Goal: Task Accomplishment & Management: Manage account settings

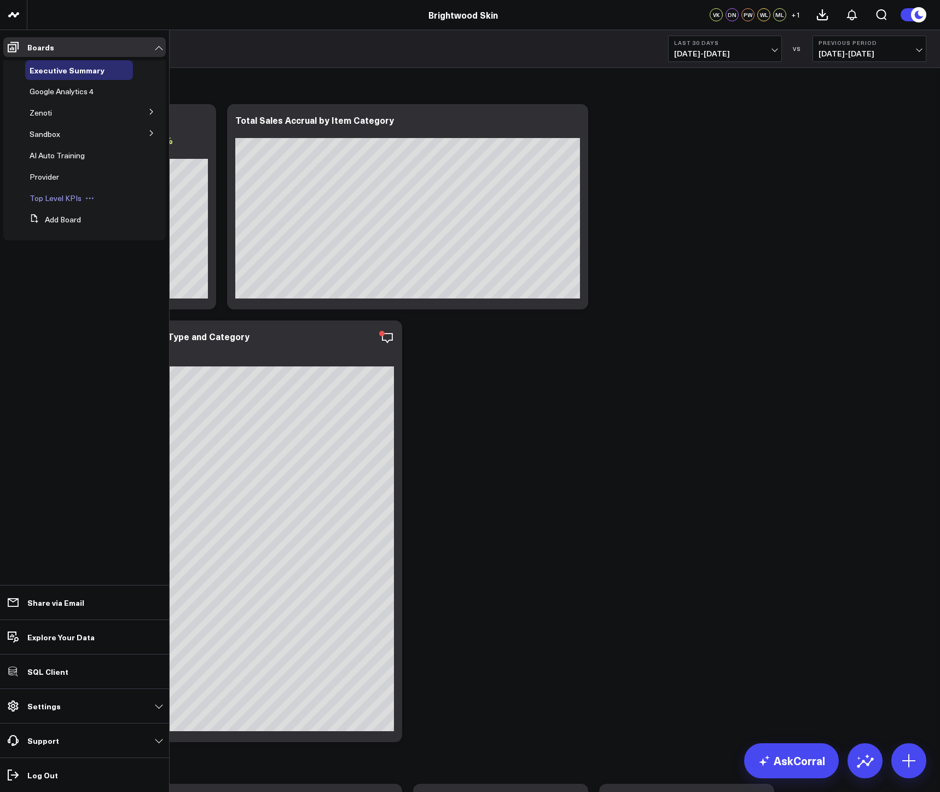
click at [50, 194] on span "Top Level KPIs" at bounding box center [56, 198] width 52 height 10
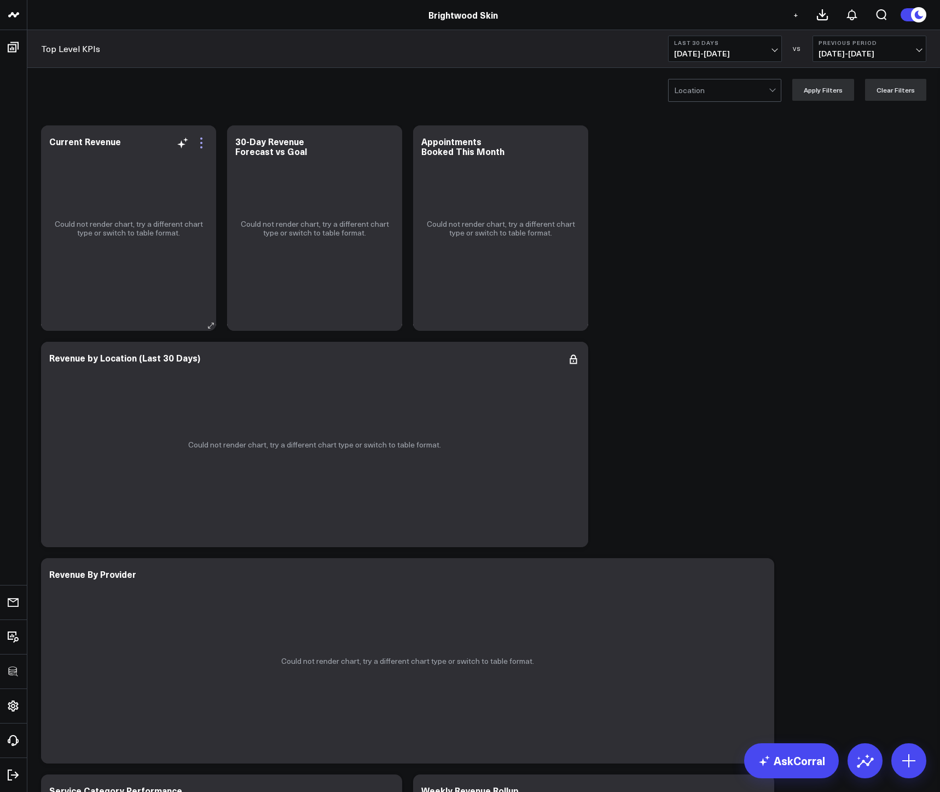
click at [205, 143] on icon at bounding box center [201, 142] width 13 height 13
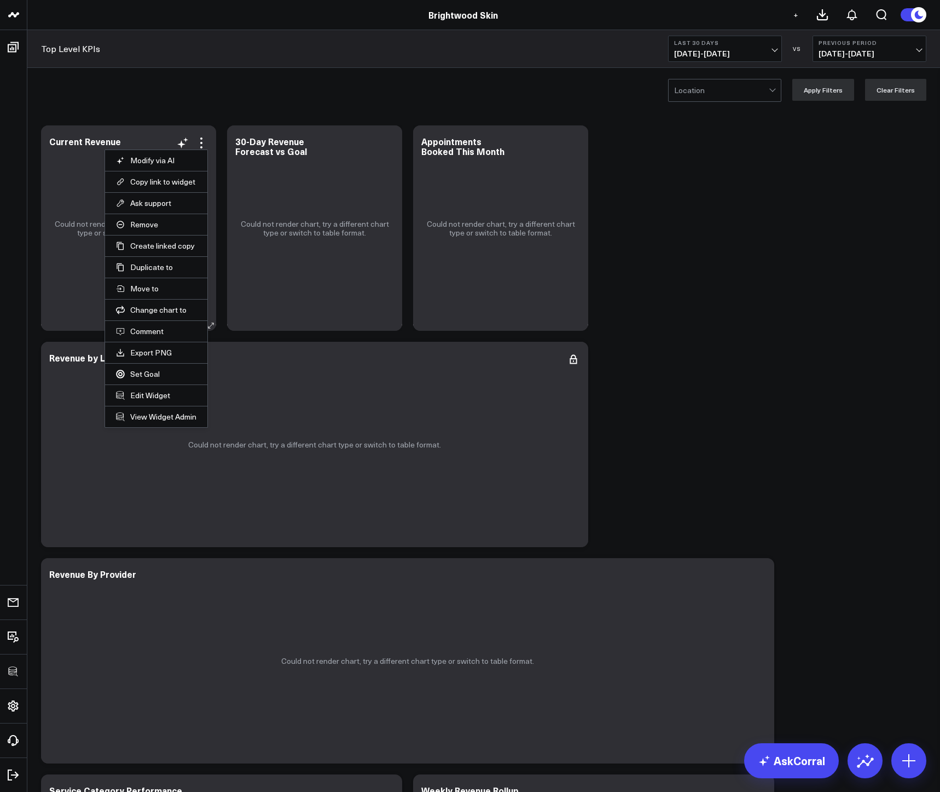
click at [145, 409] on li "View Widget Admin" at bounding box center [156, 416] width 102 height 21
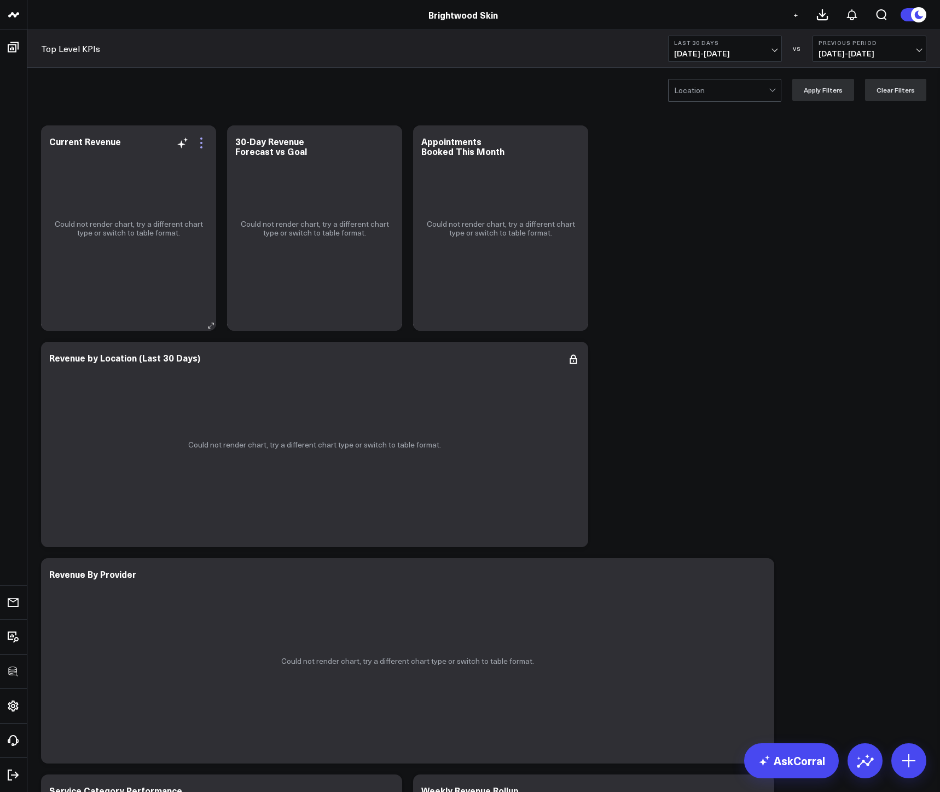
click at [203, 138] on icon at bounding box center [201, 142] width 13 height 13
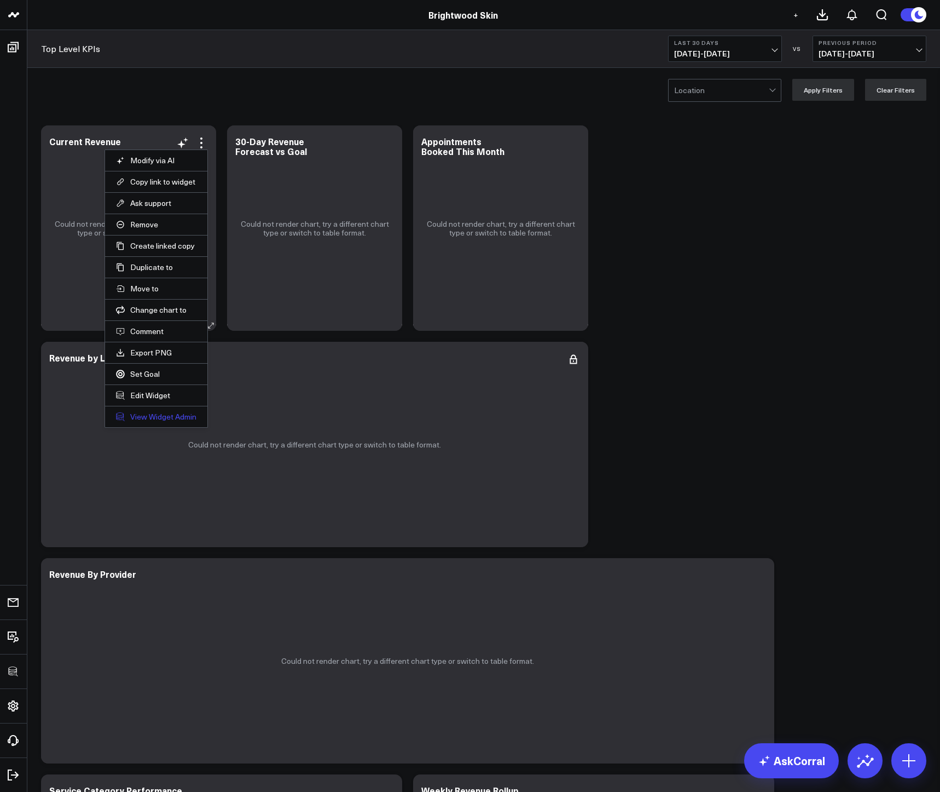
click at [143, 412] on link "View Widget Admin" at bounding box center [156, 417] width 80 height 10
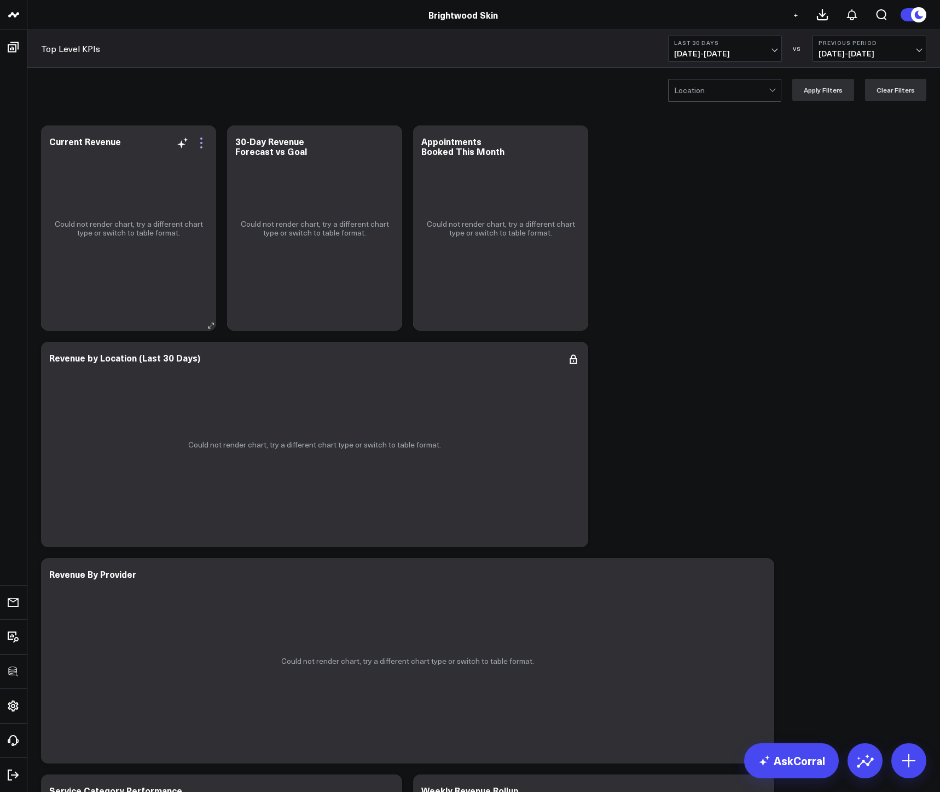
click at [203, 146] on icon at bounding box center [201, 142] width 13 height 13
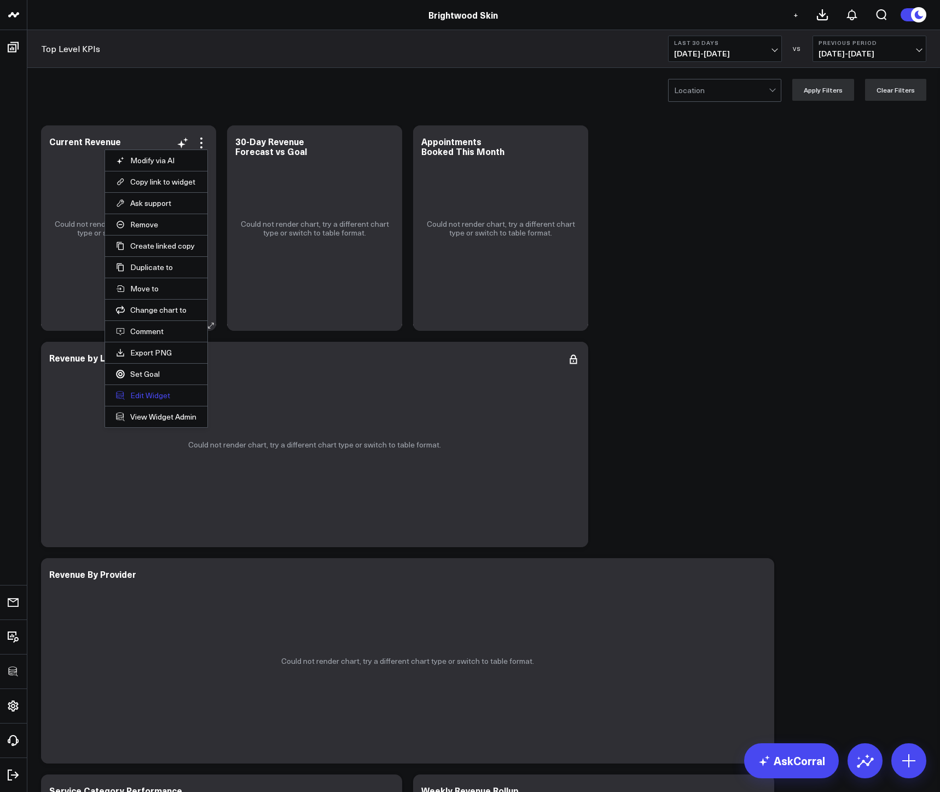
click at [146, 399] on button "Edit Widget" at bounding box center [156, 395] width 80 height 10
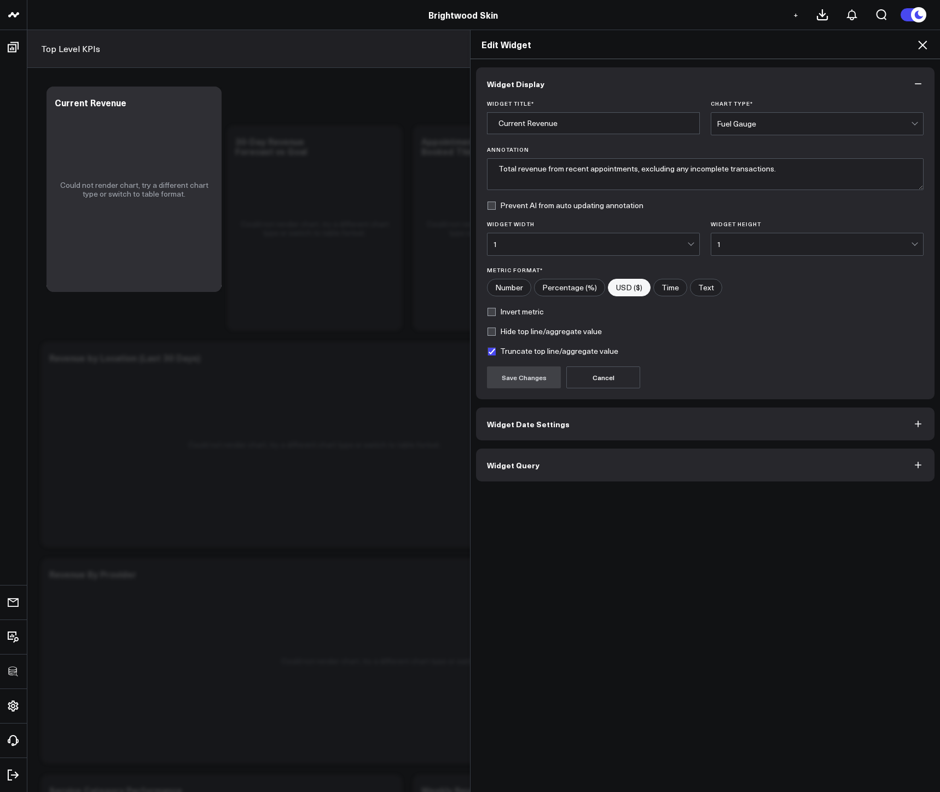
click at [510, 461] on span "Widget Query" at bounding box center [513, 464] width 53 height 9
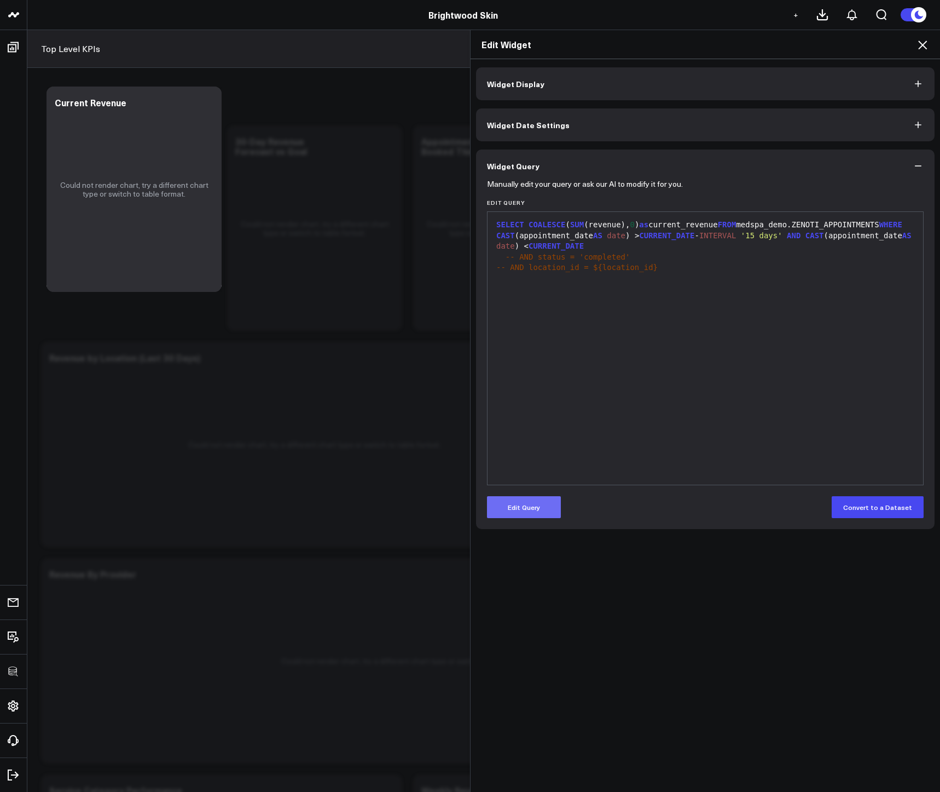
click at [539, 499] on button "Edit Query" at bounding box center [524, 507] width 74 height 22
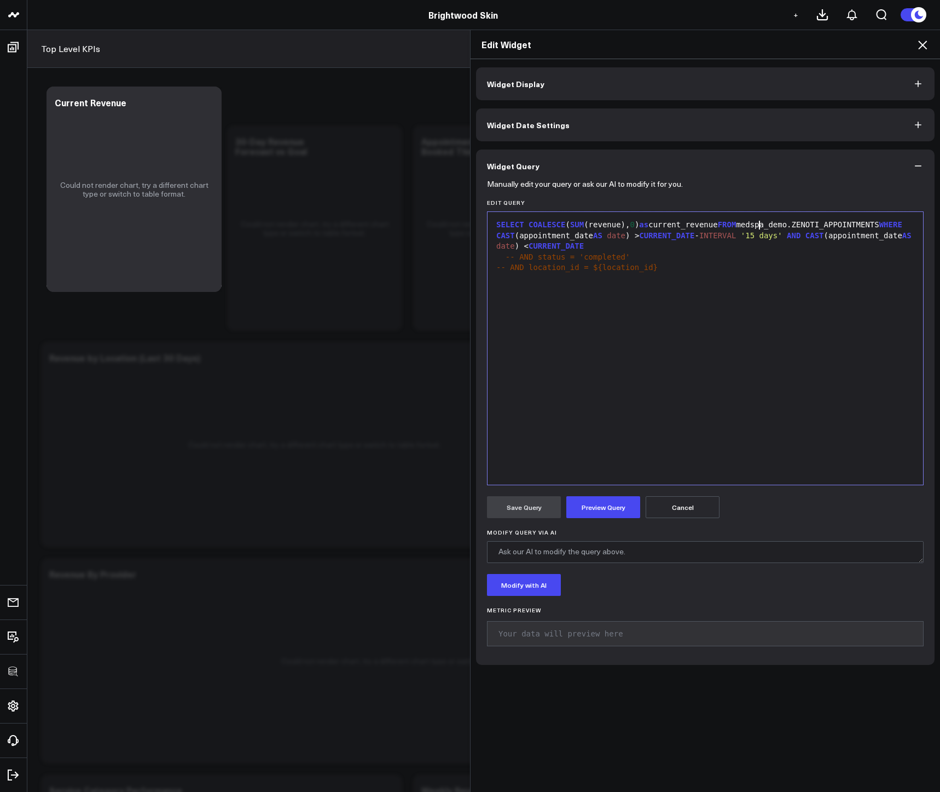
click at [761, 224] on div "SELECT COALESCE ( SUM (revenue), 0 ) as current_revenue FROM medspa_demo.ZENOTI…" at bounding box center [705, 236] width 425 height 32
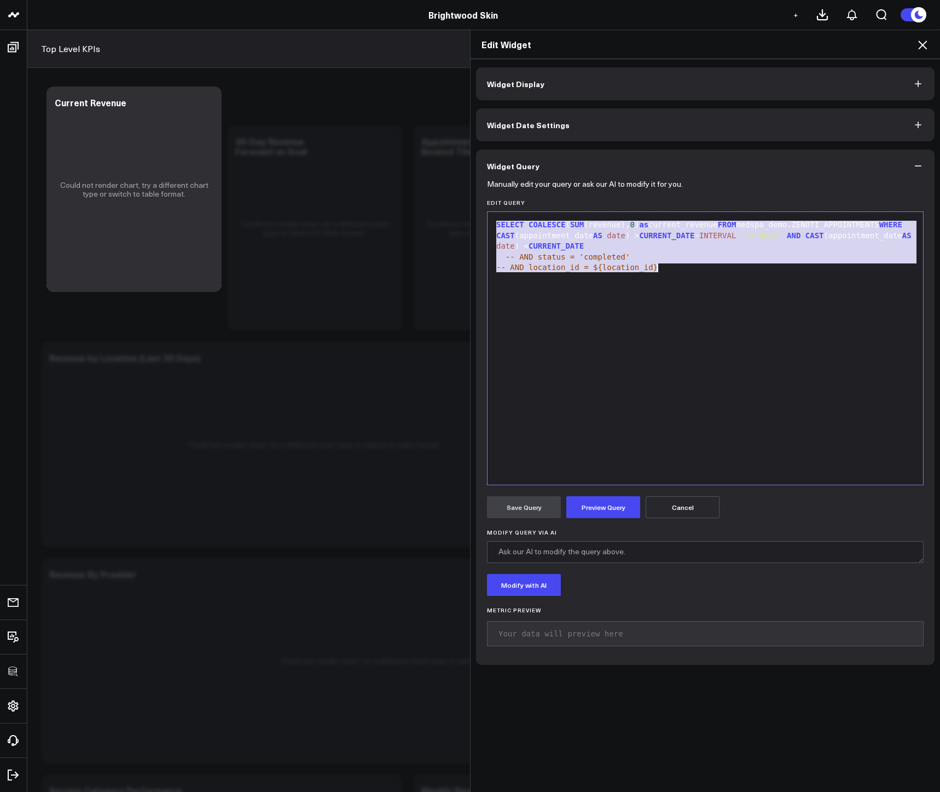
copy div "SELECT COALESCE ( SUM (revenue), 0 ) as current_revenue FROM medspa_demo.ZENOTI…"
click at [761, 224] on div "SELECT COALESCE ( SUM (revenue), 0 ) as current_revenue FROM medspa_demo.ZENOTI…" at bounding box center [705, 236] width 425 height 32
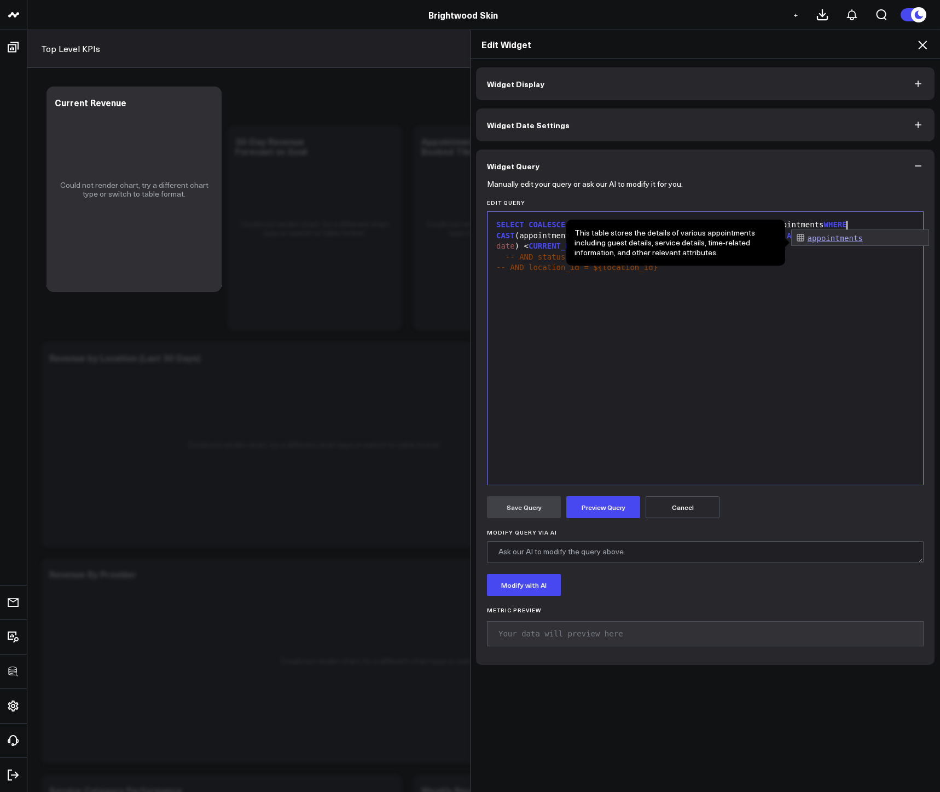
click at [833, 283] on div "SELECT COALESCE ( SUM (revenue), 0 ) as current_revenue FROM zenoti.appointment…" at bounding box center [705, 348] width 425 height 262
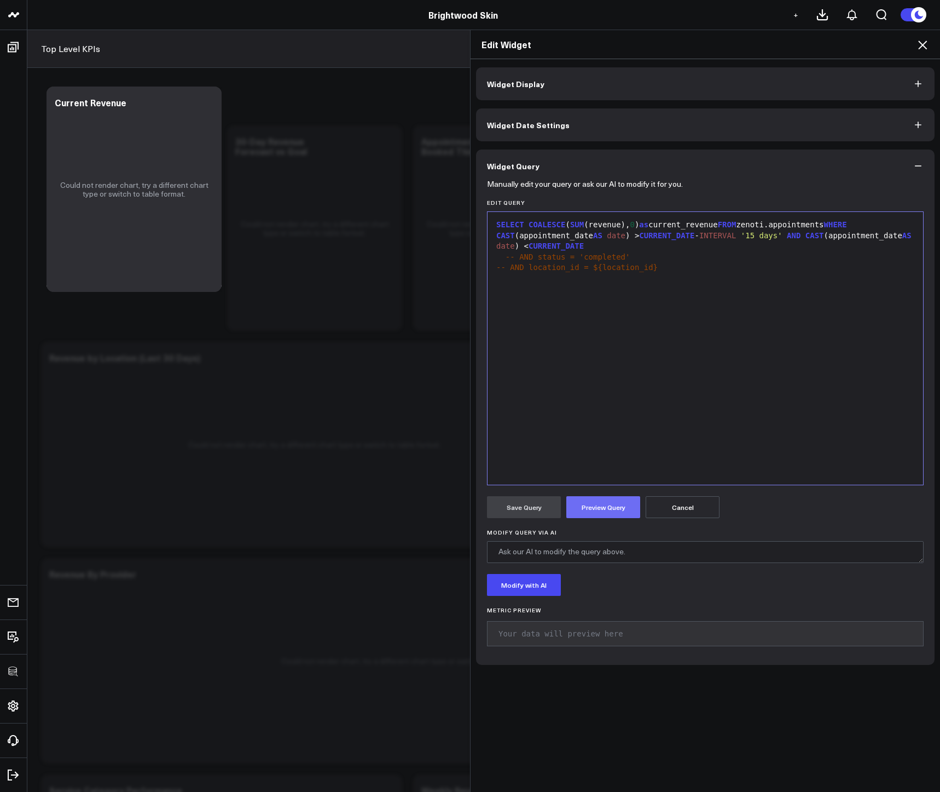
click at [617, 506] on button "Preview Query" at bounding box center [604, 507] width 74 height 22
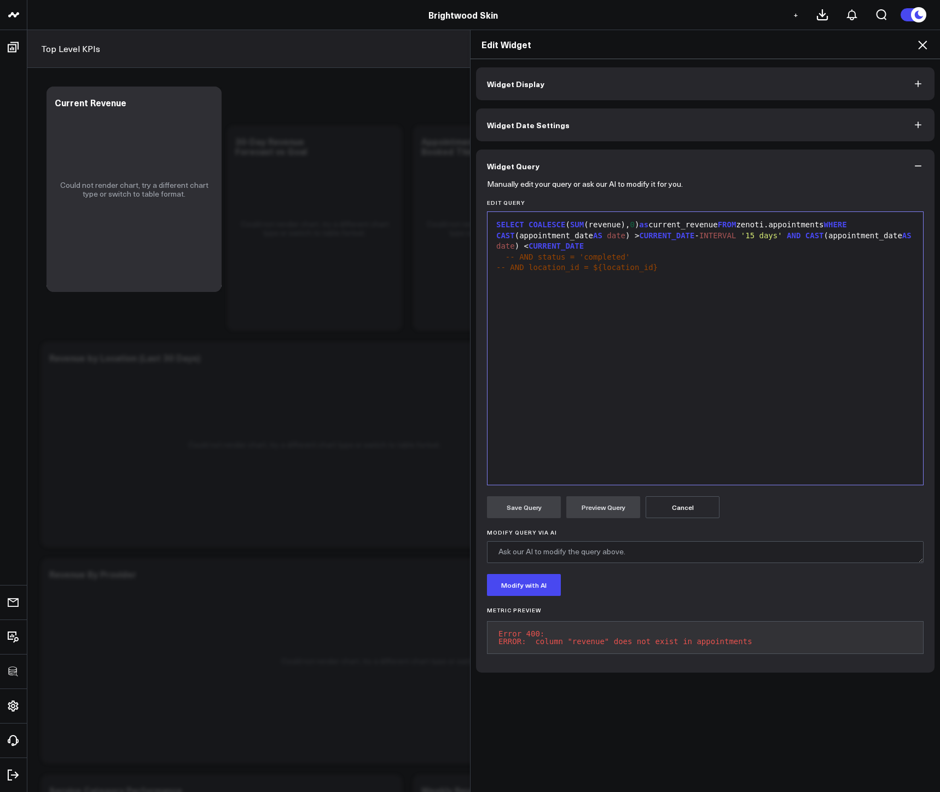
click at [671, 513] on button "Cancel" at bounding box center [683, 507] width 74 height 22
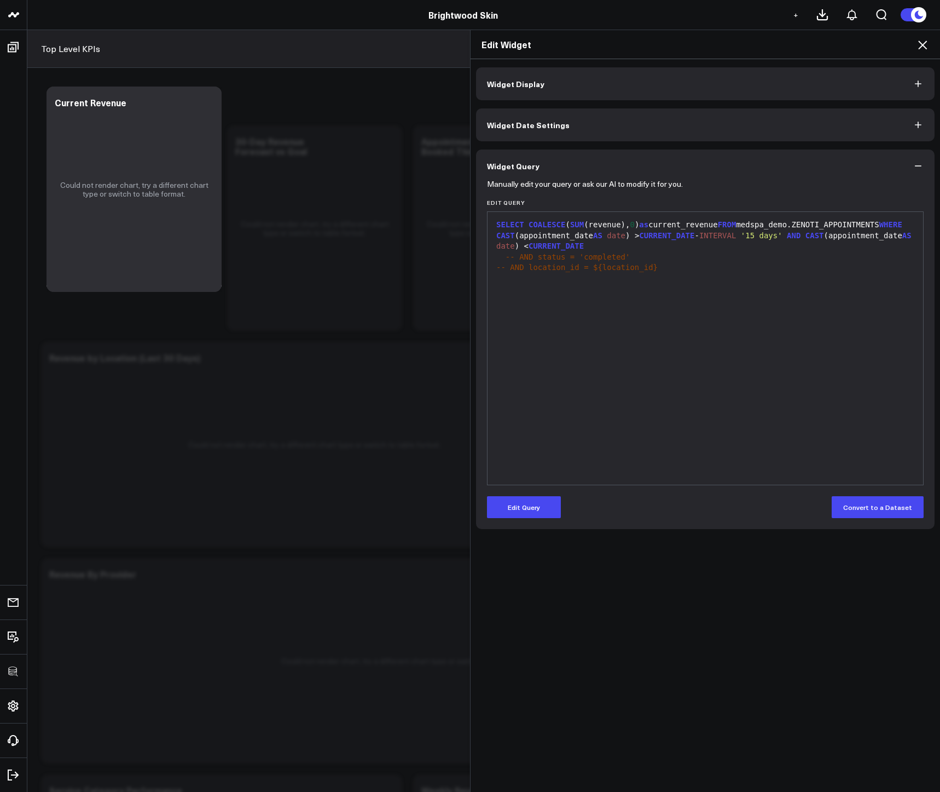
click at [929, 36] on div "Edit Widget" at bounding box center [706, 44] width 470 height 29
click at [923, 47] on icon at bounding box center [922, 44] width 13 height 13
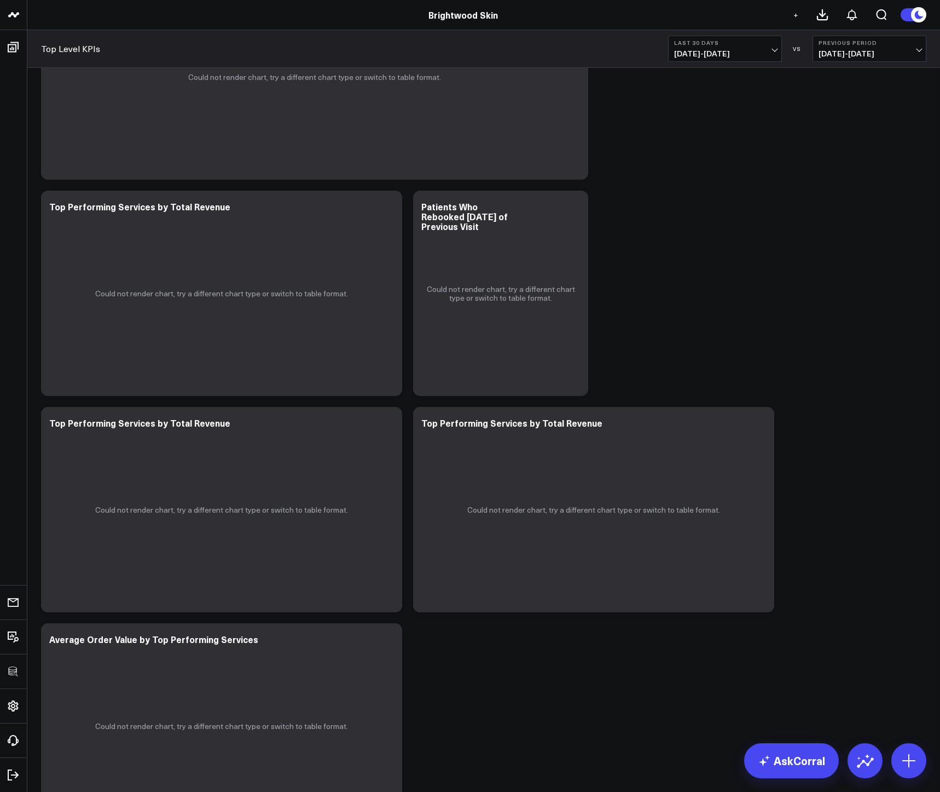
scroll to position [3300, 0]
click at [575, 209] on icon at bounding box center [573, 209] width 13 height 13
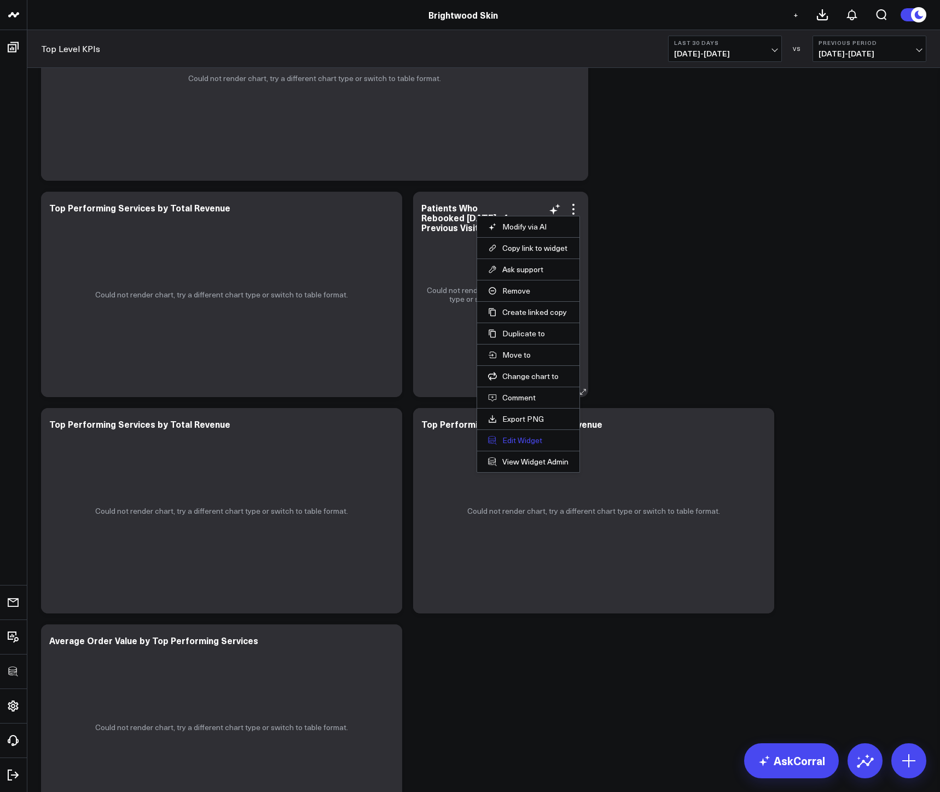
click at [516, 437] on button "Edit Widget" at bounding box center [528, 440] width 80 height 10
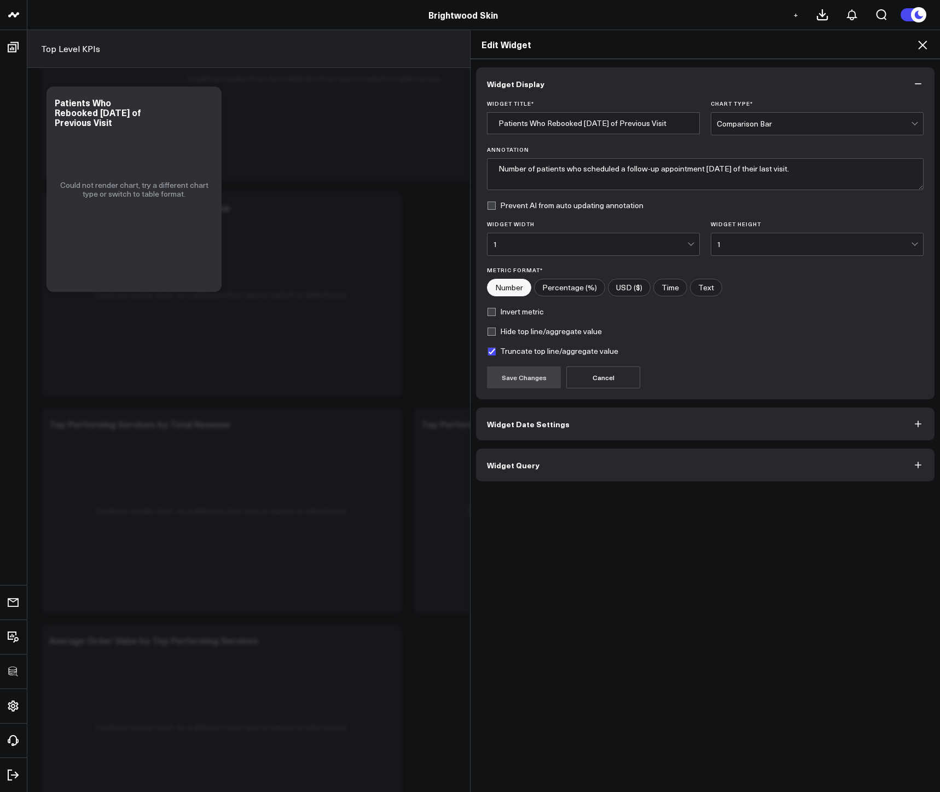
click at [539, 476] on button "Widget Query" at bounding box center [705, 464] width 459 height 33
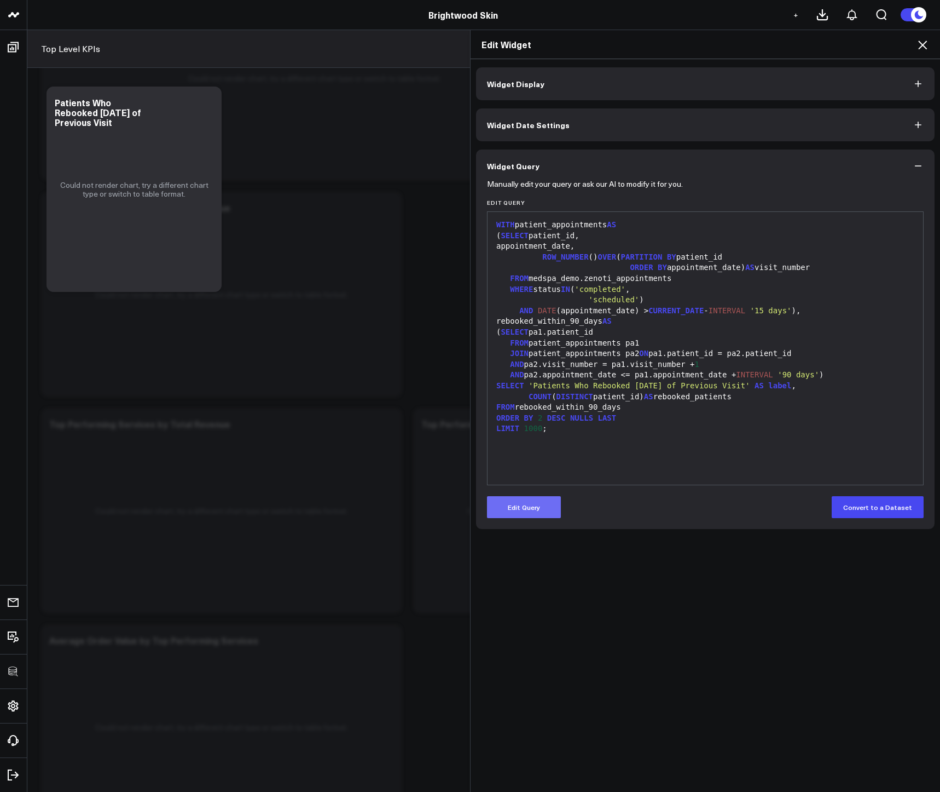
click at [539, 511] on button "Edit Query" at bounding box center [524, 507] width 74 height 22
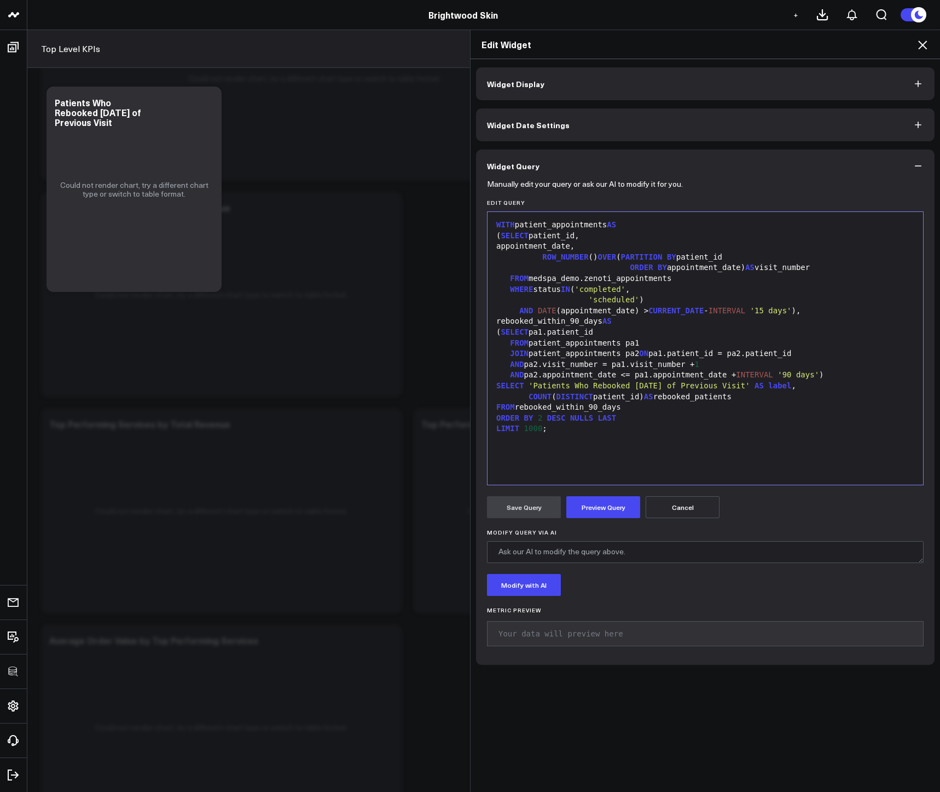
click at [588, 279] on div "FROM medspa_demo.zenoti_appointments" at bounding box center [705, 278] width 425 height 11
click at [630, 443] on div "WITH patient_appointments AS ( SELECT patient_id, appointment_date, ROW_NUMBER …" at bounding box center [705, 348] width 425 height 262
click at [622, 512] on button "Preview Query" at bounding box center [604, 507] width 74 height 22
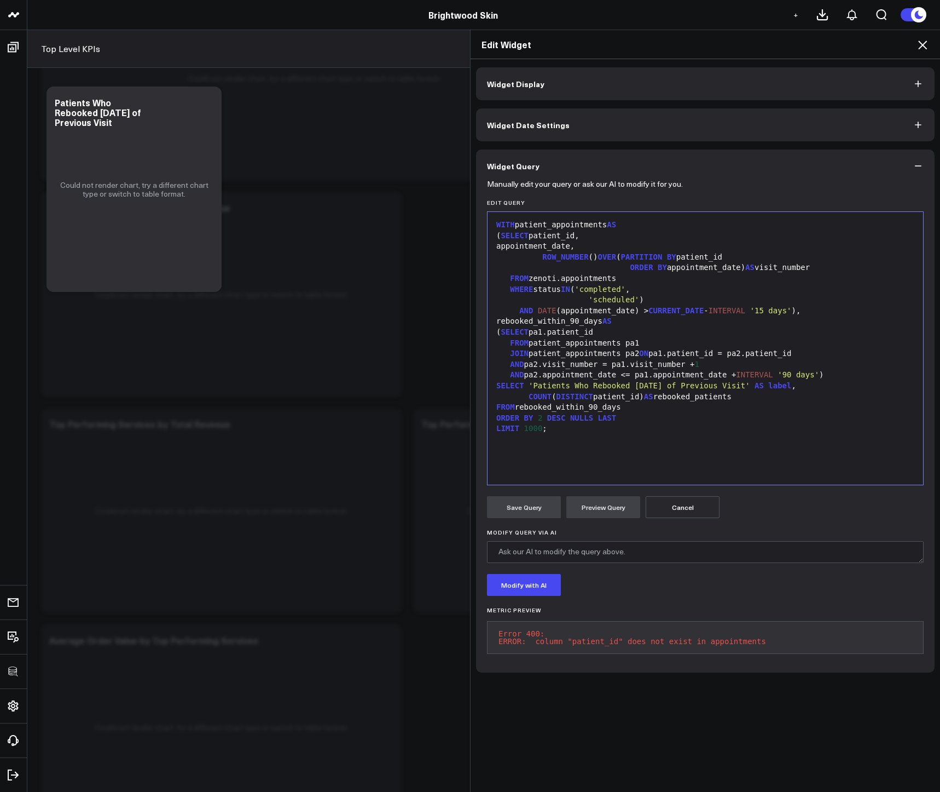
click at [690, 508] on button "Cancel" at bounding box center [683, 507] width 74 height 22
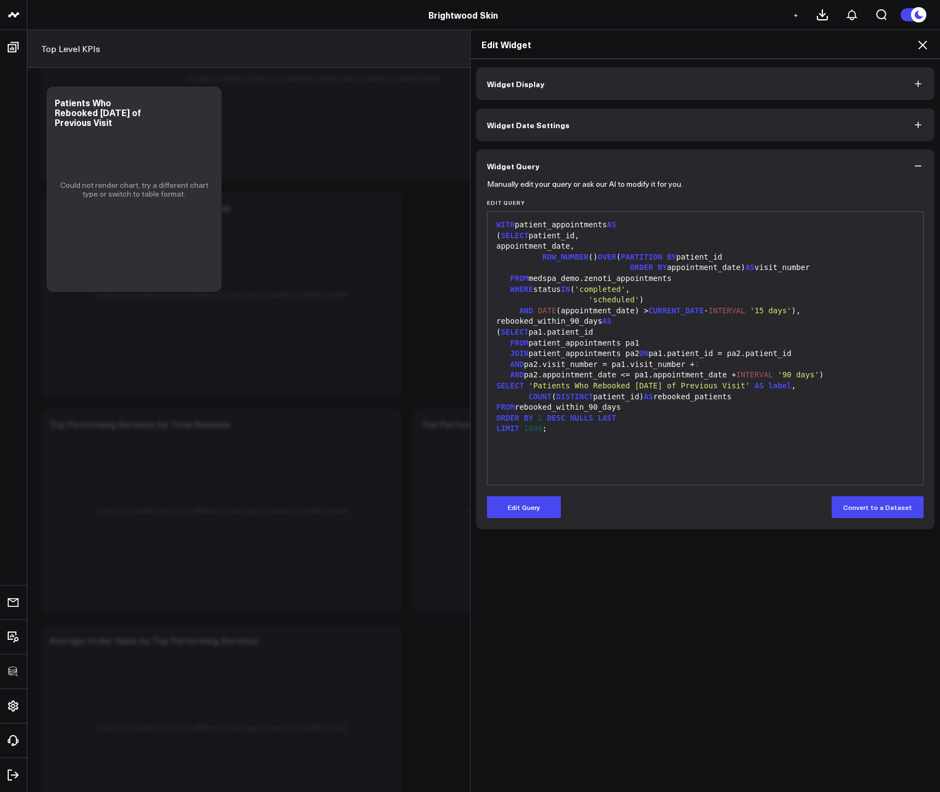
click at [923, 43] on icon at bounding box center [922, 44] width 13 height 13
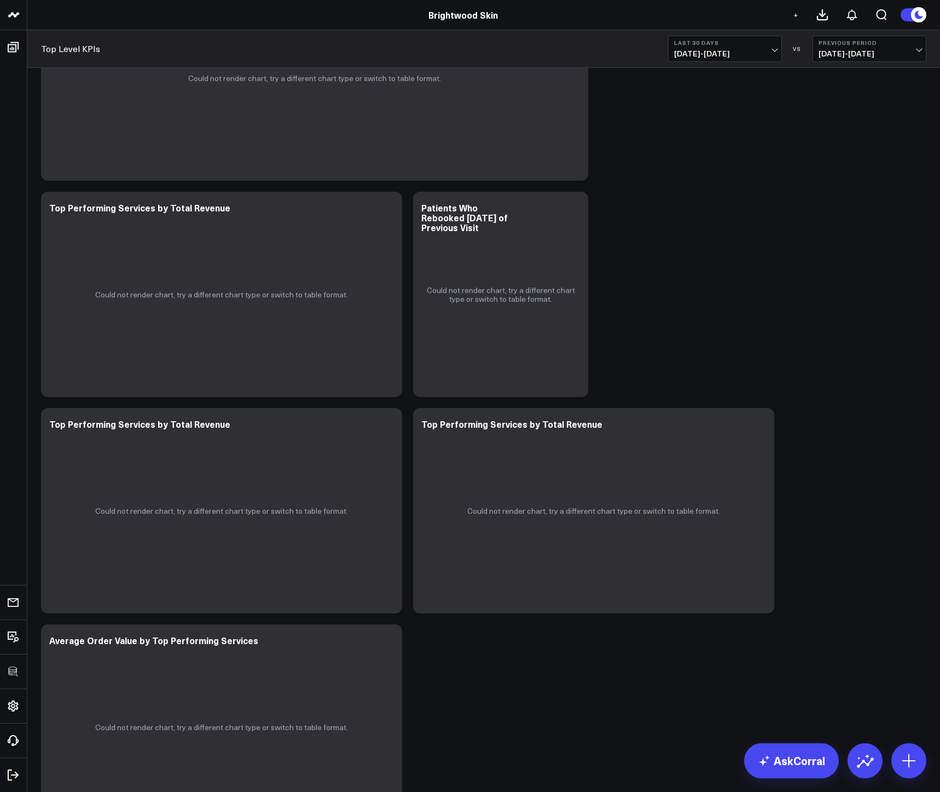
click at [923, 43] on button "Previous Period 07/26/25 - 08/24/25" at bounding box center [870, 49] width 114 height 26
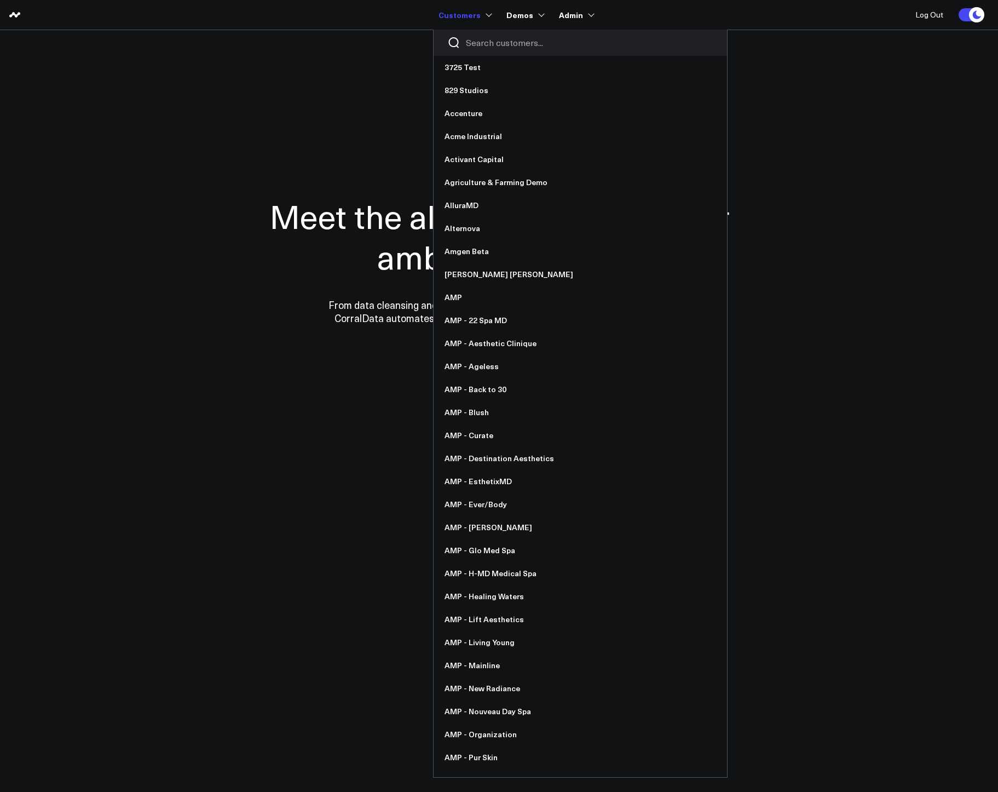
click at [486, 49] on div at bounding box center [580, 43] width 293 height 26
click at [496, 44] on input "Search customers input" at bounding box center [589, 43] width 247 height 12
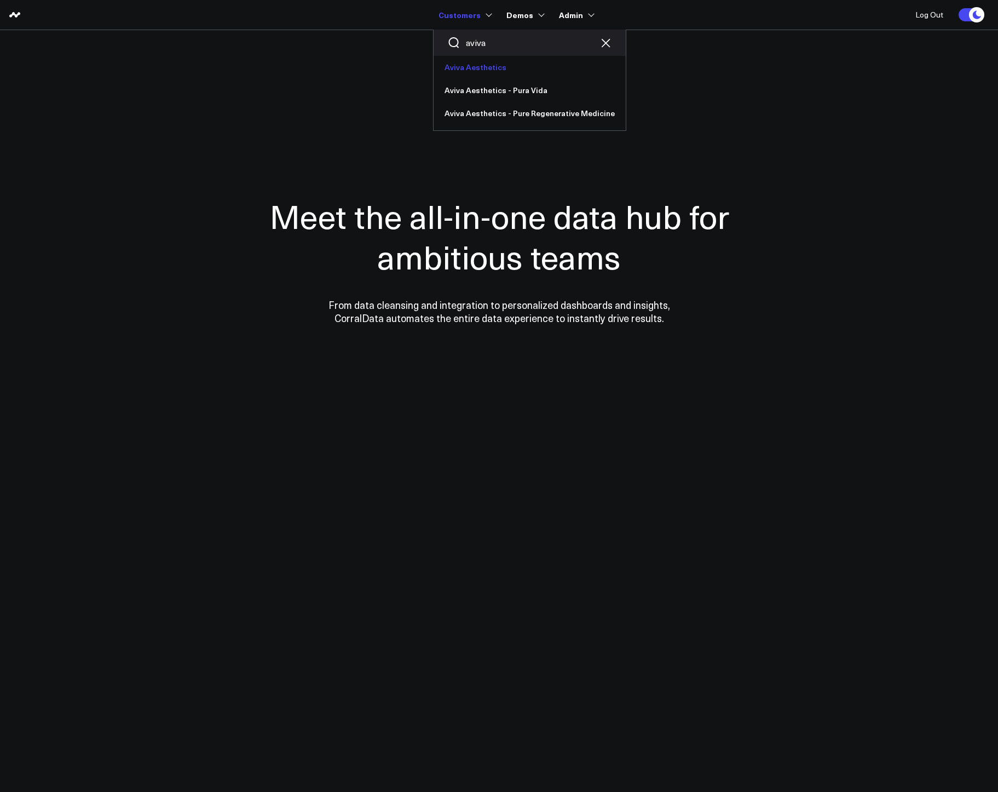
type input "aviva"
click at [521, 73] on link "Aviva Aesthetics" at bounding box center [530, 67] width 192 height 23
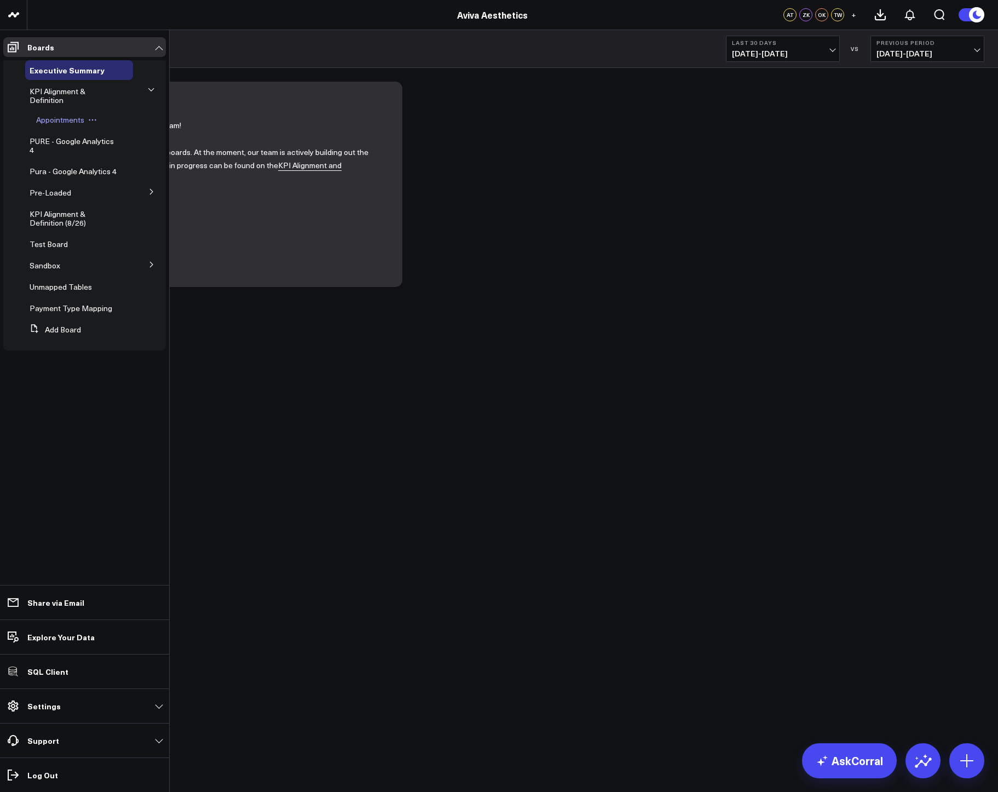
click at [59, 123] on span "Appointments" at bounding box center [60, 119] width 48 height 10
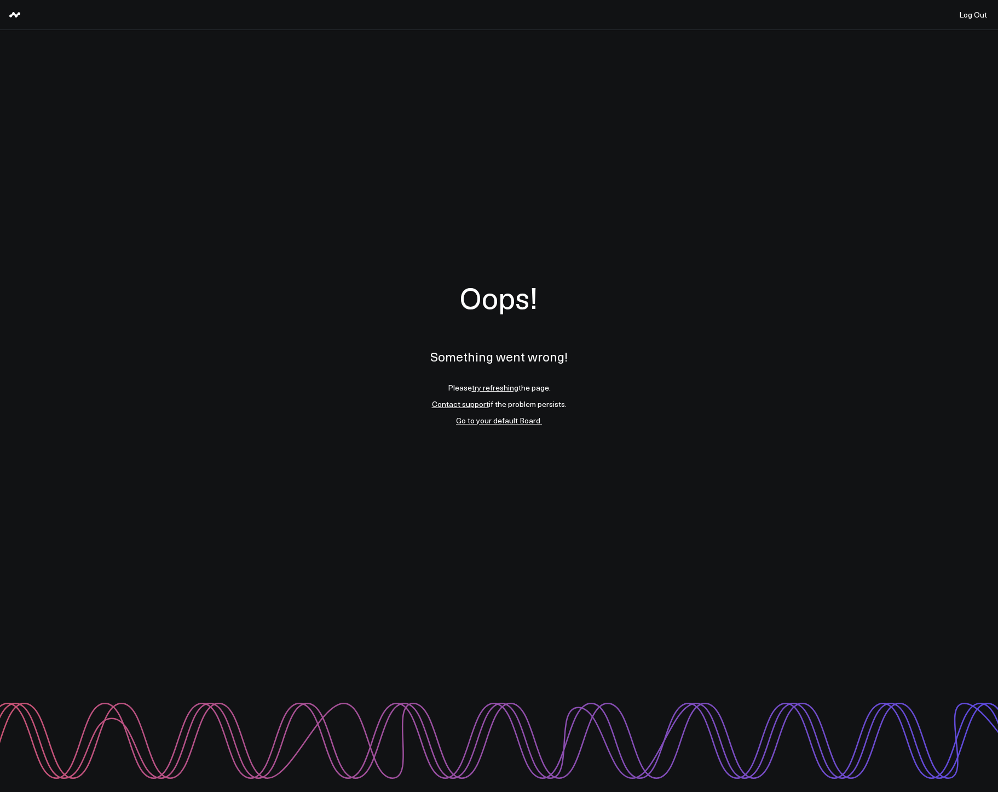
click at [495, 387] on link "try refreshing" at bounding box center [495, 387] width 47 height 10
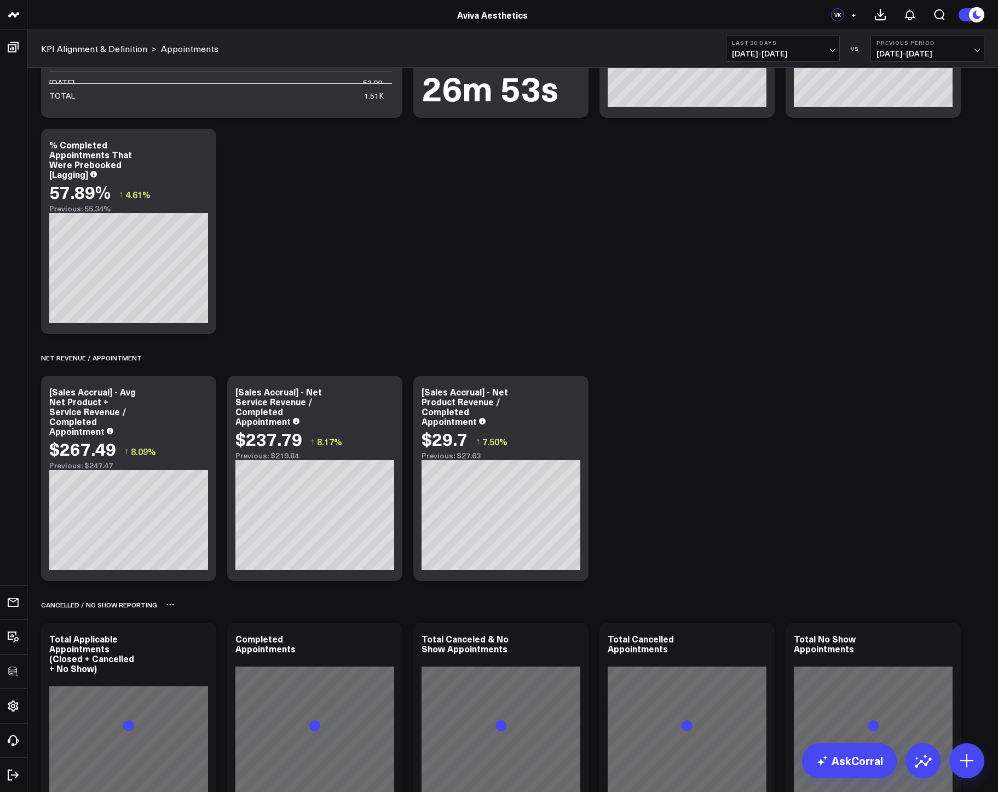
scroll to position [217, 0]
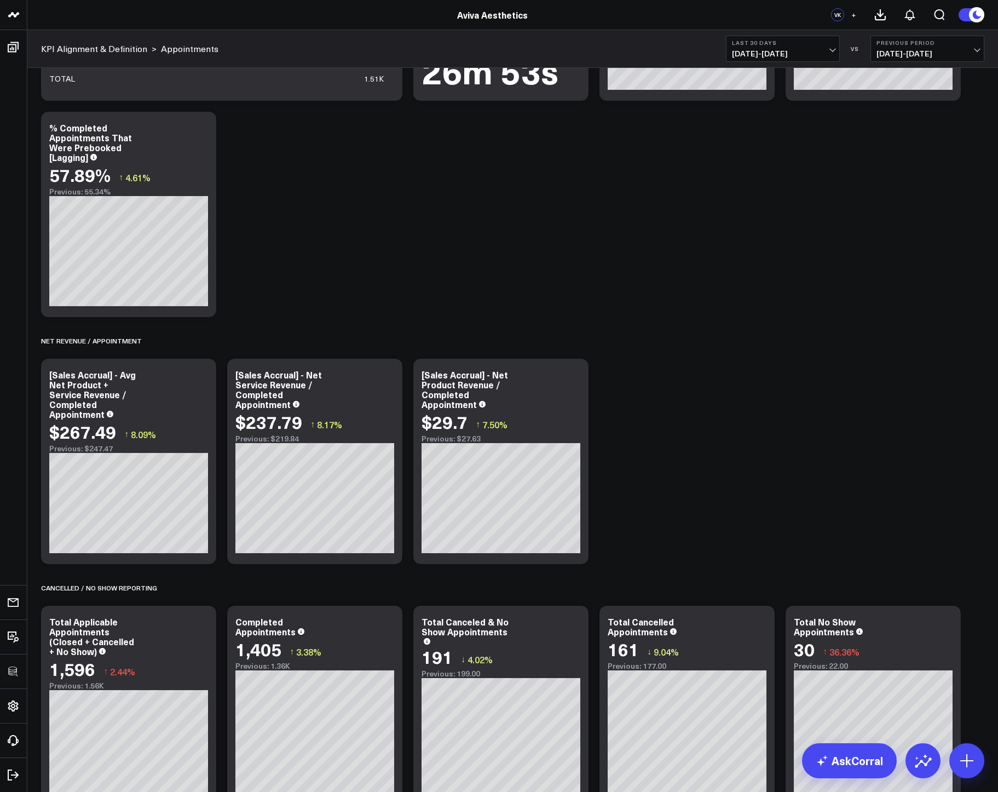
type textarea "t"
click at [855, 764] on link "AskCorral" at bounding box center [849, 760] width 95 height 35
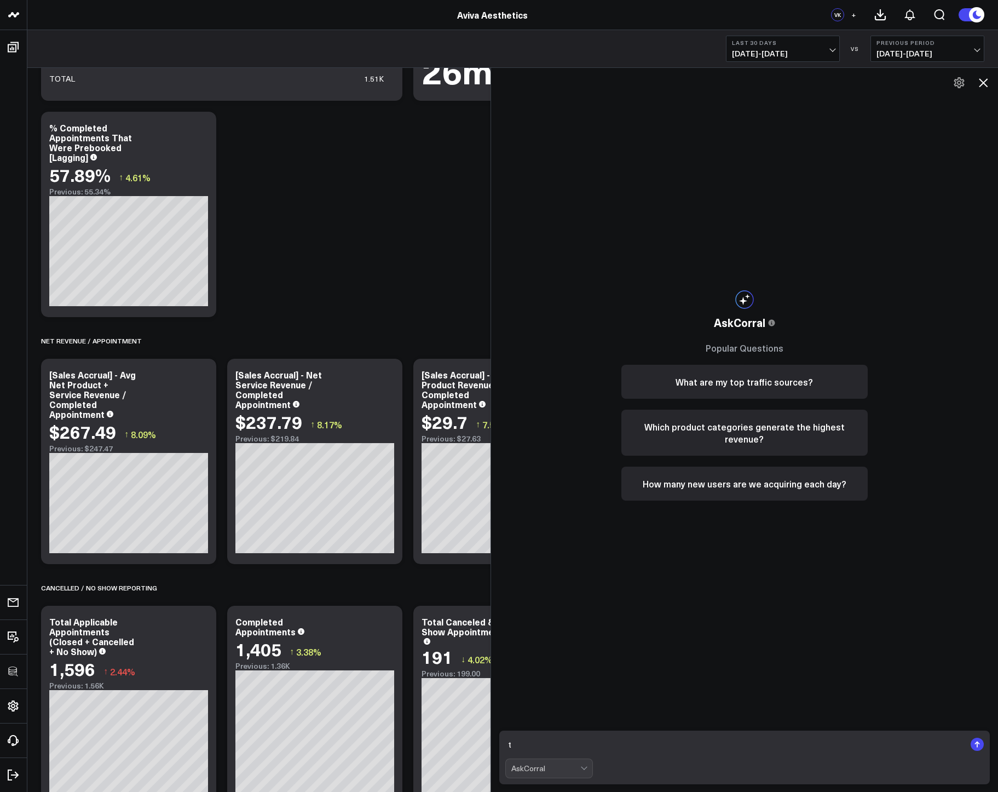
click at [523, 747] on textarea "t" at bounding box center [735, 744] width 460 height 20
type textarea "can you show me a count of upcoming appointments by service? include columns of"
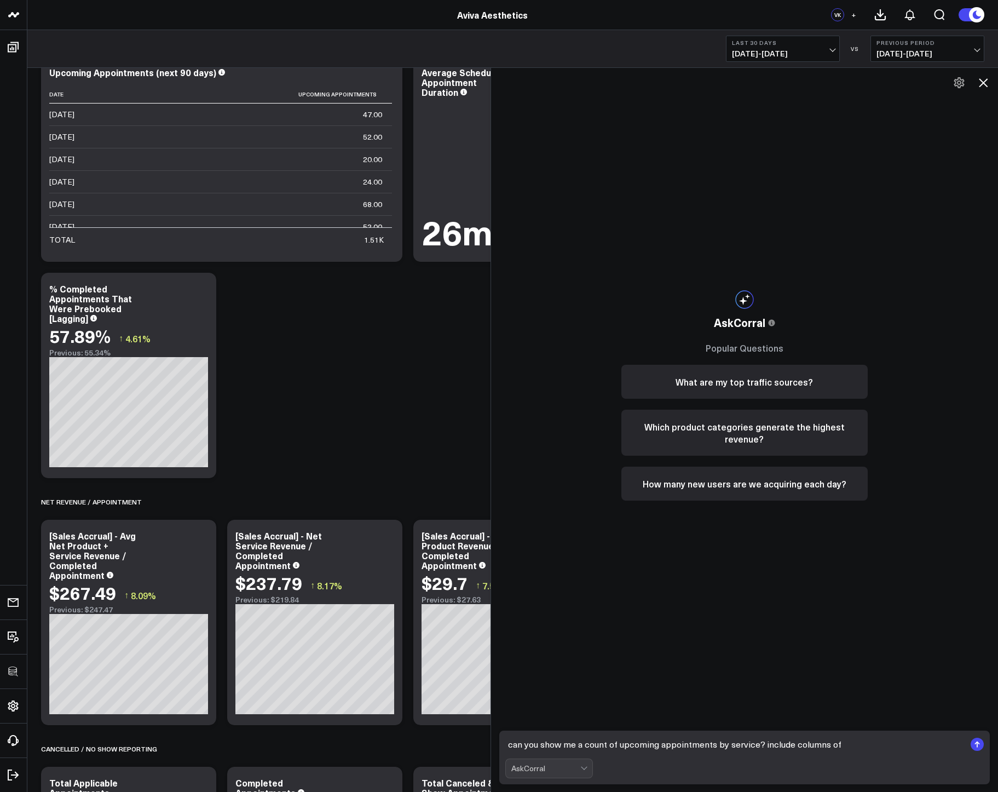
scroll to position [0, 0]
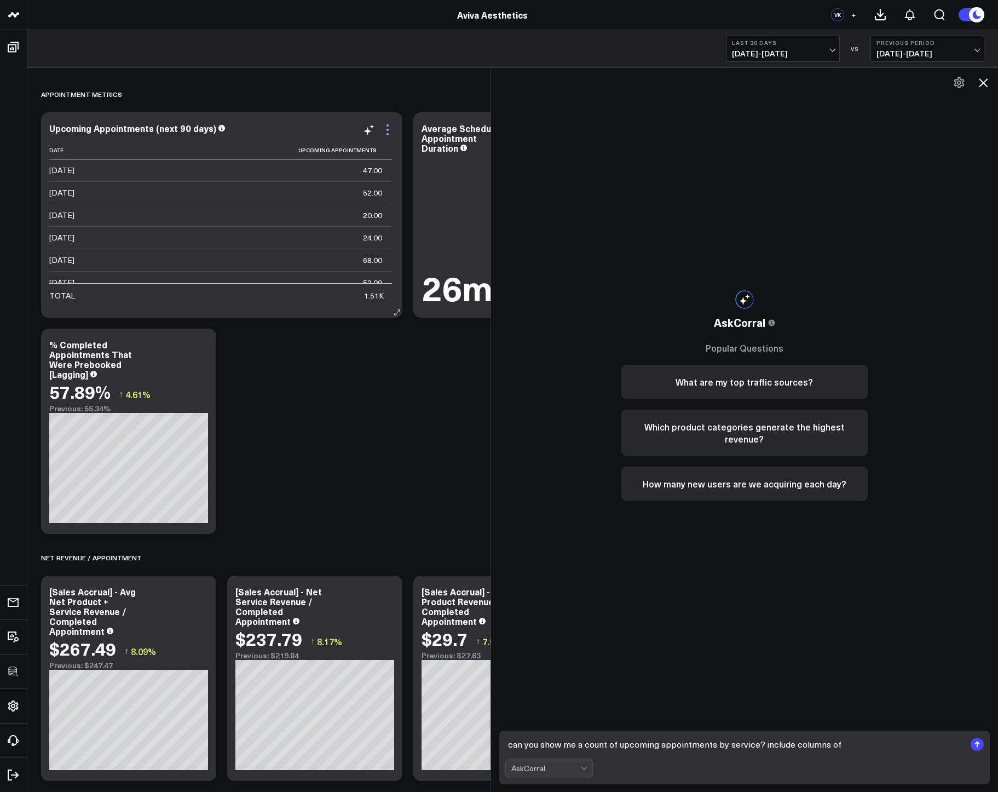
click at [389, 126] on icon at bounding box center [387, 129] width 13 height 13
click at [982, 80] on icon at bounding box center [983, 82] width 13 height 13
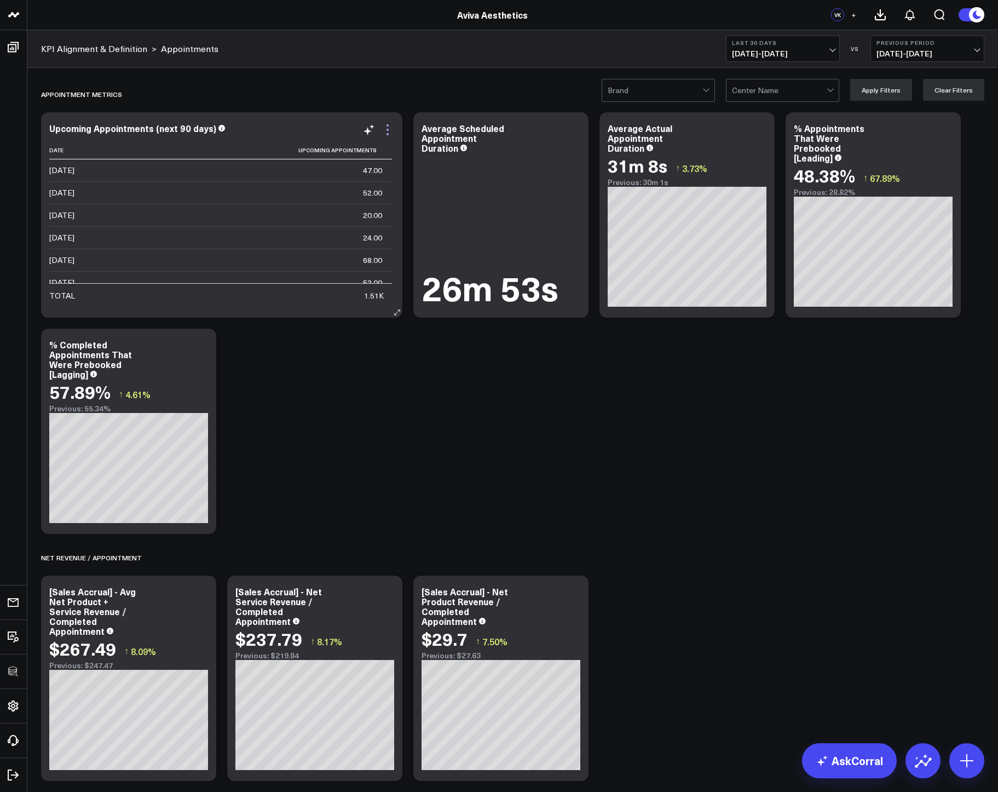
click at [386, 128] on icon at bounding box center [387, 129] width 13 height 13
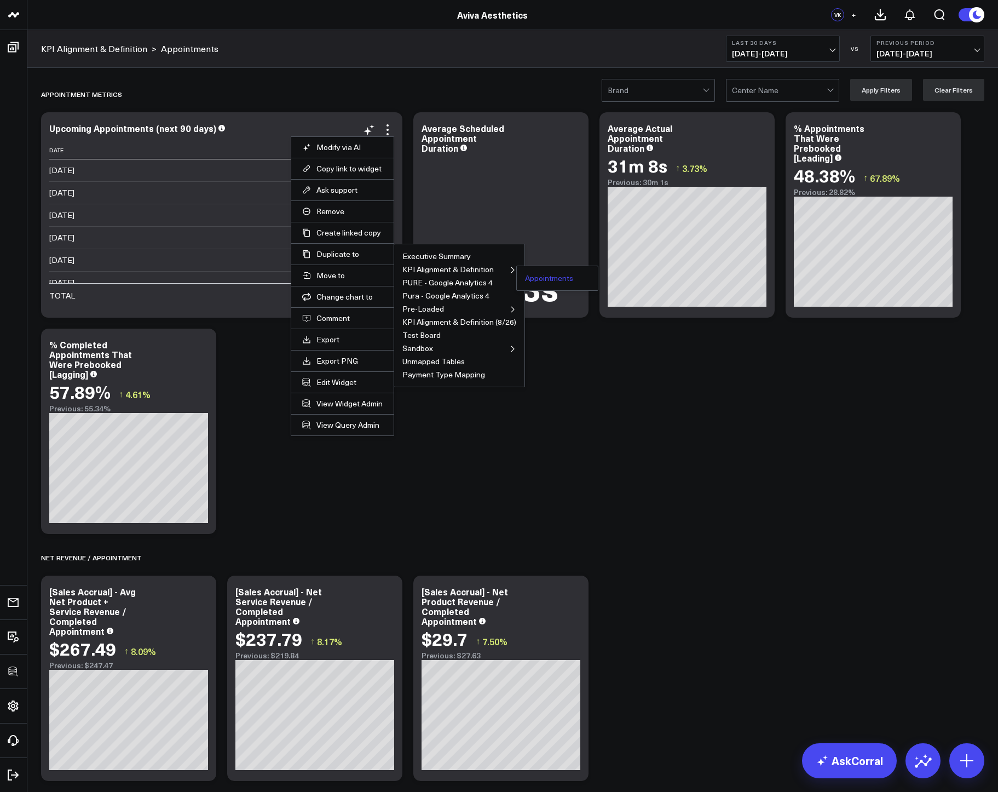
click at [543, 280] on button "Appointments" at bounding box center [549, 278] width 48 height 8
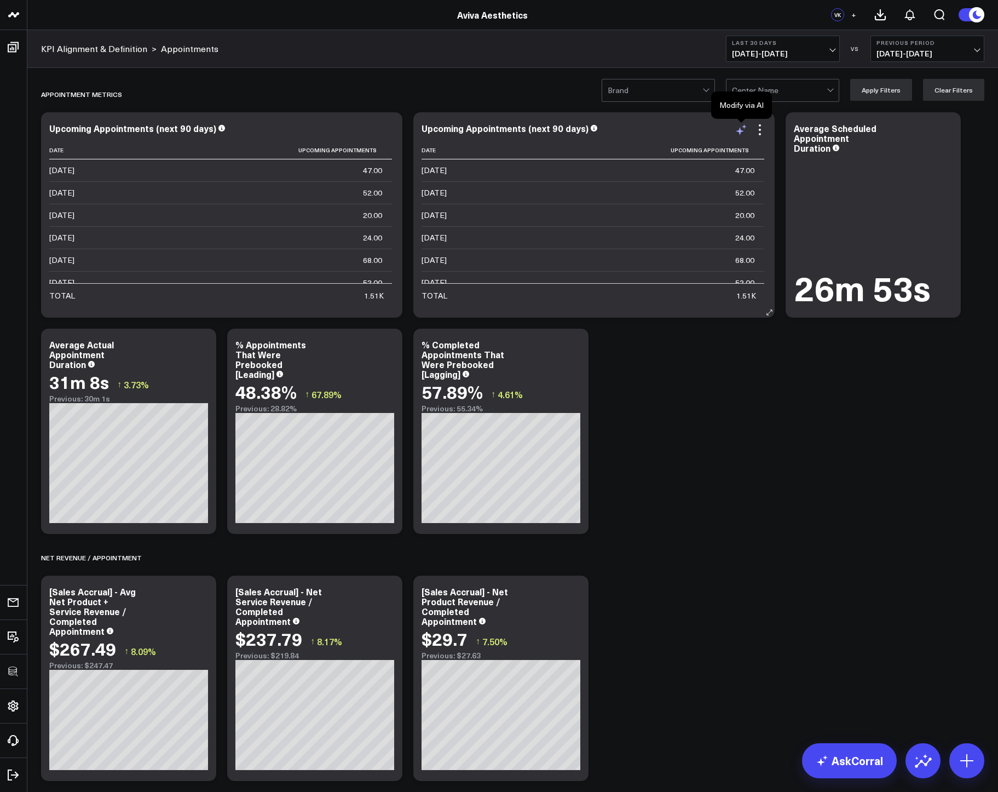
click at [740, 130] on icon at bounding box center [740, 131] width 8 height 8
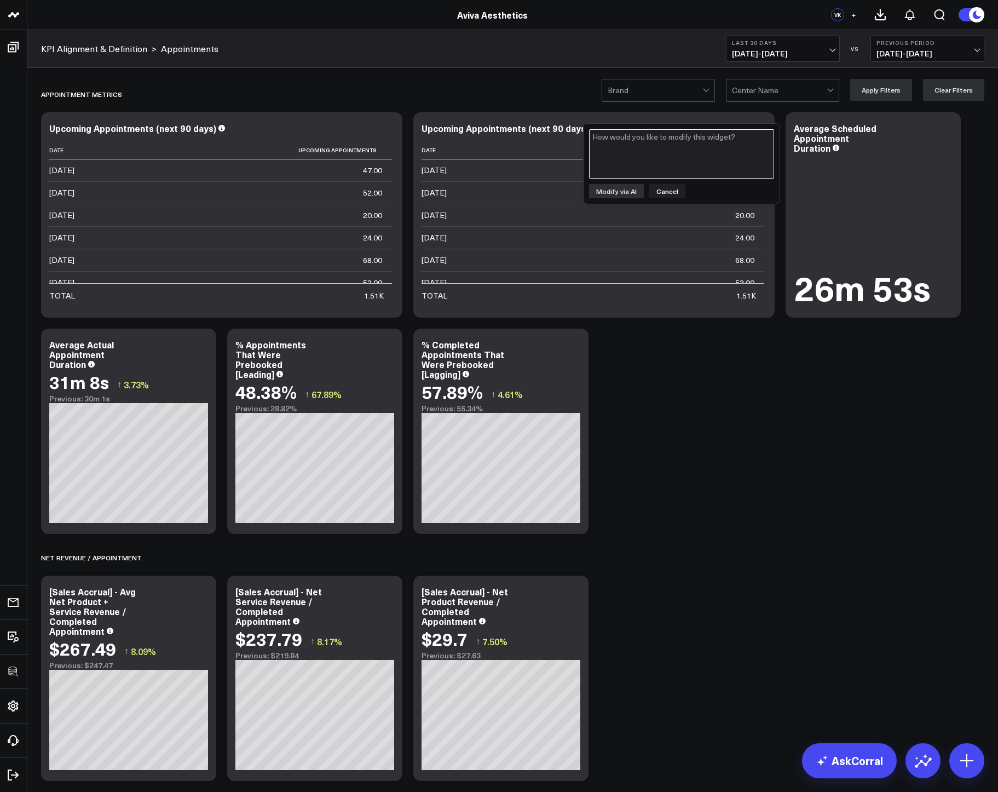
click at [727, 137] on textarea at bounding box center [681, 153] width 185 height 49
type textarea "remove date column and replace with Aviva Service Category, Aviva Service Sub-C…"
click at [620, 189] on button "Modify via AI" at bounding box center [616, 191] width 55 height 14
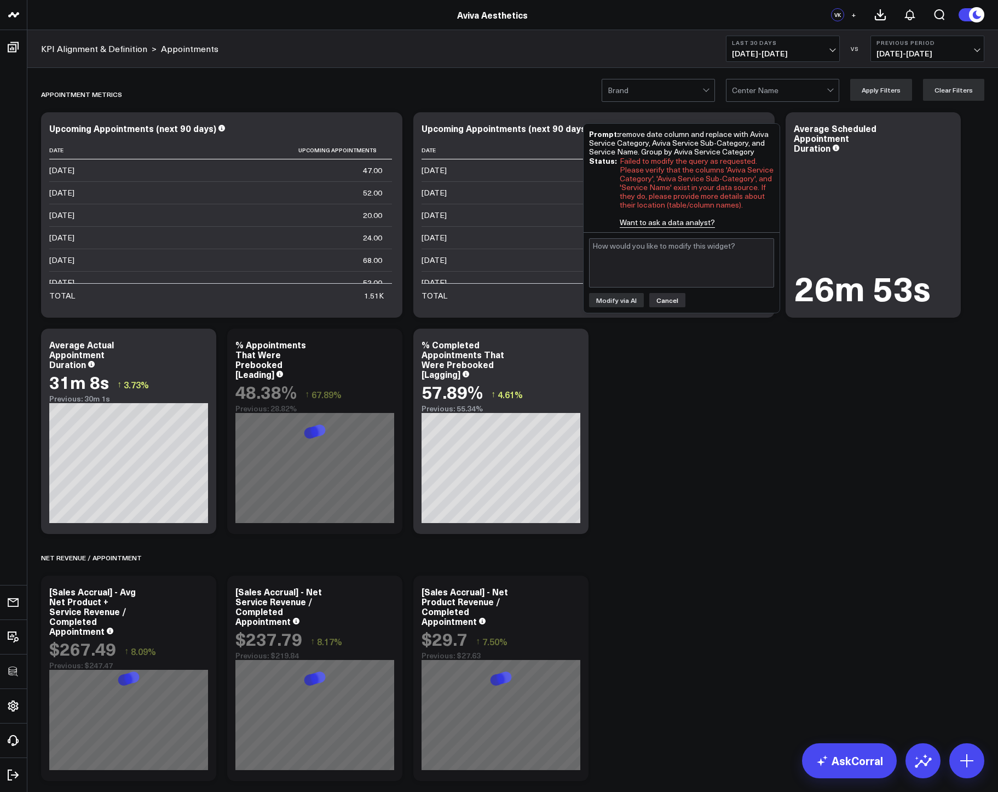
click at [672, 299] on button "Cancel" at bounding box center [667, 300] width 36 height 14
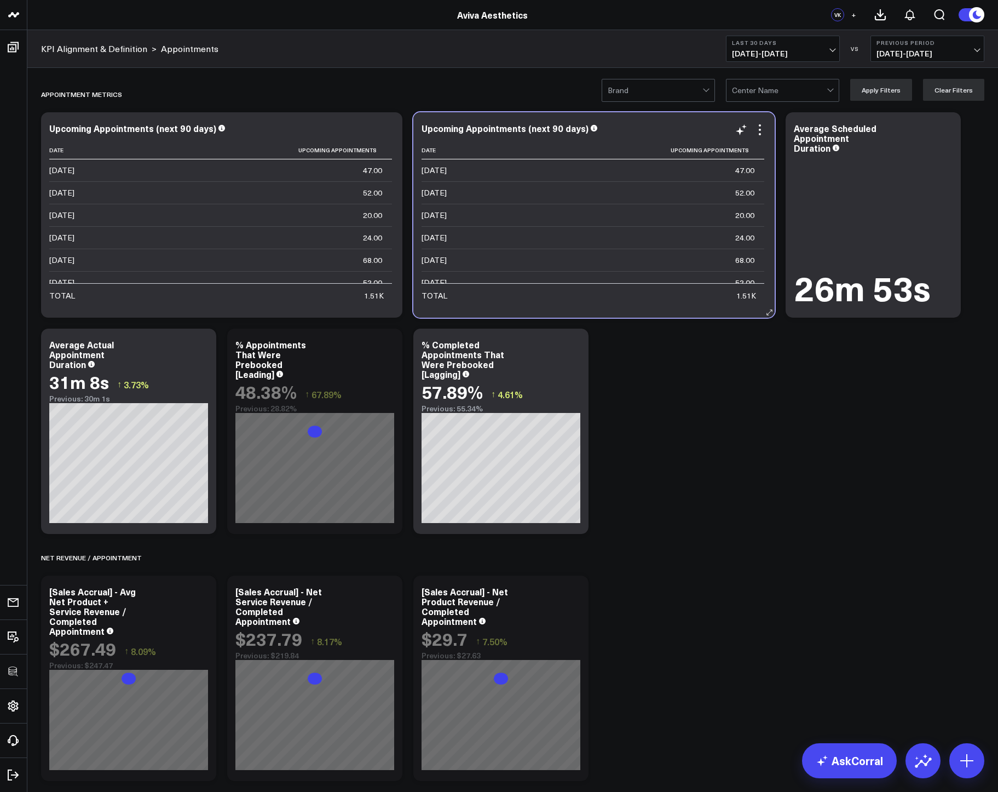
click at [761, 137] on div "Upcoming Appointments (next 90 days) Date Upcoming Appointments 2025-09-25 47.0…" at bounding box center [594, 214] width 345 height 183
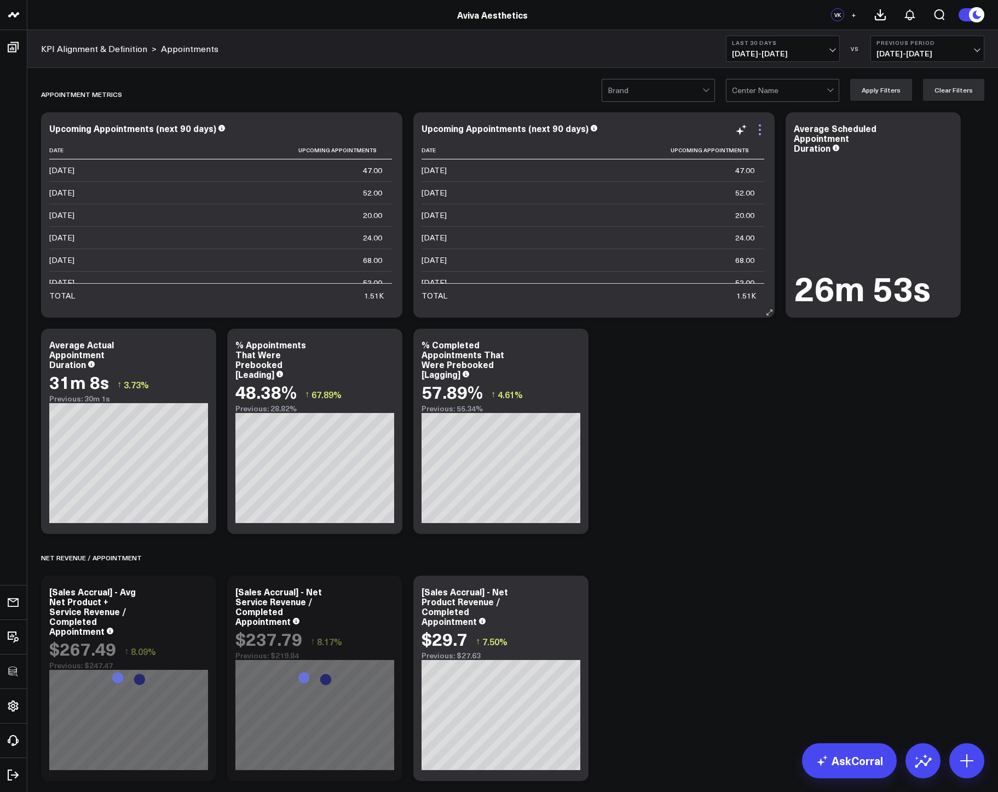
click at [758, 135] on icon at bounding box center [759, 129] width 13 height 13
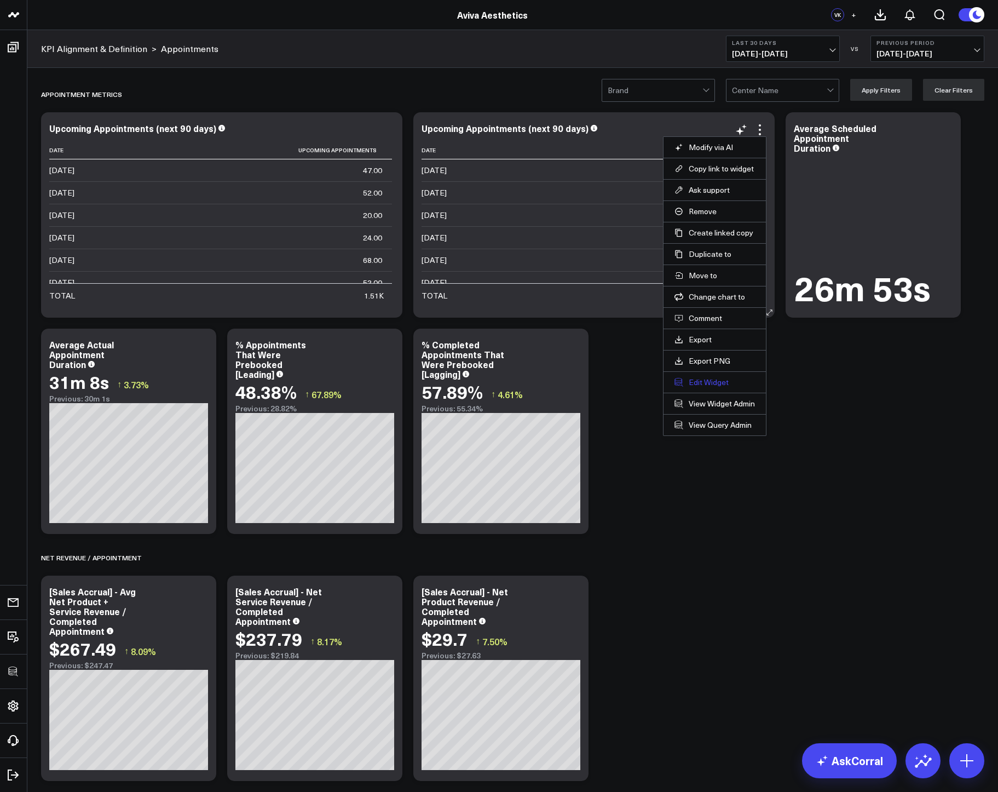
click at [698, 382] on button "Edit Widget" at bounding box center [714, 382] width 80 height 10
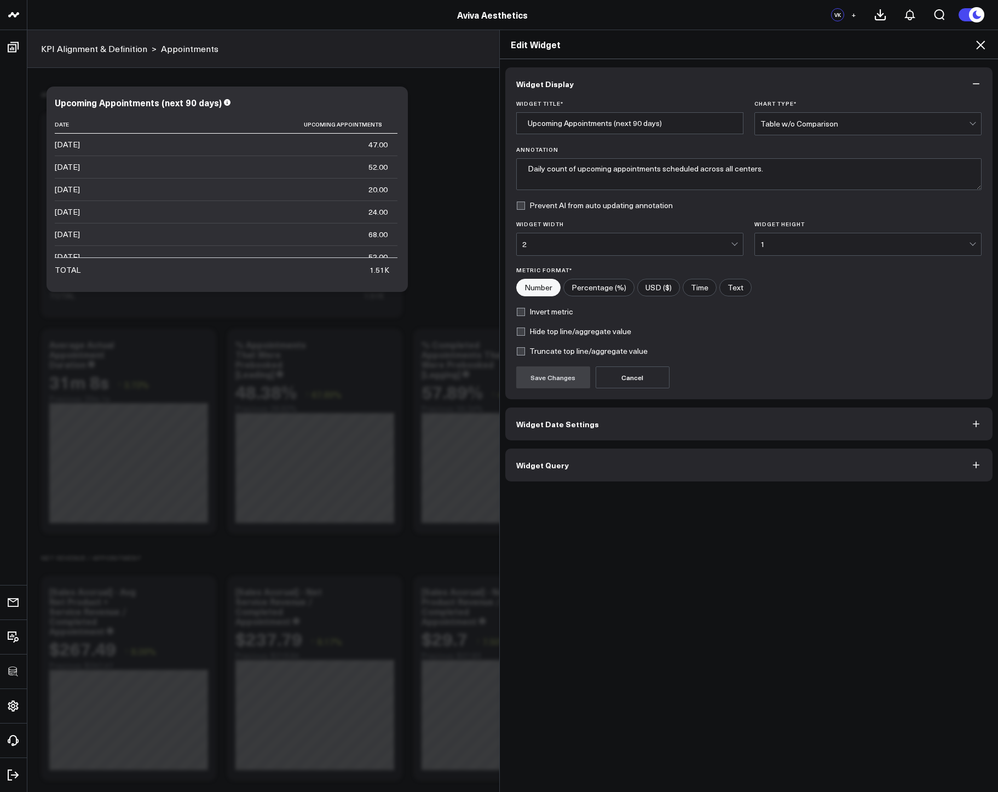
click at [593, 458] on button "Widget Query" at bounding box center [749, 464] width 488 height 33
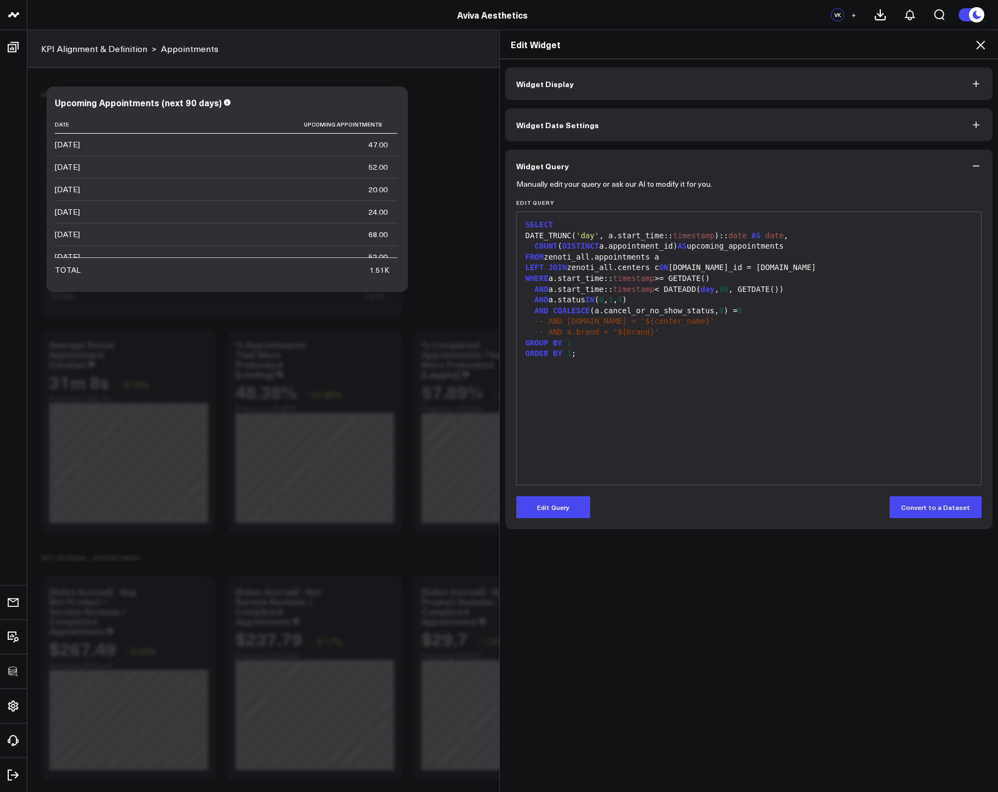
click at [976, 42] on icon at bounding box center [980, 44] width 13 height 13
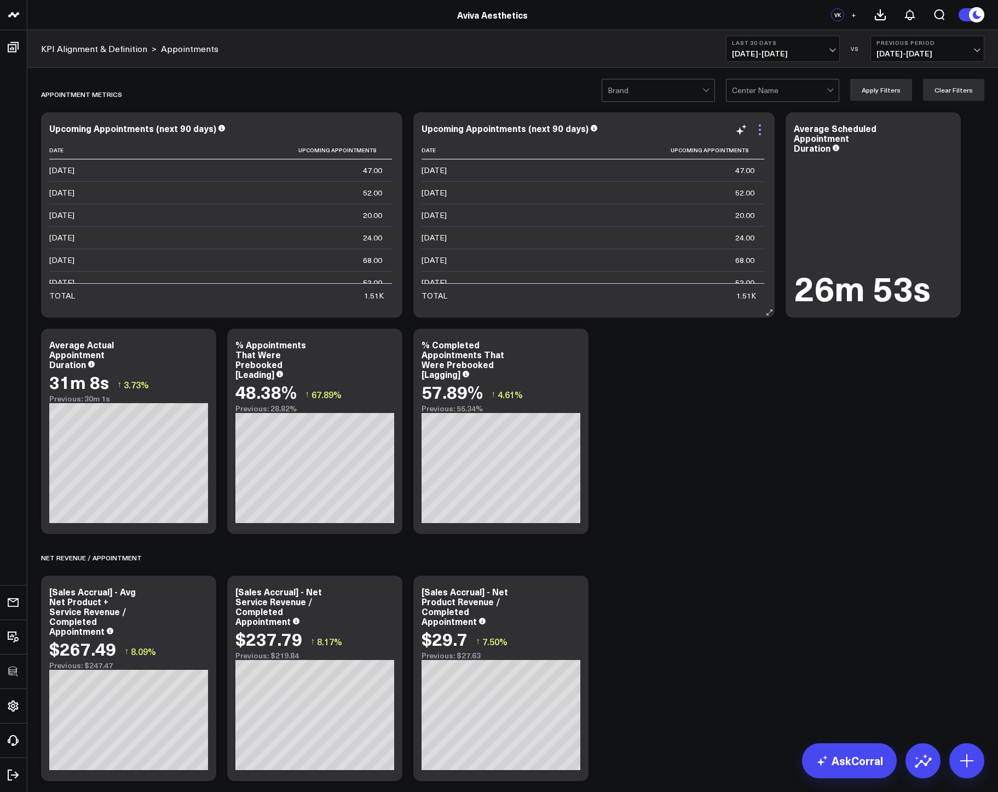
click at [764, 128] on icon at bounding box center [759, 129] width 13 height 13
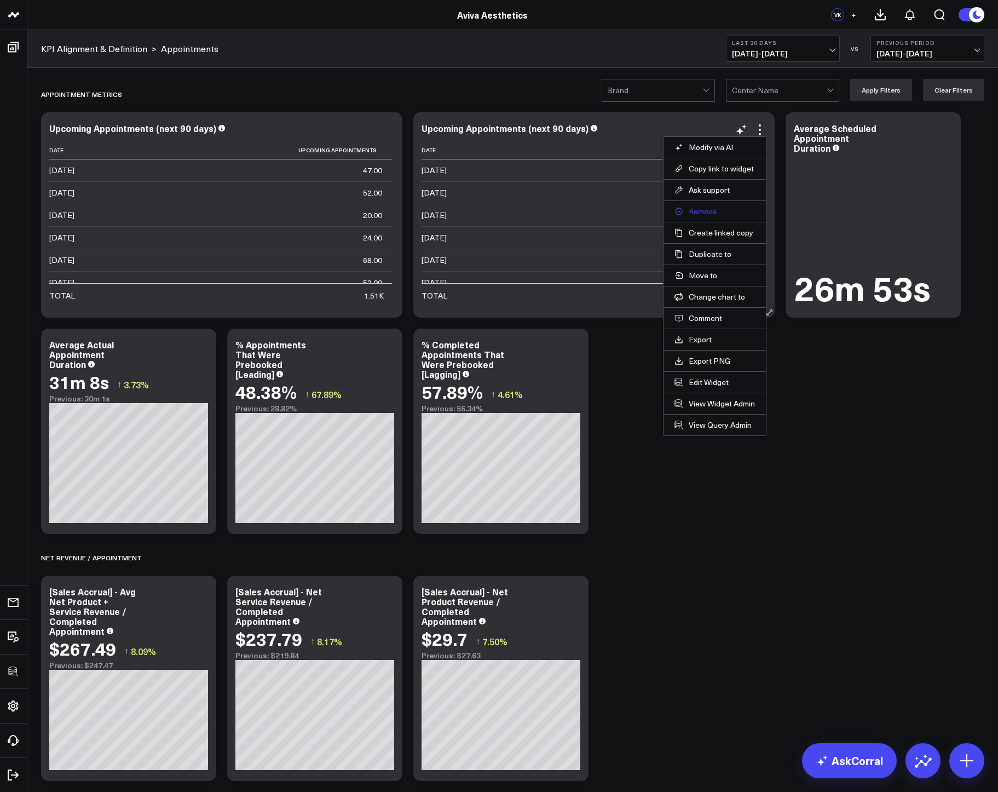
click at [695, 211] on button "Remove" at bounding box center [714, 211] width 80 height 10
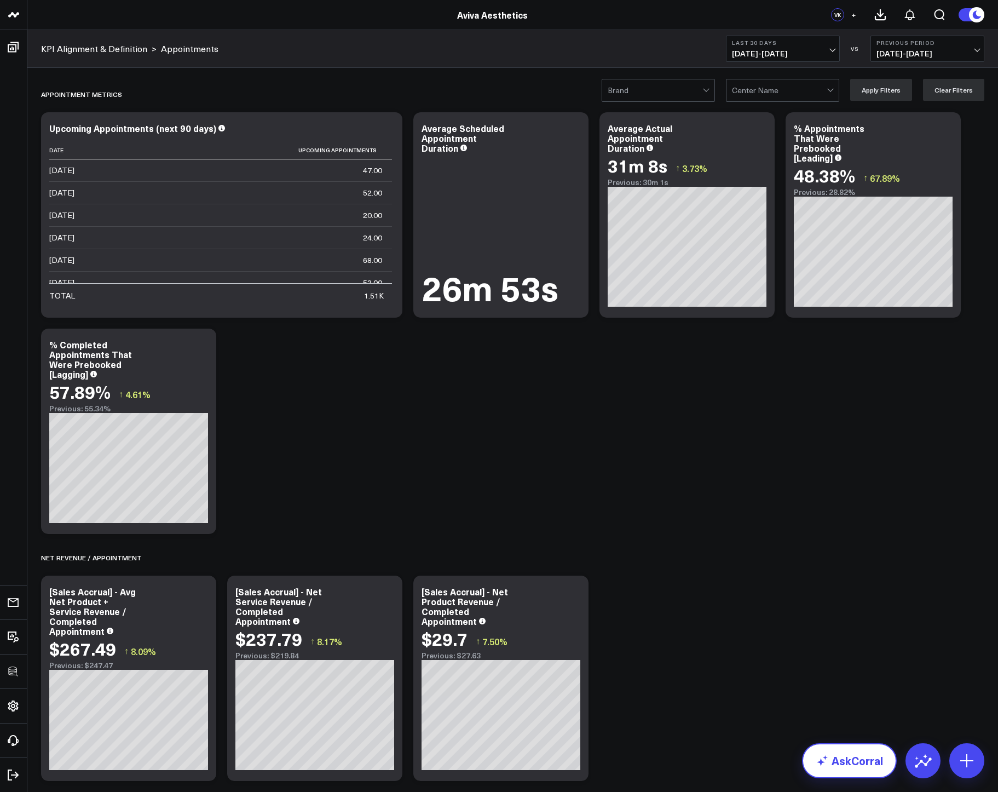
click at [858, 769] on link "AskCorral" at bounding box center [849, 760] width 95 height 35
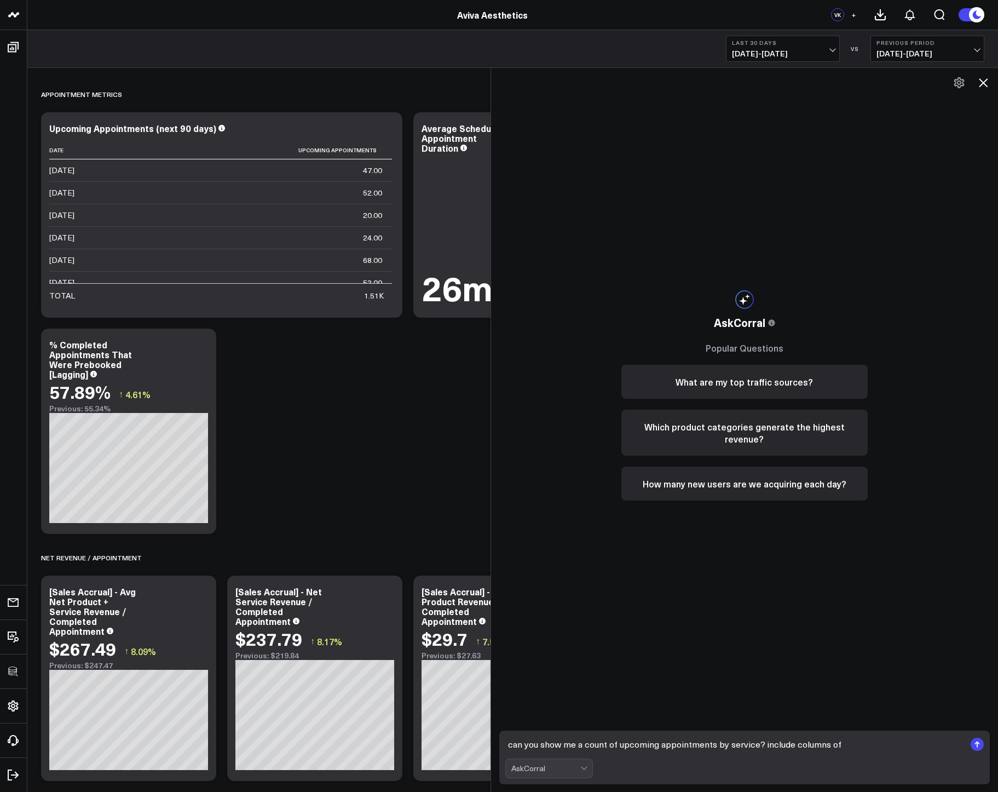
click at [717, 743] on textarea "can you show me a count of upcoming appointments by service? include columns of" at bounding box center [735, 744] width 460 height 20
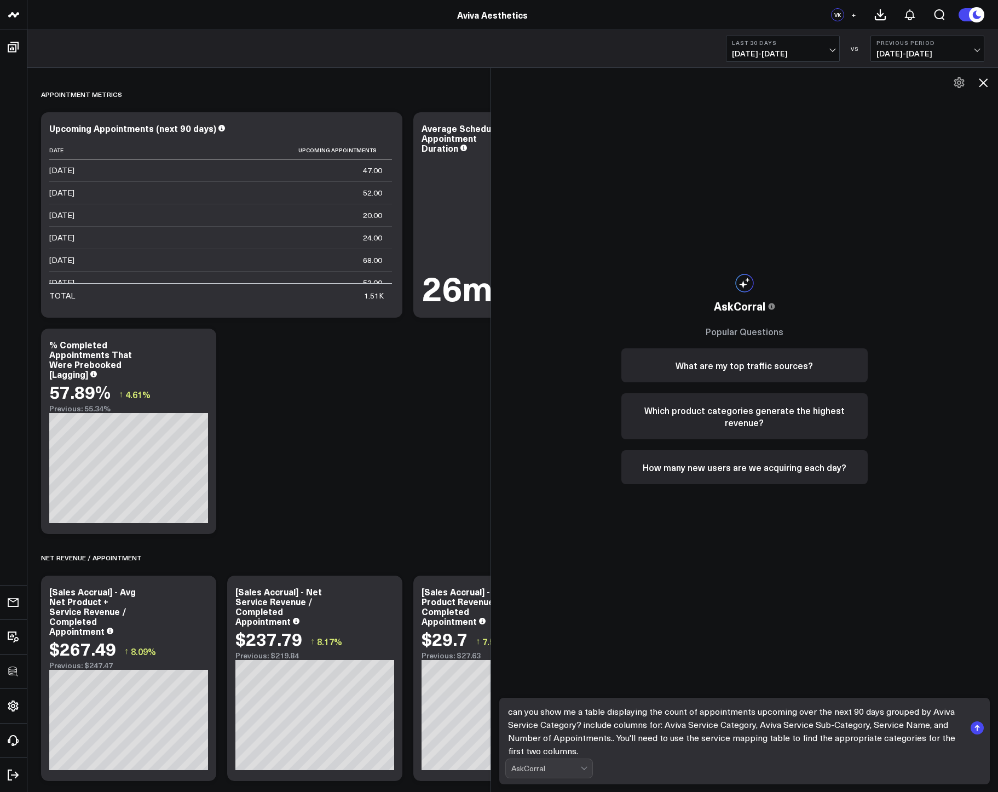
type textarea "can you show me a table displaying the count of appointments upcoming over the …"
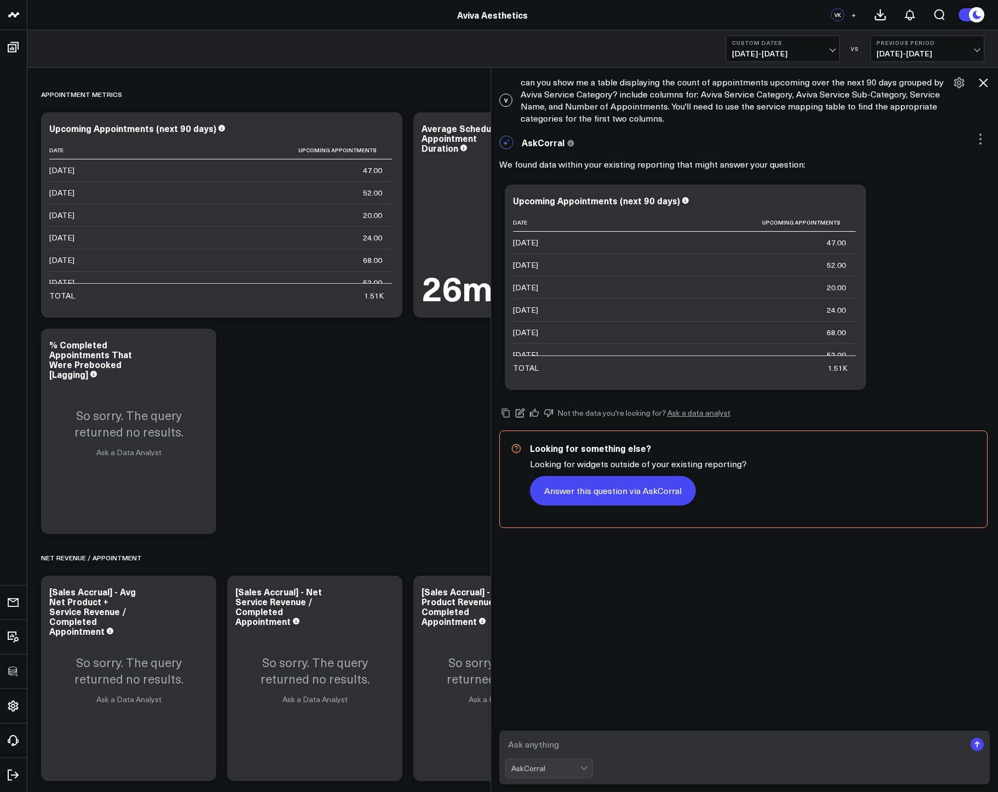
click at [599, 492] on button "Answer this question via AskCorral" at bounding box center [613, 491] width 166 height 30
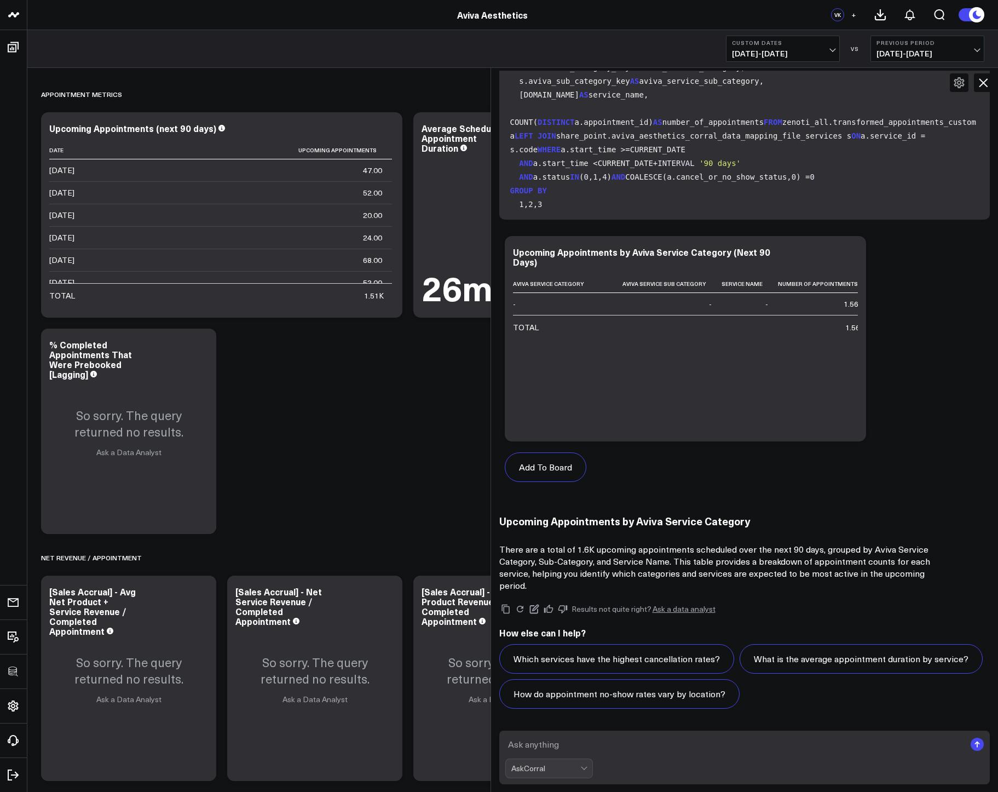
click at [985, 85] on icon at bounding box center [983, 82] width 9 height 9
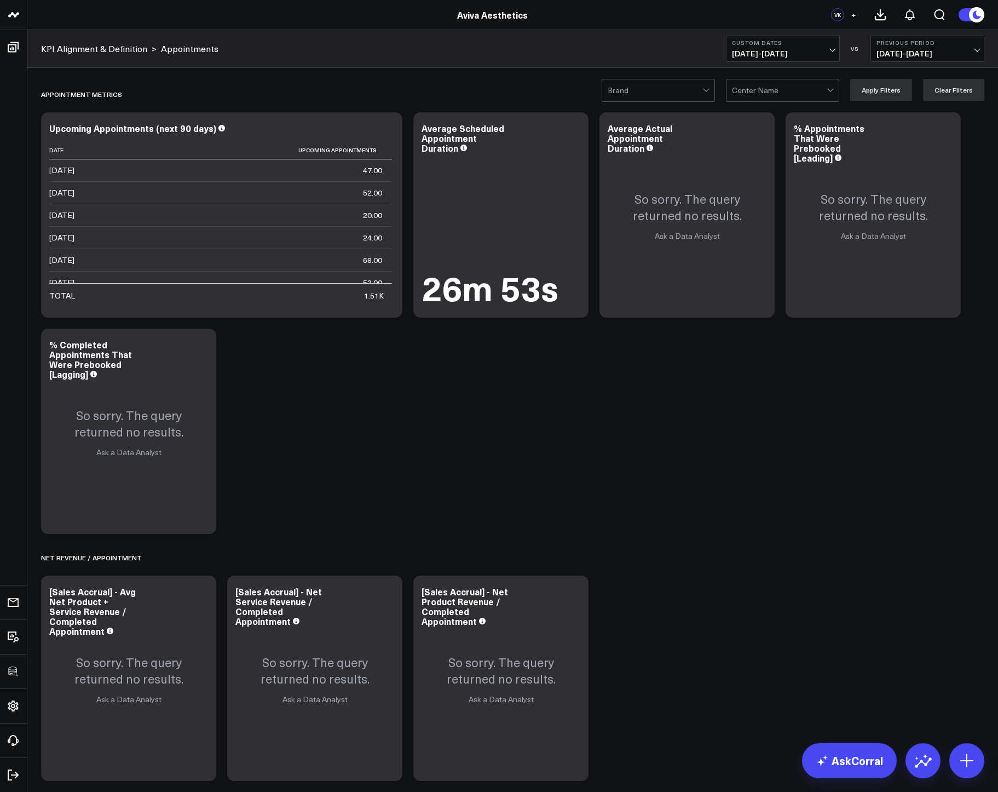
click at [770, 60] on button "Custom Dates 09/24/25 - 12/22/25" at bounding box center [783, 49] width 114 height 26
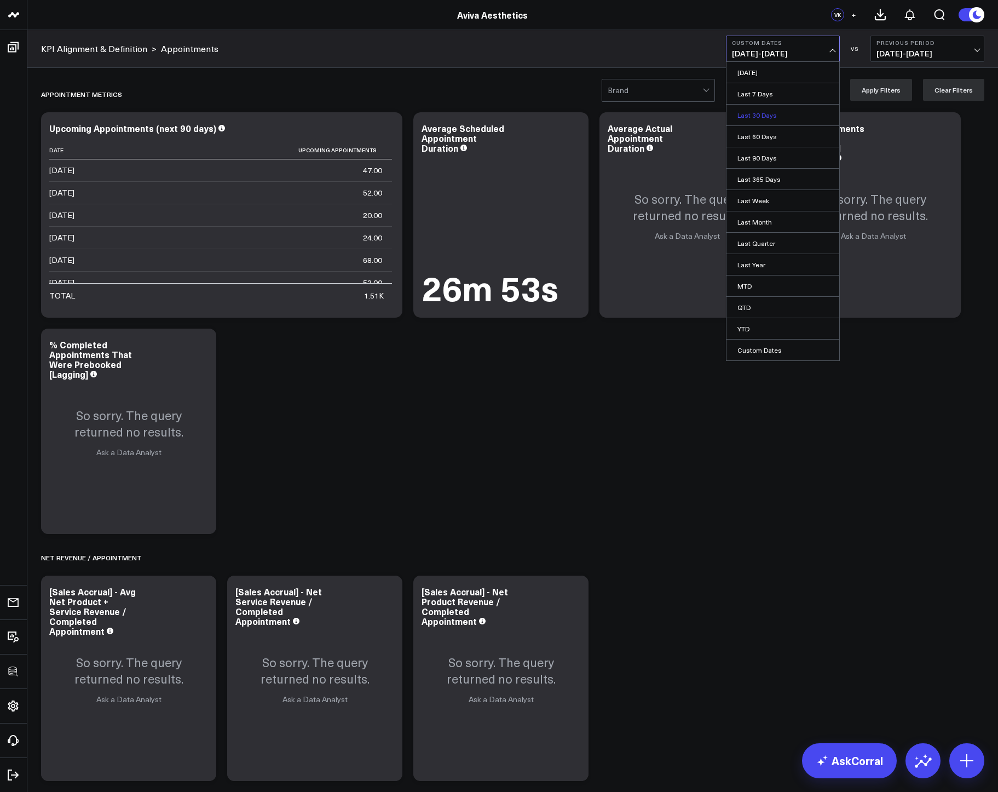
click at [763, 111] on link "Last 30 Days" at bounding box center [782, 115] width 113 height 21
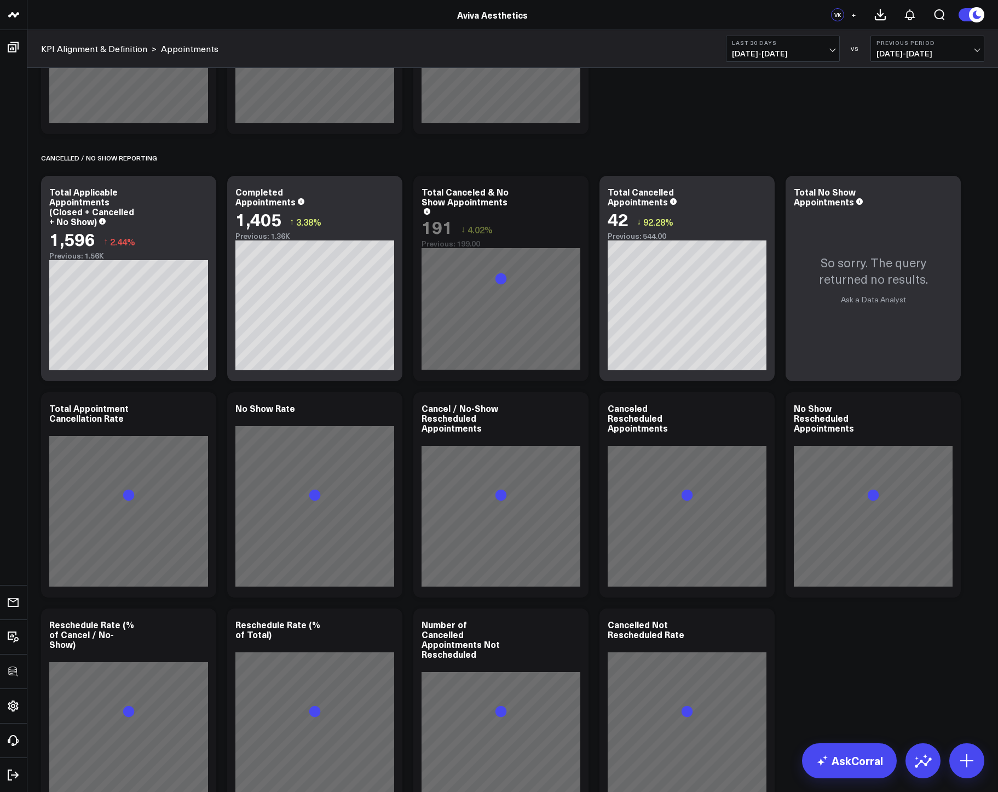
scroll to position [646, 0]
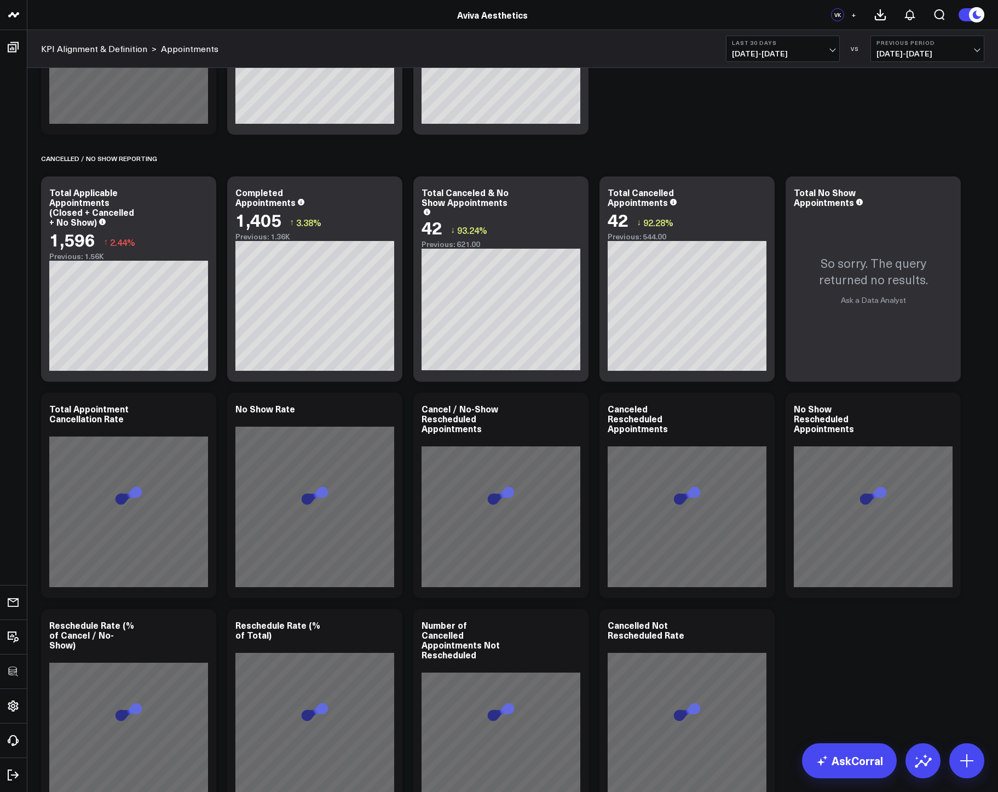
click at [754, 56] on span "08/25/25 - 09/23/25" at bounding box center [783, 53] width 102 height 9
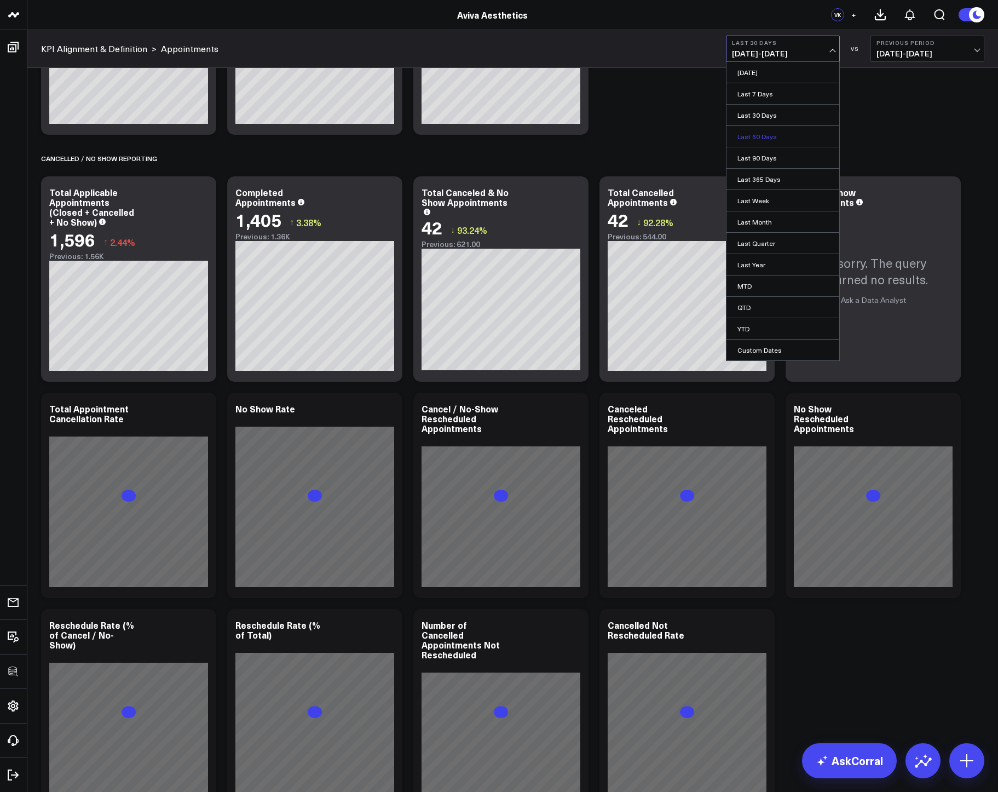
click at [755, 141] on link "Last 60 Days" at bounding box center [782, 136] width 113 height 21
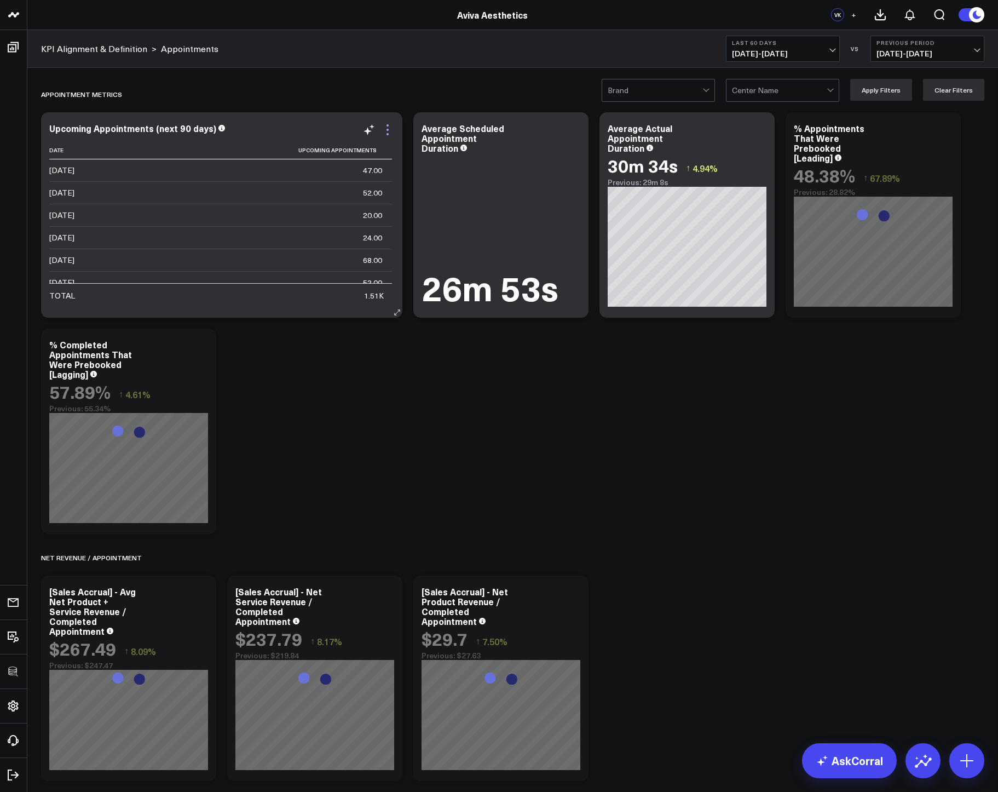
click at [391, 125] on icon at bounding box center [387, 129] width 13 height 13
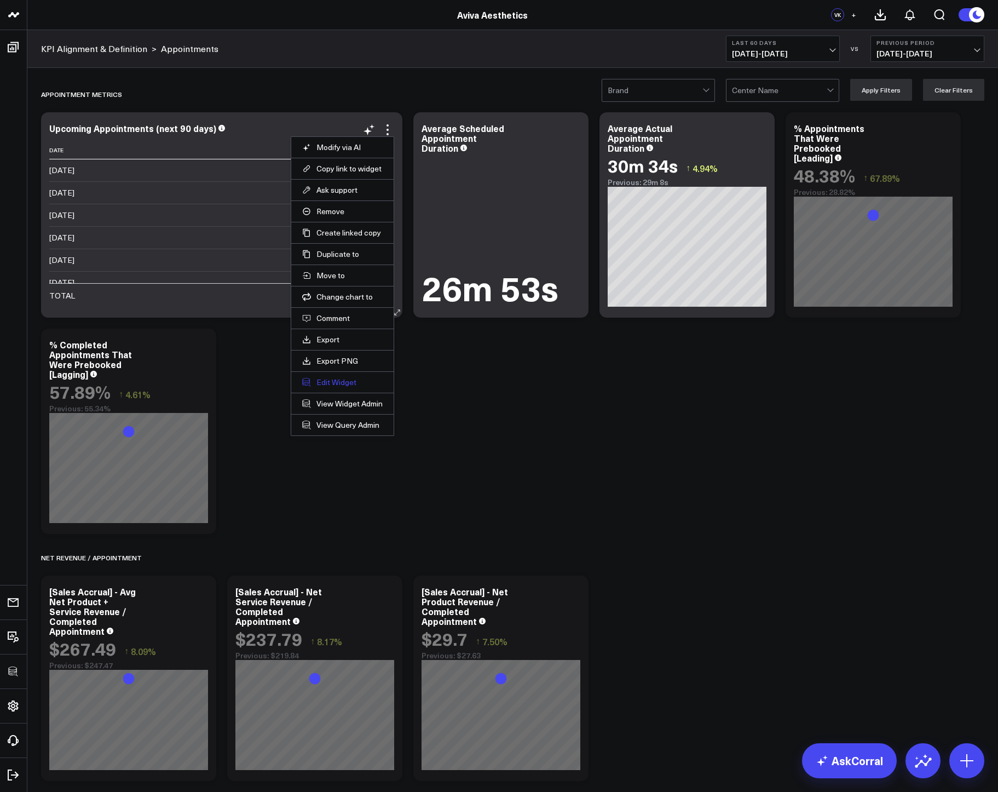
click at [317, 381] on button "Edit Widget" at bounding box center [342, 382] width 80 height 10
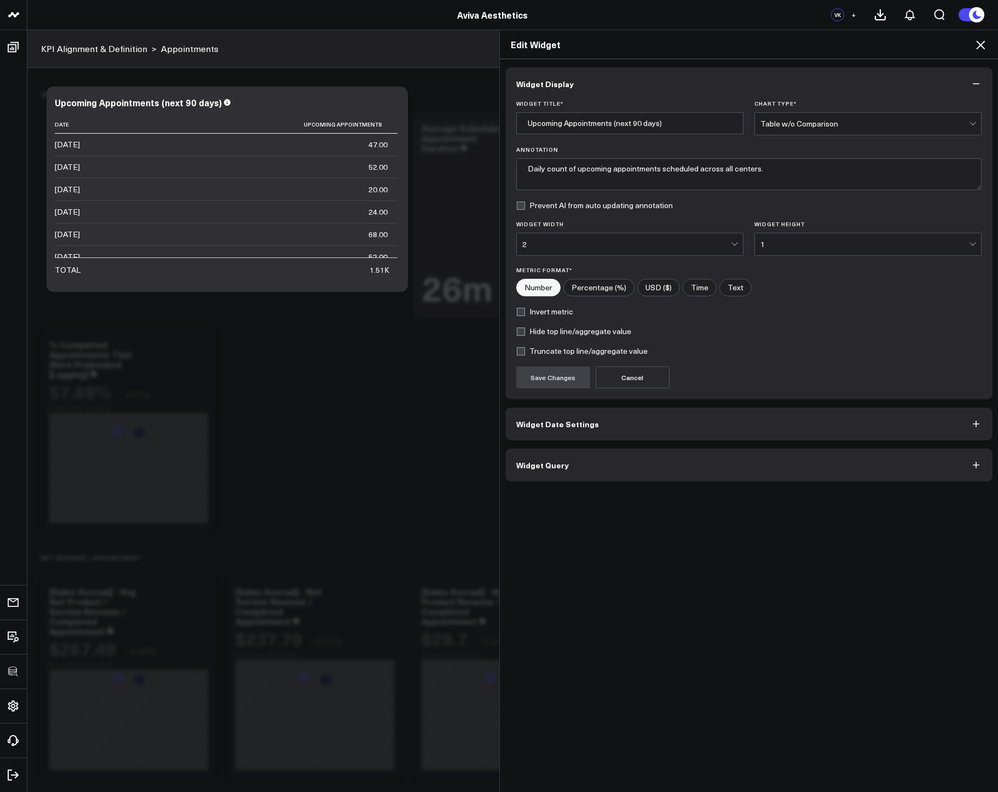
click at [556, 473] on button "Widget Query" at bounding box center [749, 464] width 488 height 33
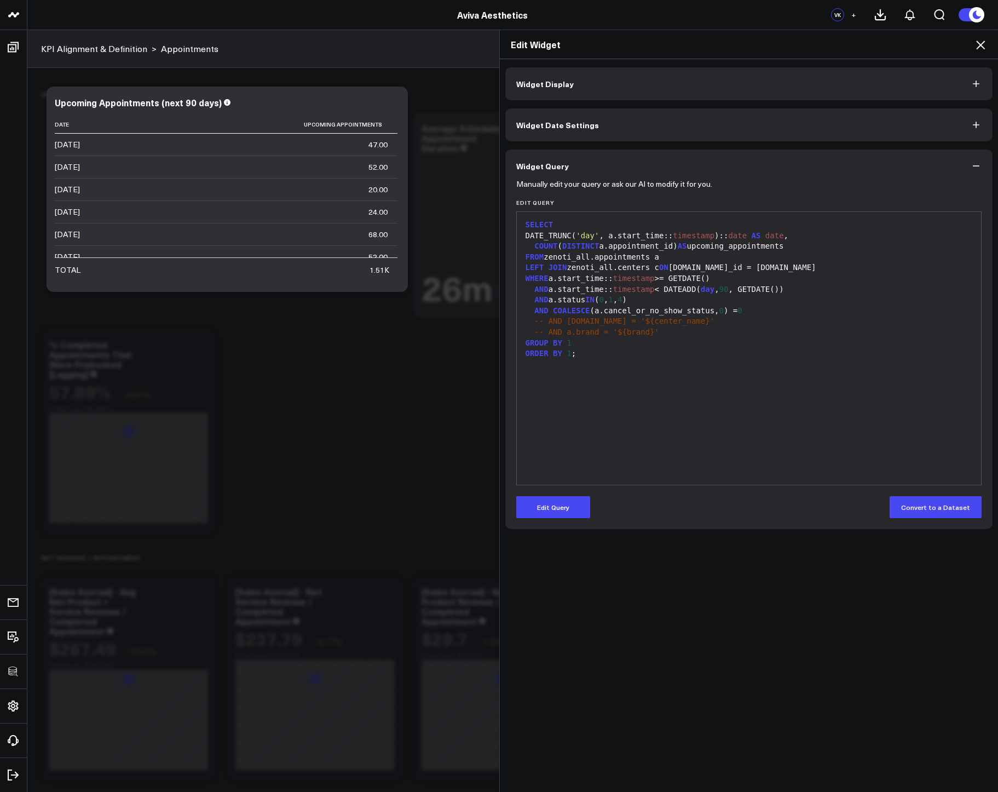
click at [988, 44] on div "Edit Widget" at bounding box center [749, 44] width 499 height 29
click at [980, 44] on icon at bounding box center [980, 45] width 9 height 9
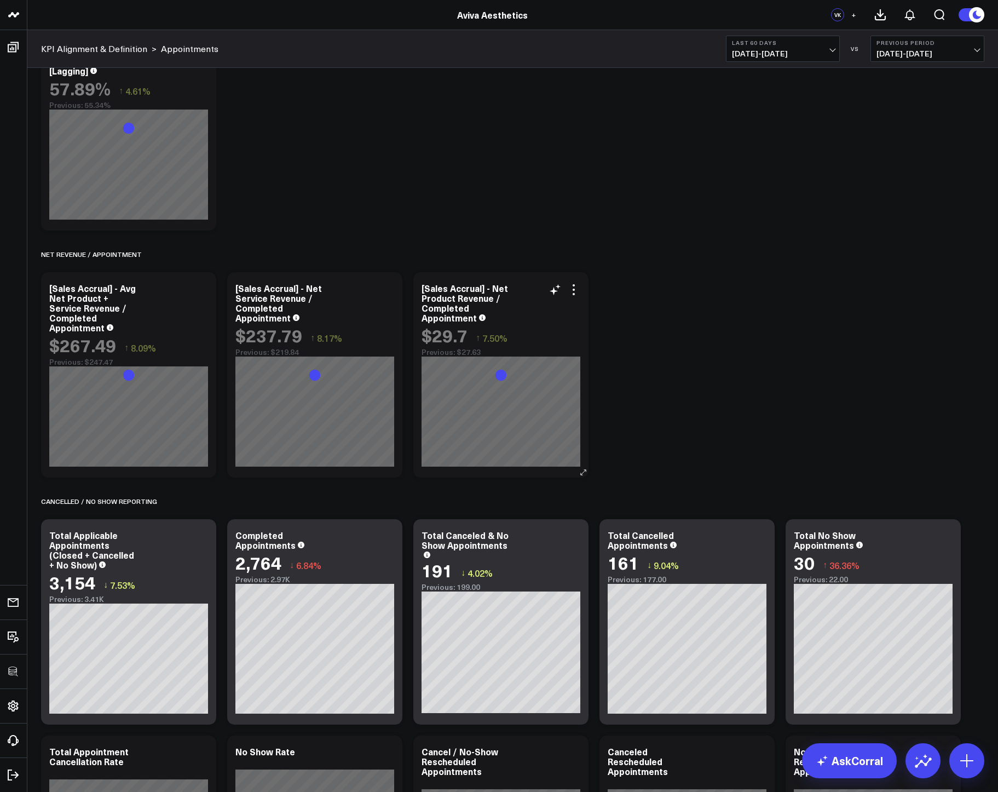
scroll to position [337, 0]
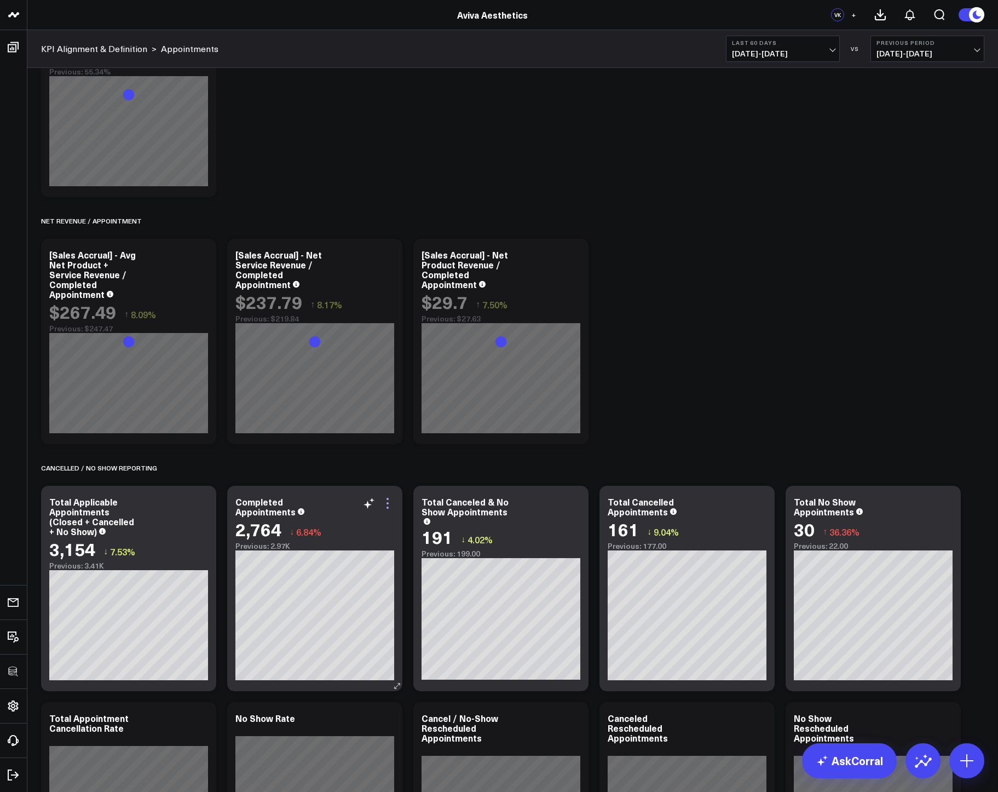
click at [388, 503] on icon at bounding box center [387, 503] width 2 height 2
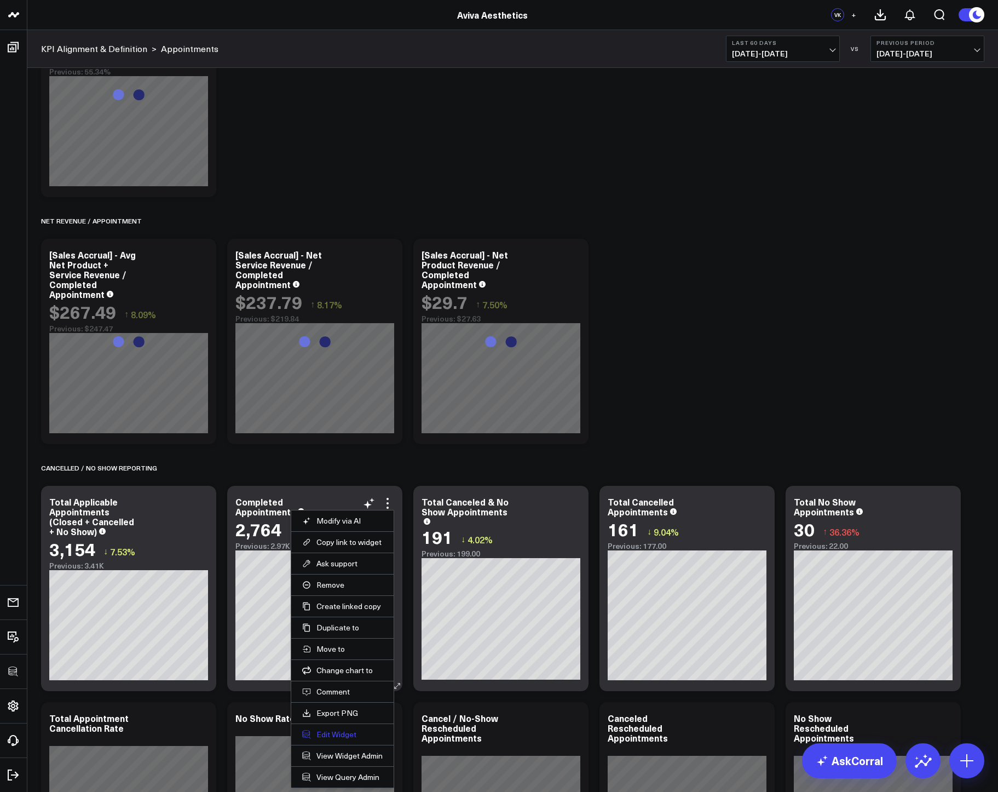
click at [337, 732] on button "Edit Widget" at bounding box center [342, 734] width 80 height 10
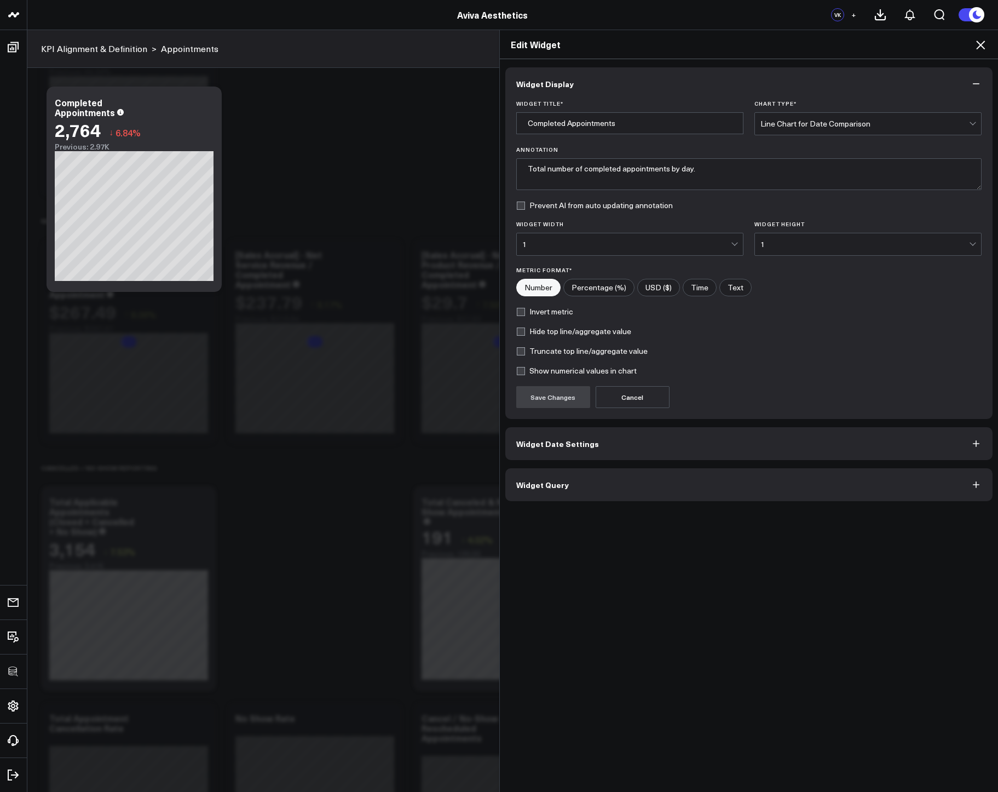
click at [533, 490] on button "Widget Query" at bounding box center [749, 484] width 488 height 33
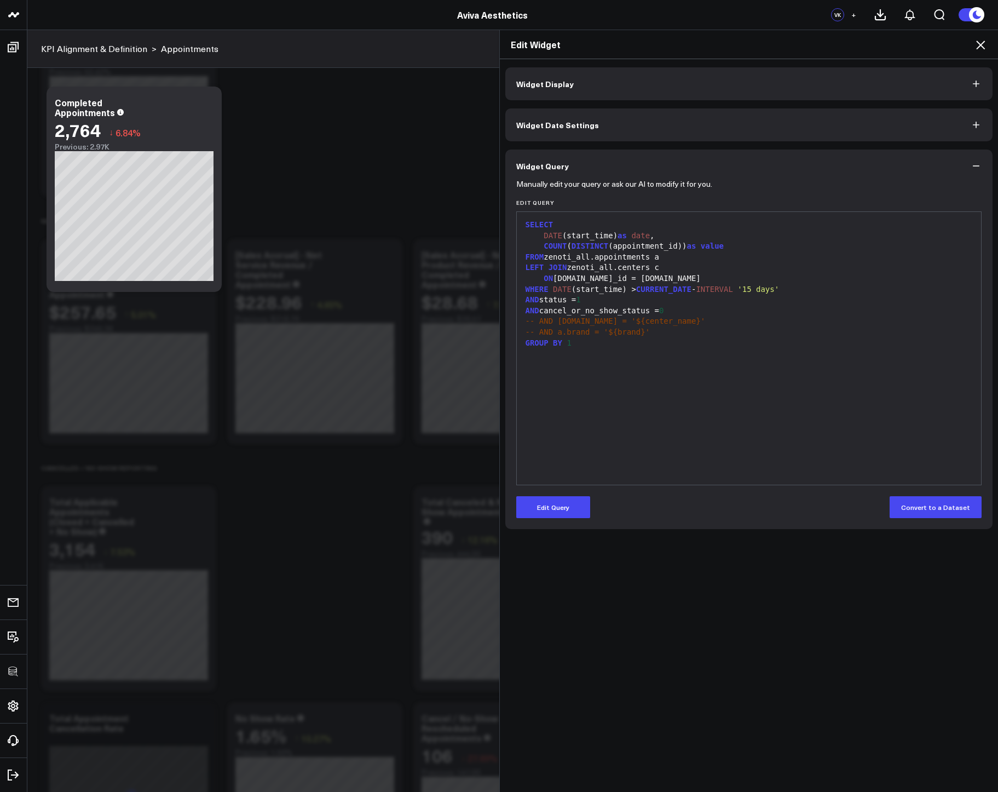
click at [983, 46] on icon at bounding box center [980, 44] width 13 height 13
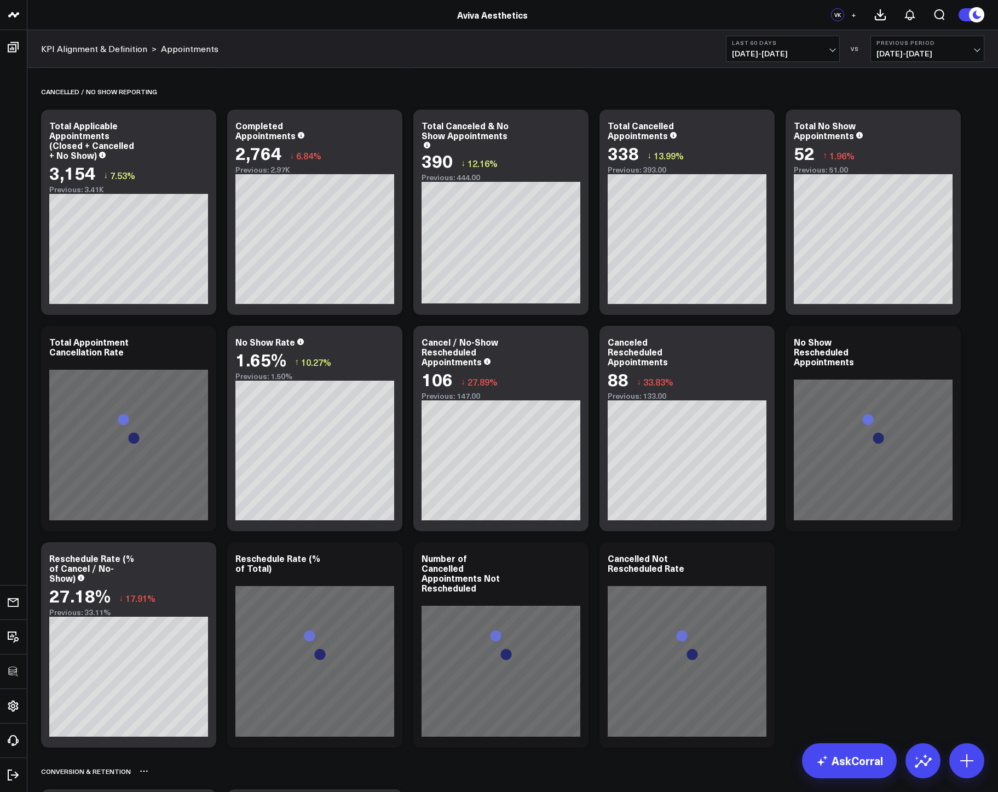
scroll to position [714, 0]
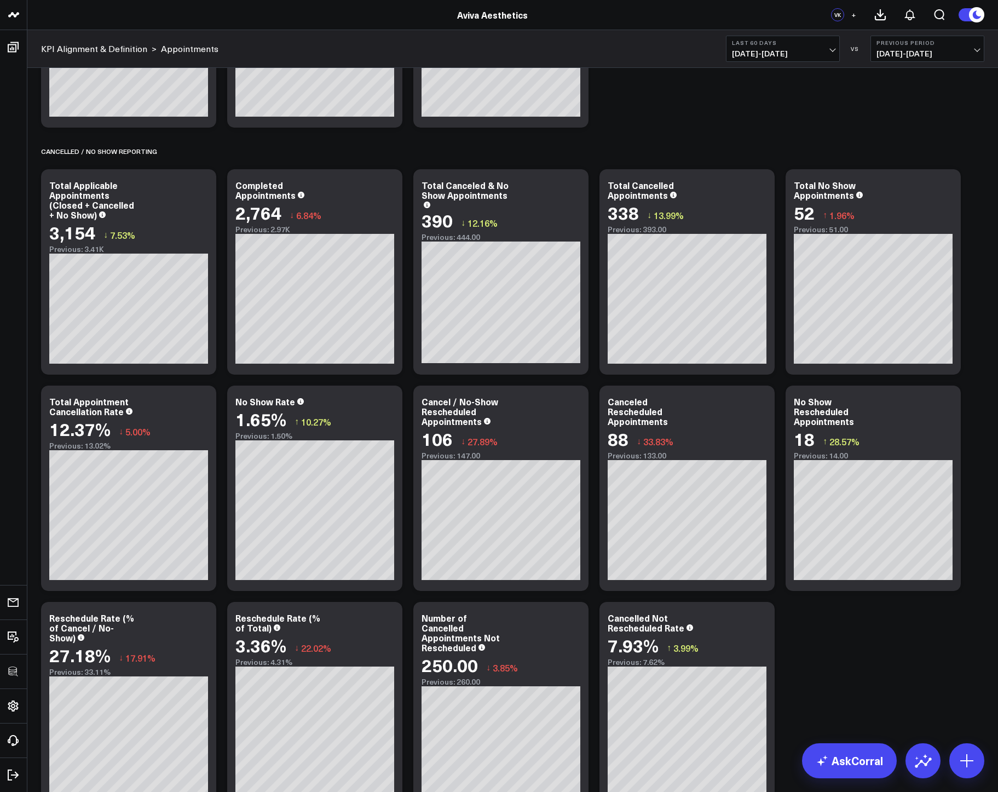
scroll to position [646, 0]
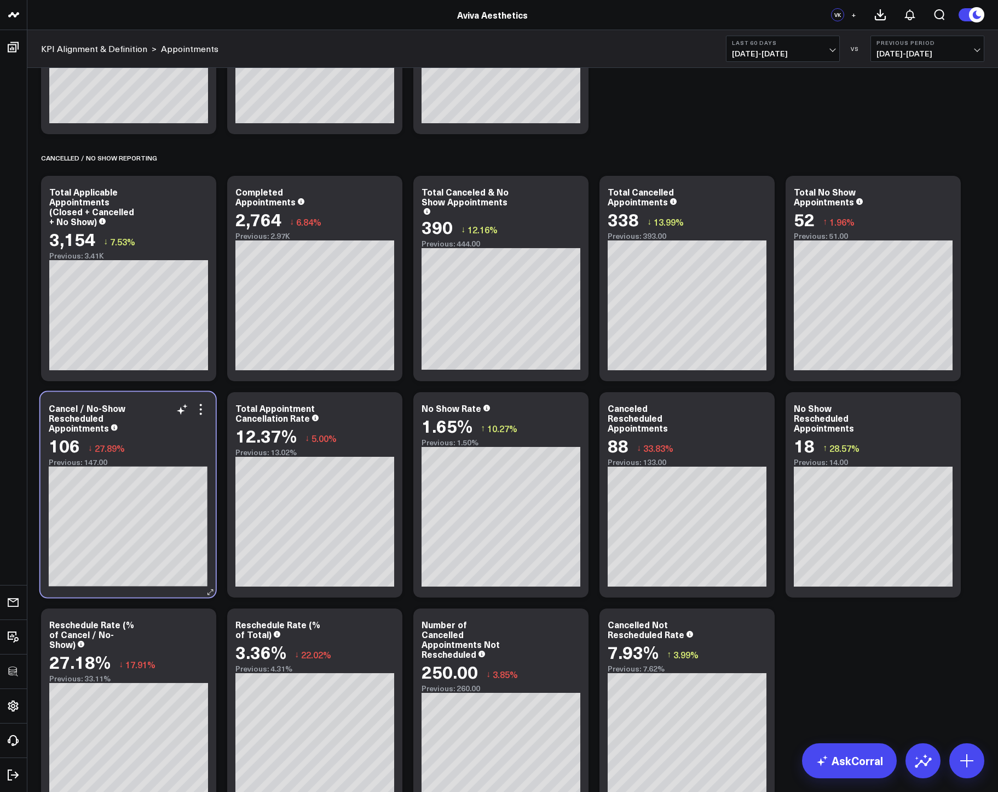
drag, startPoint x: 517, startPoint y: 434, endPoint x: 143, endPoint y: 434, distance: 373.3
click at [143, 434] on div "Cancel / No-Show Rescheduled Appointments 106 ↓ 27.89% Previous: 147.00" at bounding box center [128, 434] width 159 height 63
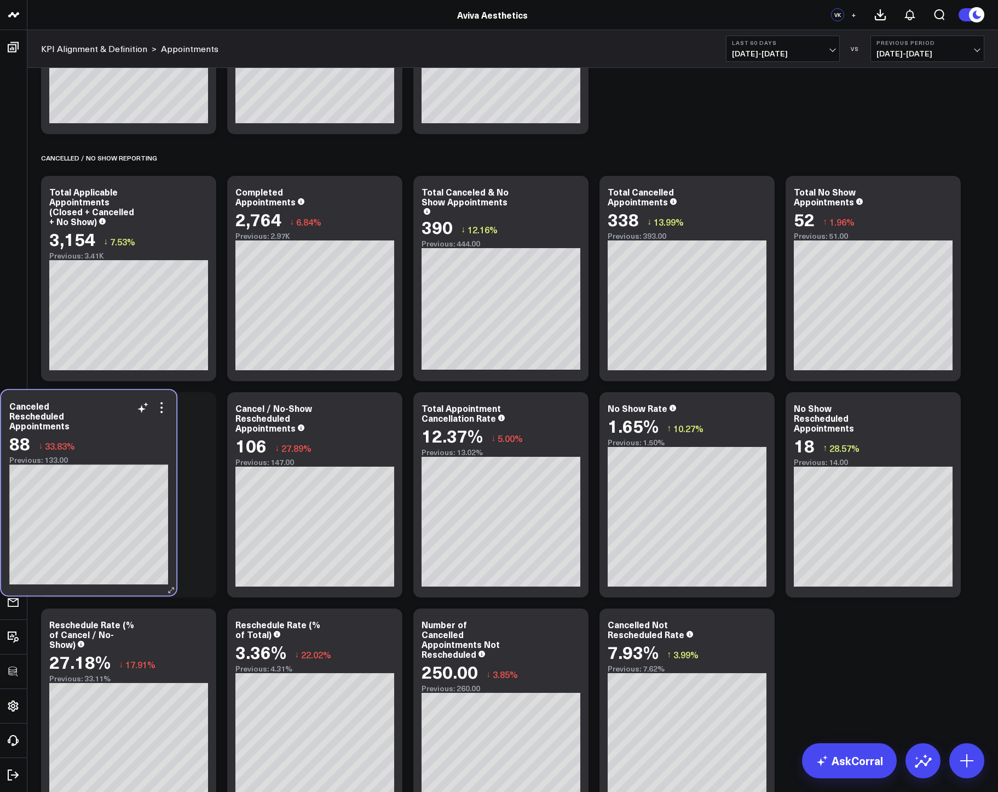
drag, startPoint x: 699, startPoint y: 424, endPoint x: 101, endPoint y: 422, distance: 598.3
click at [101, 422] on div "Canceled Rescheduled Appointments" at bounding box center [88, 416] width 159 height 30
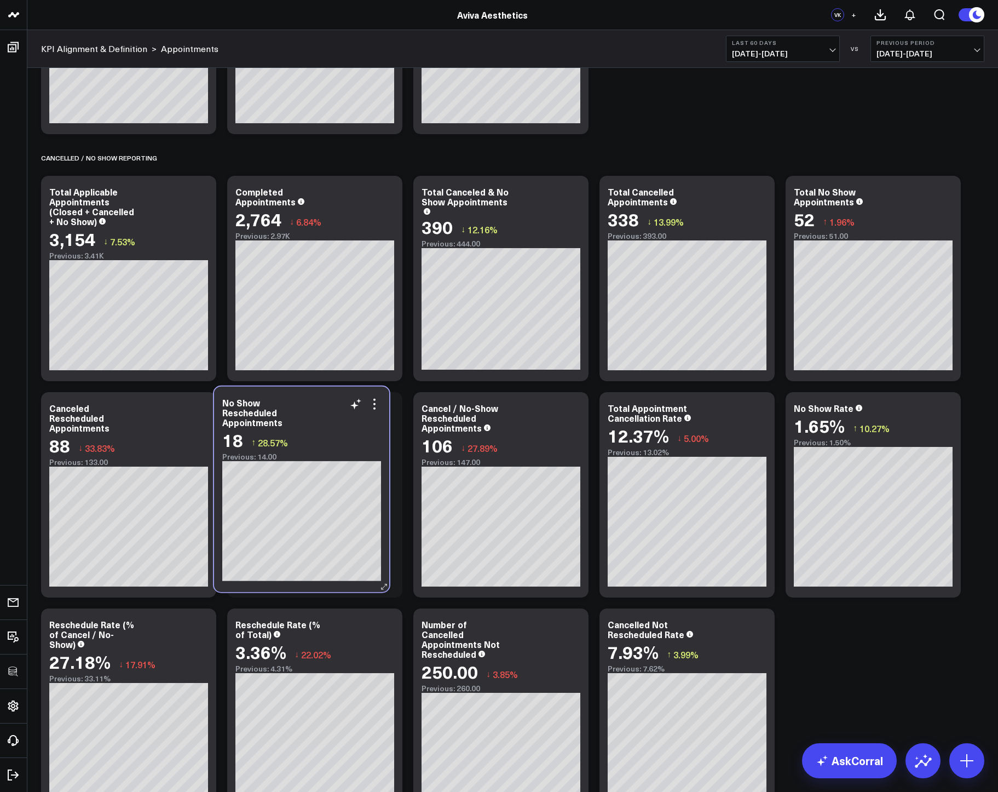
drag, startPoint x: 881, startPoint y: 411, endPoint x: 309, endPoint y: 406, distance: 571.5
click at [309, 406] on div "No Show Rescheduled Appointments" at bounding box center [301, 412] width 159 height 30
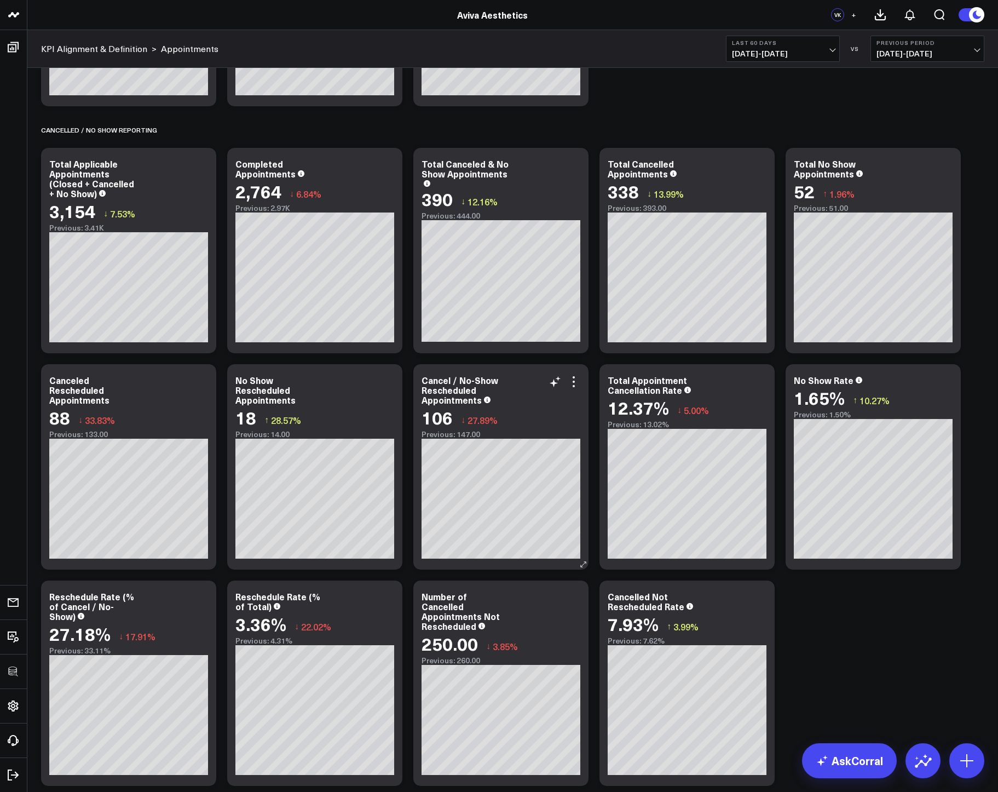
scroll to position [688, 0]
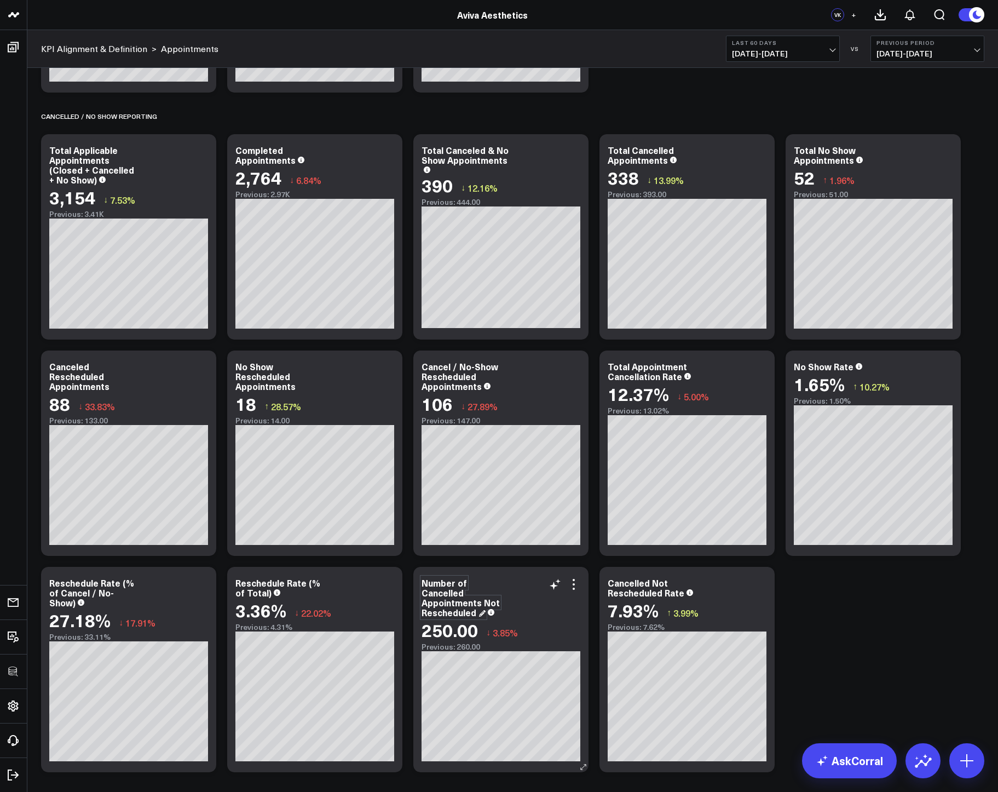
click at [460, 587] on div "Number of Cancelled Appointments Not Rescheduled" at bounding box center [461, 597] width 78 height 42
click at [467, 584] on div "Number of Cancelled Appointments Not Rescheduled" at bounding box center [461, 597] width 78 height 42
click at [873, 639] on div "Appointment Metrics Modify via AI Copy link to widget Ask support Remove Create…" at bounding box center [513, 546] width 954 height 2316
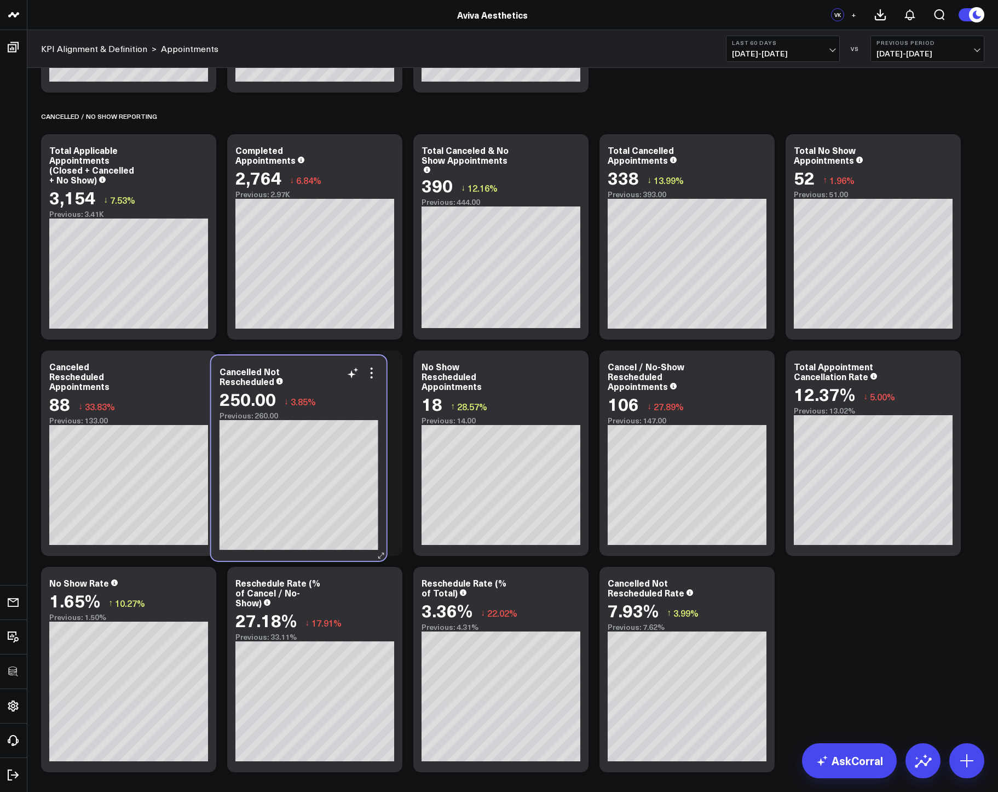
drag, startPoint x: 517, startPoint y: 588, endPoint x: 315, endPoint y: 377, distance: 292.3
click at [315, 377] on div "Cancelled Not Rescheduled" at bounding box center [299, 376] width 159 height 20
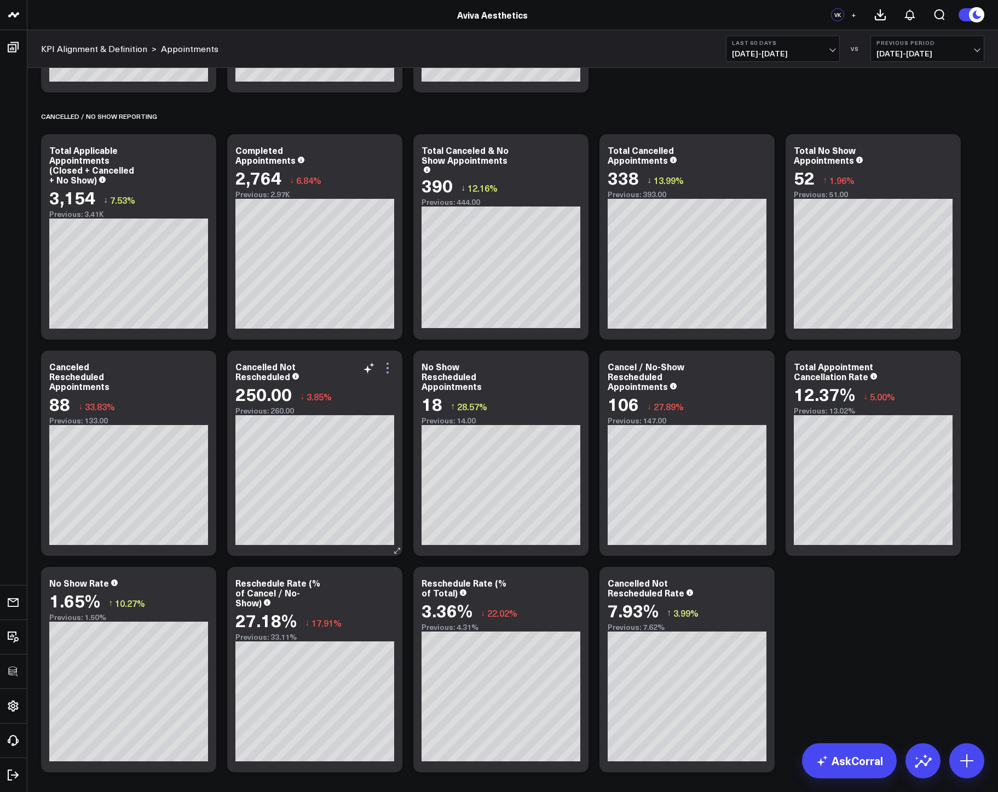
click at [391, 371] on icon at bounding box center [387, 367] width 13 height 13
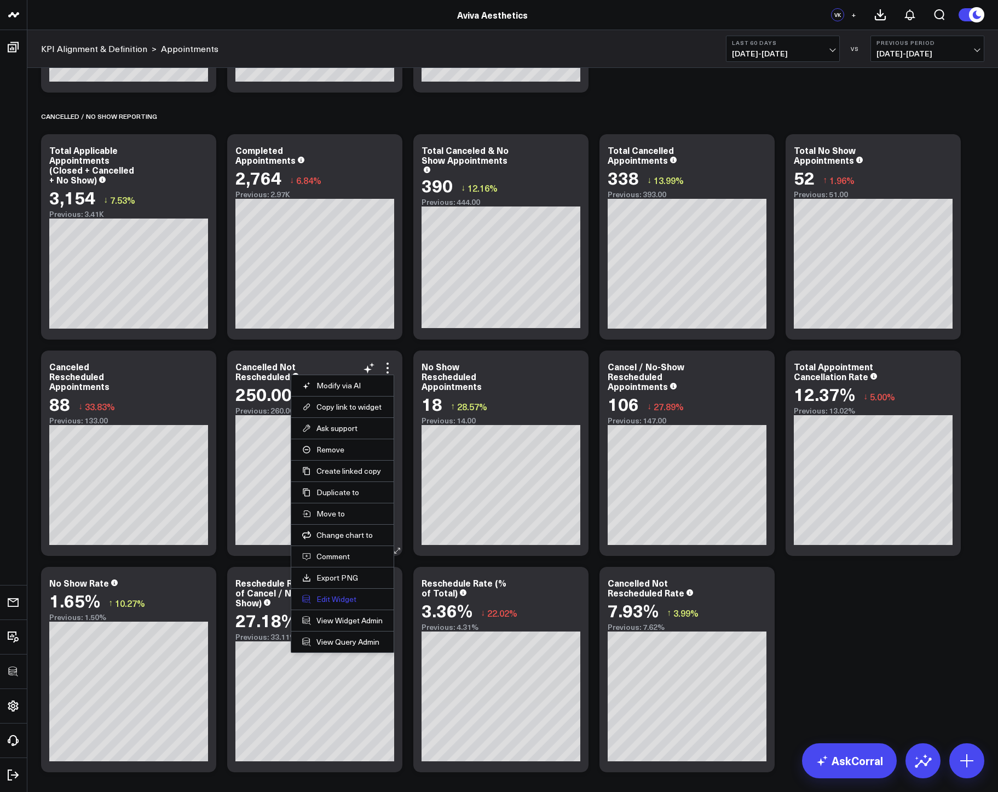
click at [339, 599] on button "Edit Widget" at bounding box center [342, 599] width 80 height 10
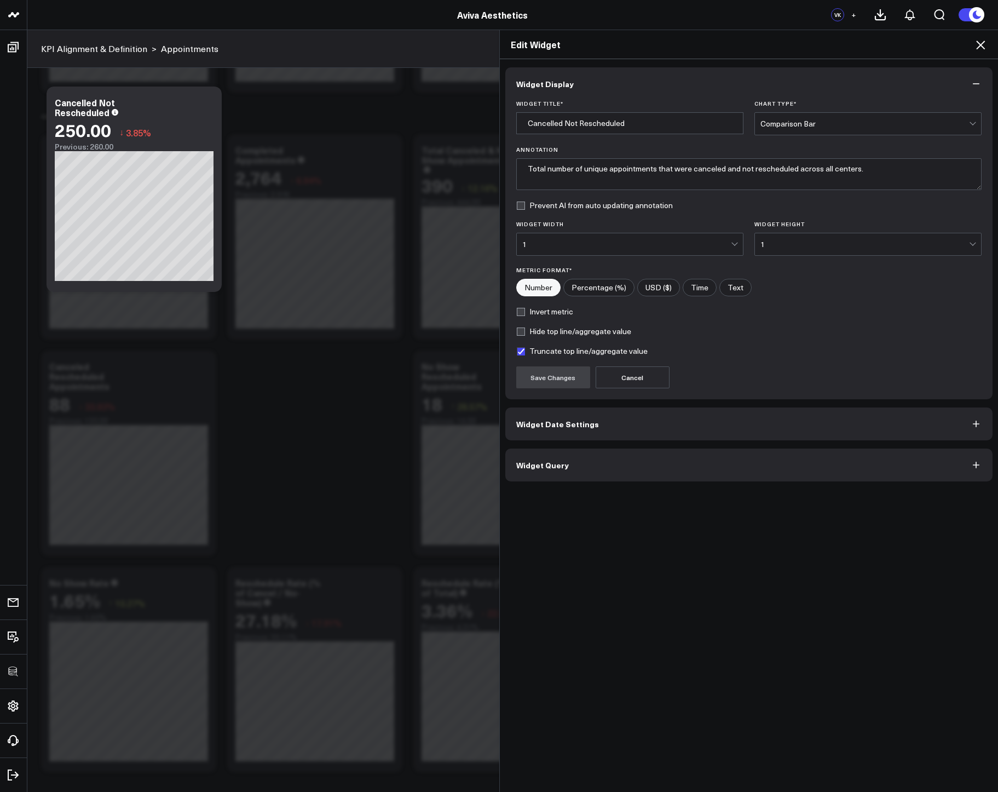
click at [520, 352] on label "Truncate top line/aggregate value" at bounding box center [581, 351] width 131 height 9
click at [520, 352] on input "Truncate top line/aggregate value" at bounding box center [520, 351] width 9 height 9
checkbox input "false"
click at [542, 380] on button "Save Changes" at bounding box center [553, 377] width 74 height 22
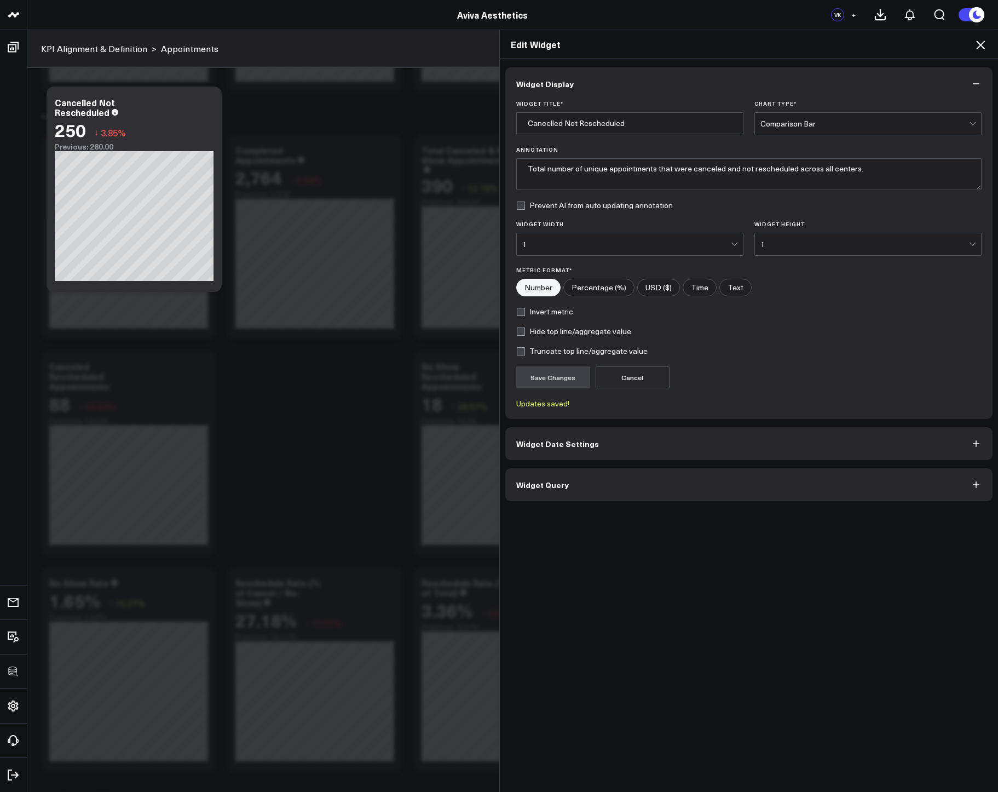
click at [980, 44] on icon at bounding box center [980, 45] width 9 height 9
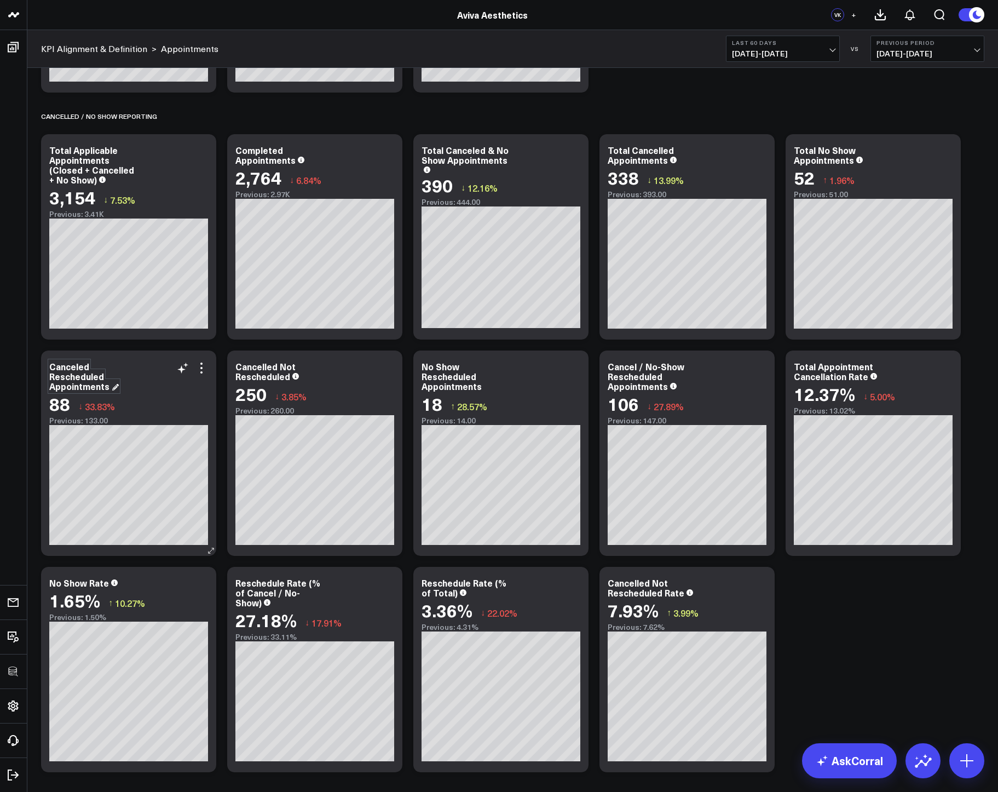
click at [85, 387] on div "Canceled Rescheduled Appointments" at bounding box center [84, 376] width 70 height 32
click at [216, 349] on div "Appointment Metrics Modify via AI Copy link to widget Ask support Remove Create…" at bounding box center [513, 546] width 954 height 2316
click at [444, 379] on div "No Show Rescheduled Appointments" at bounding box center [457, 376] width 70 height 32
click at [904, 655] on div "Appointment Metrics Modify via AI Copy link to widget Ask support Remove Create…" at bounding box center [513, 546] width 954 height 2316
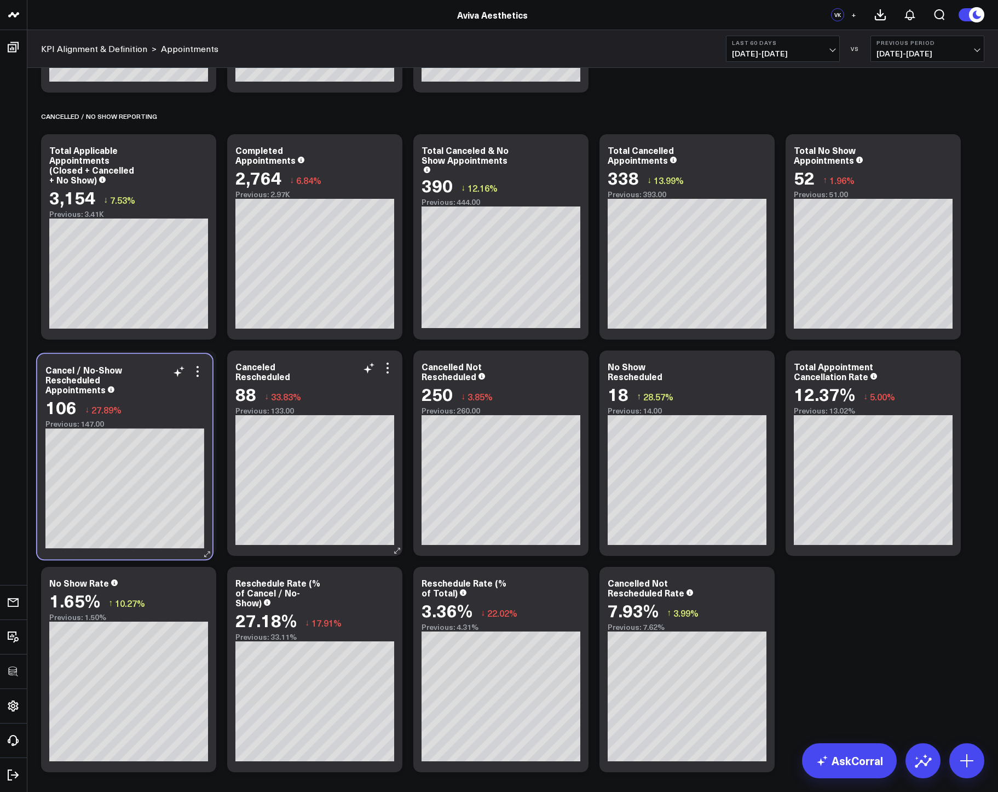
drag, startPoint x: 706, startPoint y: 367, endPoint x: 143, endPoint y: 370, distance: 562.2
click at [143, 370] on div "Cancel / No-Show Rescheduled Appointments" at bounding box center [124, 380] width 159 height 30
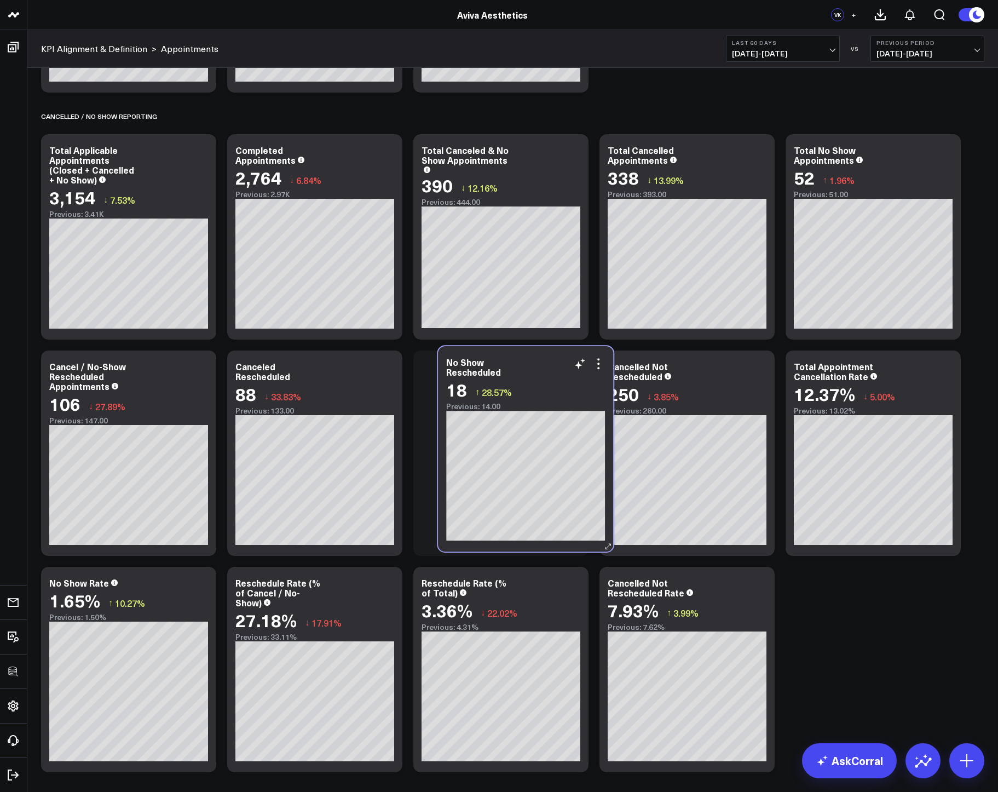
drag, startPoint x: 702, startPoint y: 364, endPoint x: 540, endPoint y: 360, distance: 161.5
click at [540, 360] on div "No Show Rescheduled" at bounding box center [525, 367] width 159 height 20
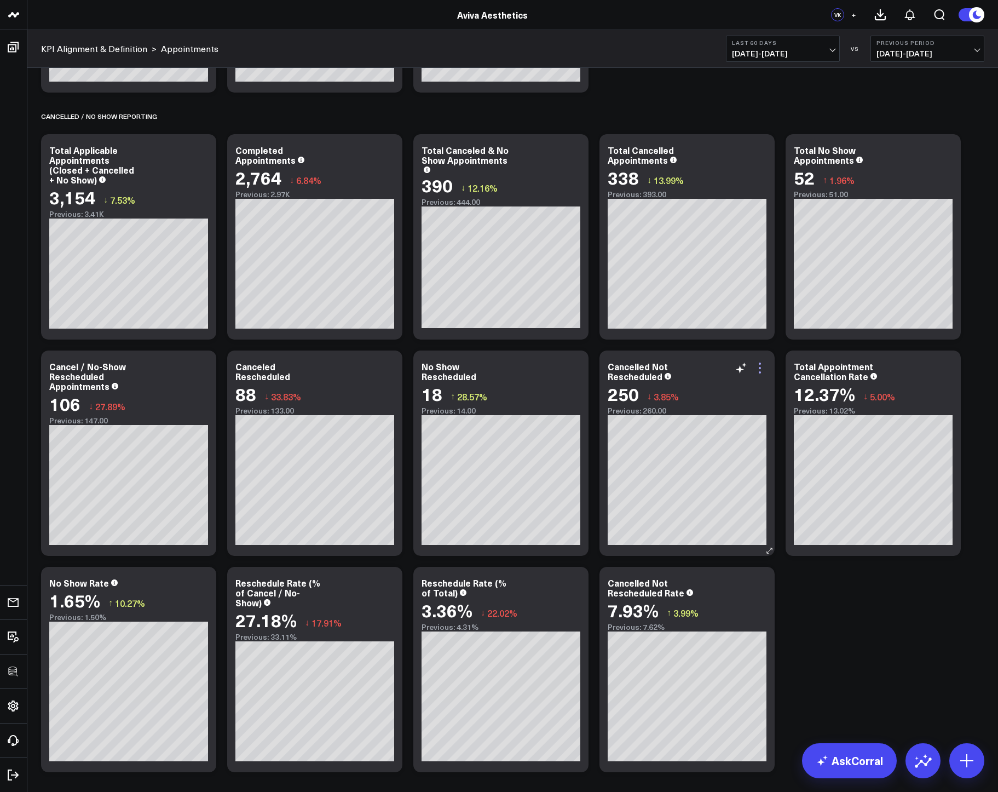
click at [763, 365] on icon at bounding box center [759, 367] width 13 height 13
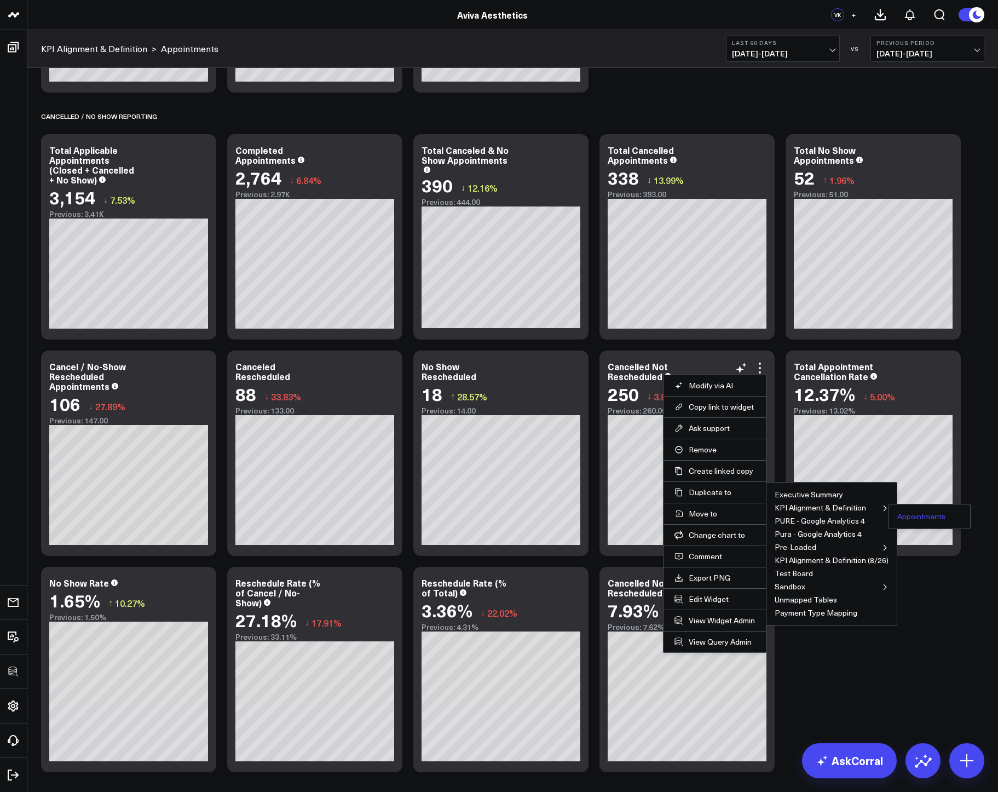
click at [913, 514] on button "Appointments" at bounding box center [921, 516] width 48 height 8
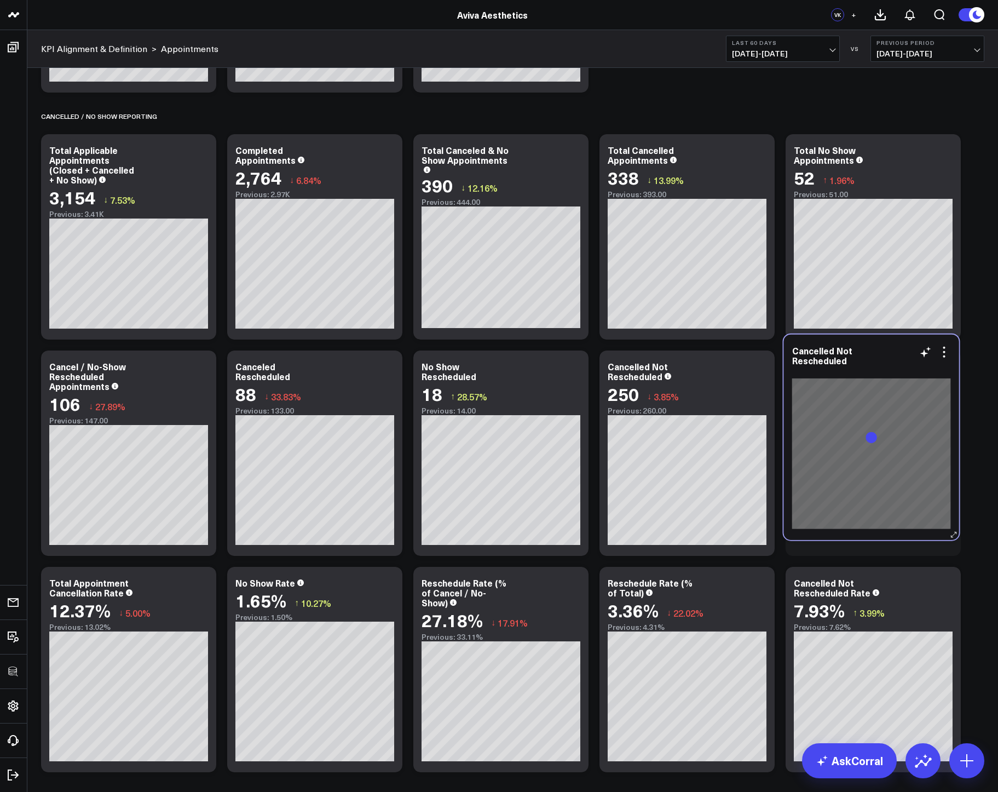
drag, startPoint x: 503, startPoint y: 370, endPoint x: 874, endPoint y: 355, distance: 371.5
click at [874, 355] on div "Cancelled Not Rescheduled" at bounding box center [871, 355] width 159 height 20
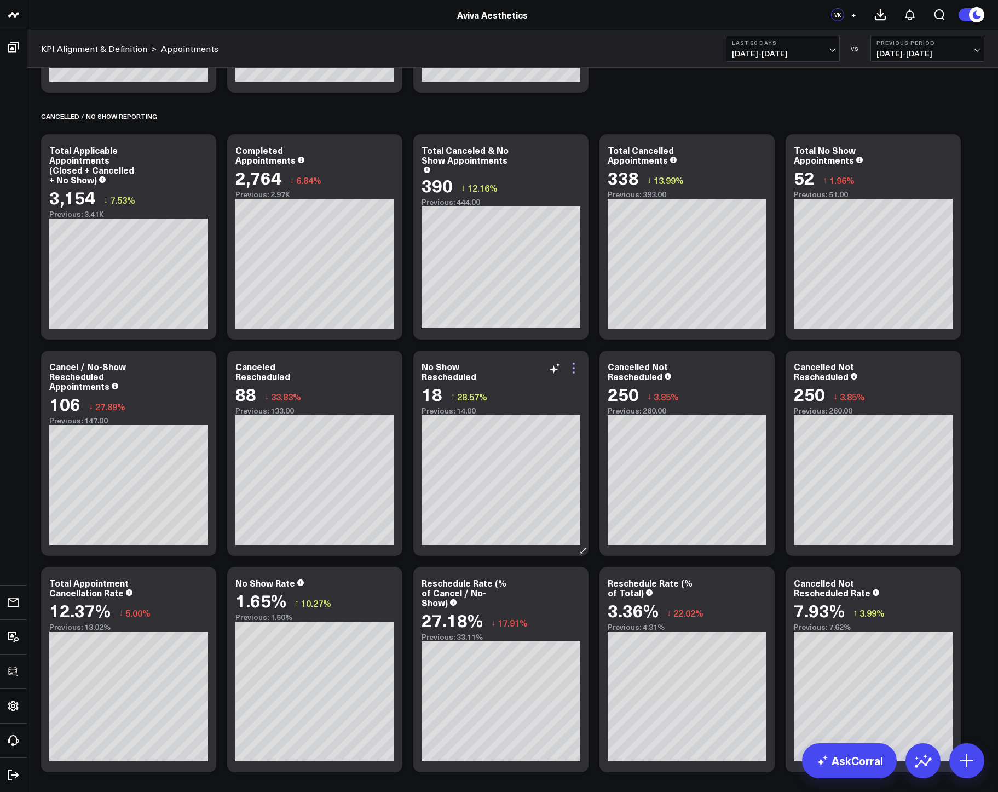
click at [571, 370] on icon at bounding box center [573, 367] width 13 height 13
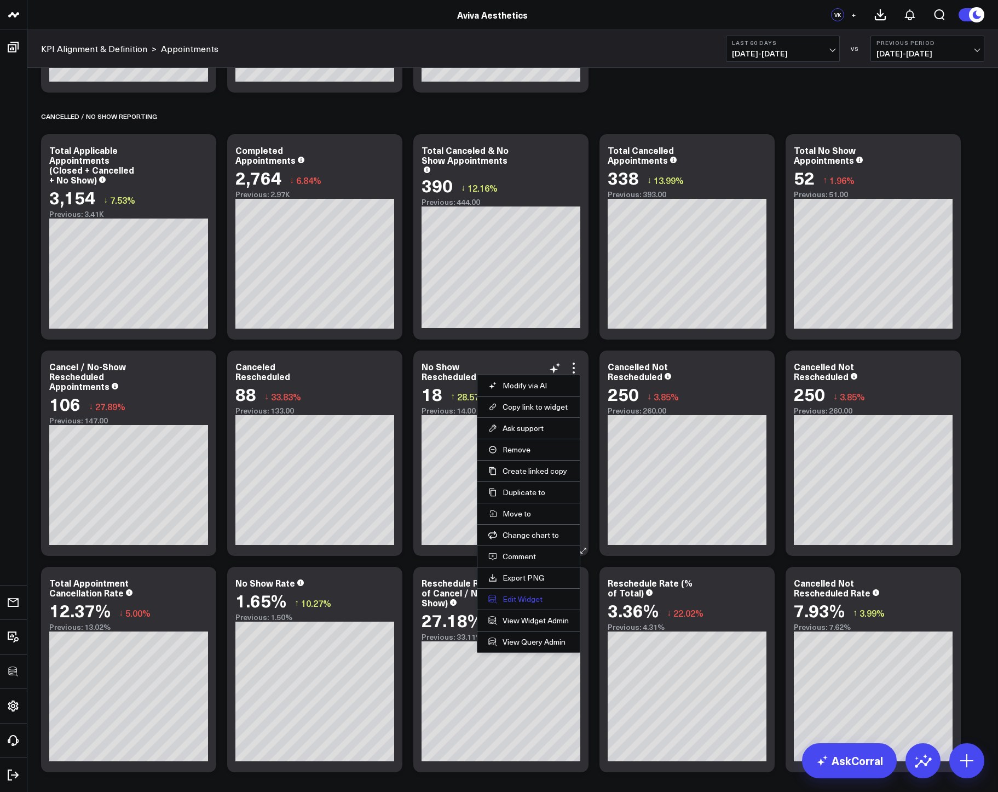
click at [518, 599] on button "Edit Widget" at bounding box center [528, 599] width 80 height 10
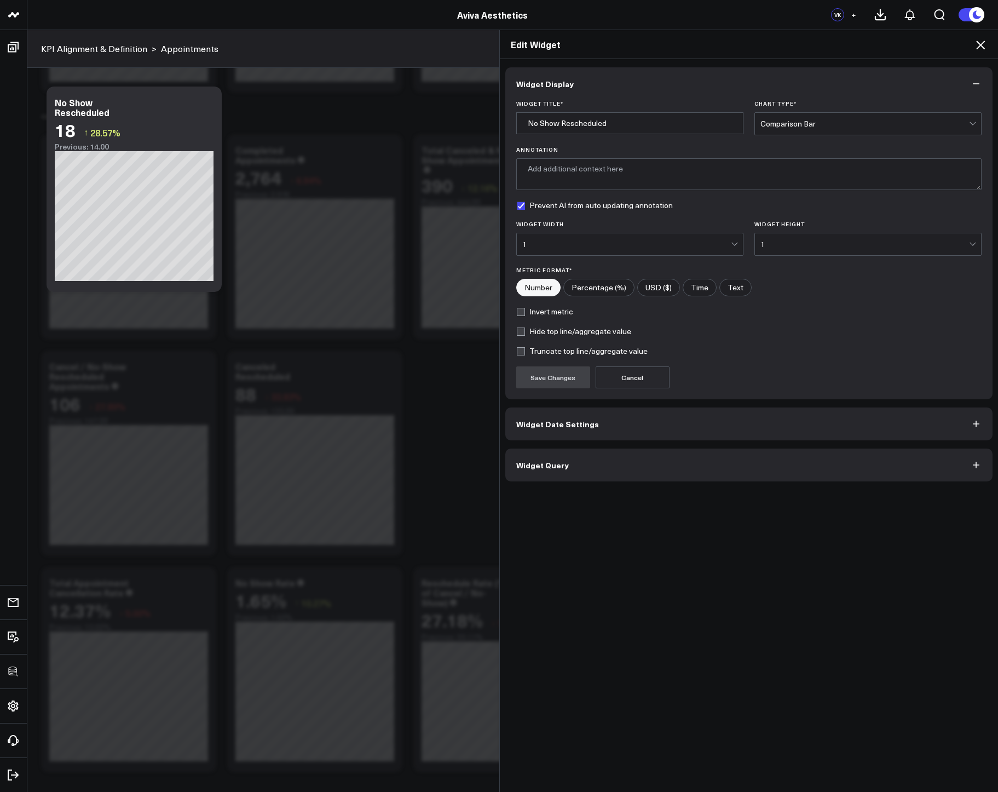
click at [550, 465] on span "Widget Query" at bounding box center [542, 464] width 53 height 9
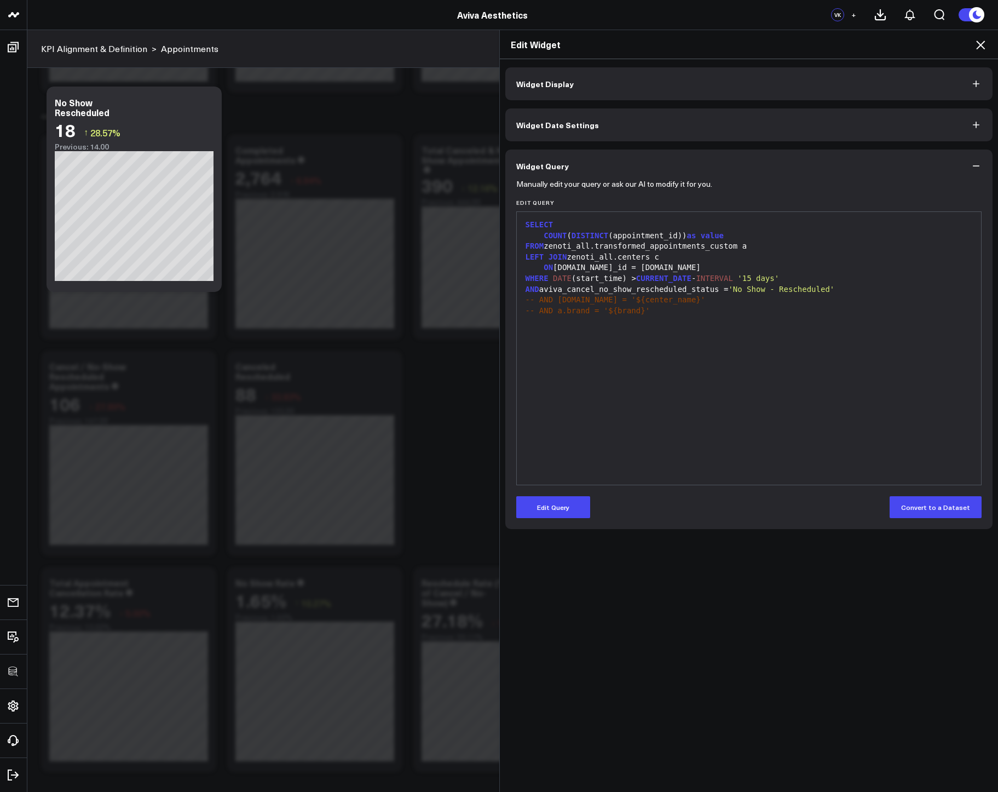
click at [673, 290] on div "AND aviva_cancel_no_show_rescheduled_status = 'No Show - Rescheduled'" at bounding box center [749, 289] width 454 height 11
copy div "AND aviva_cancel_no_show_rescheduled_status = 'No Show - Rescheduled'"
click at [979, 43] on icon at bounding box center [980, 45] width 9 height 9
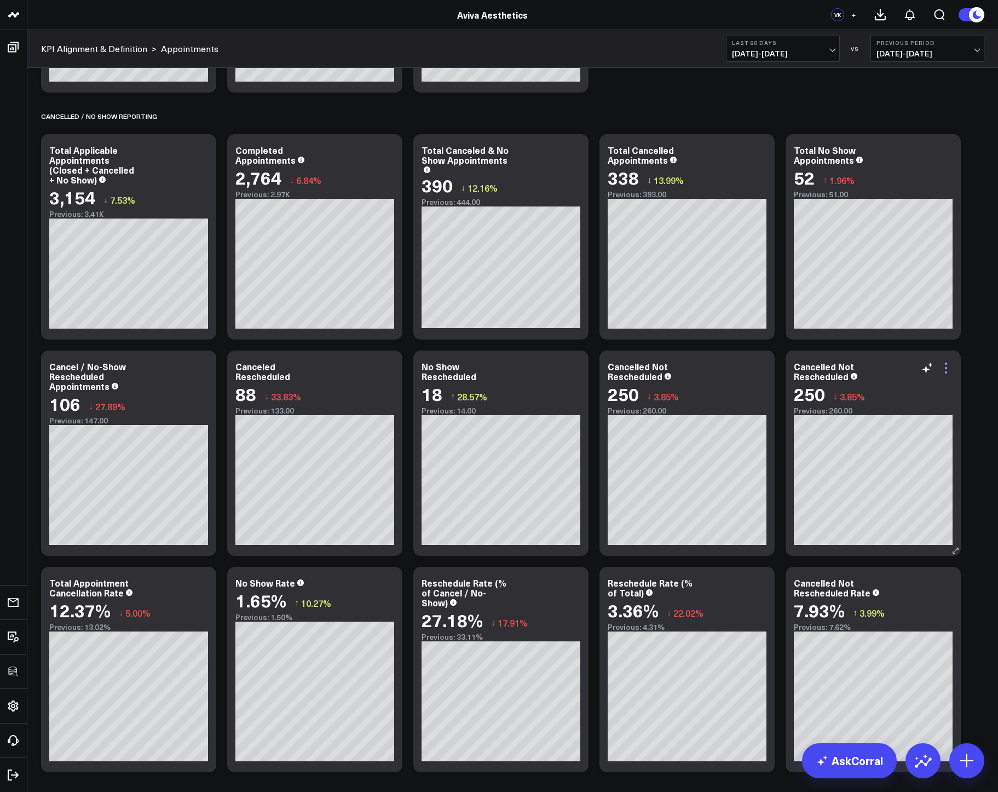
click at [948, 368] on icon at bounding box center [945, 367] width 13 height 13
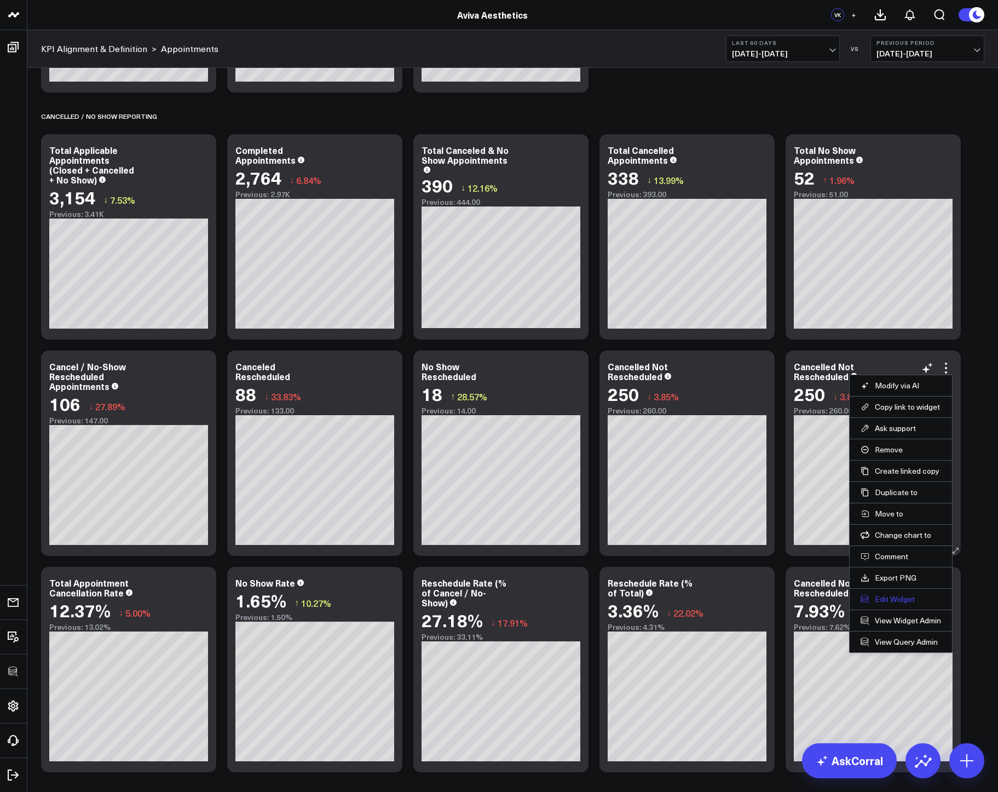
click at [882, 594] on button "Edit Widget" at bounding box center [901, 599] width 80 height 10
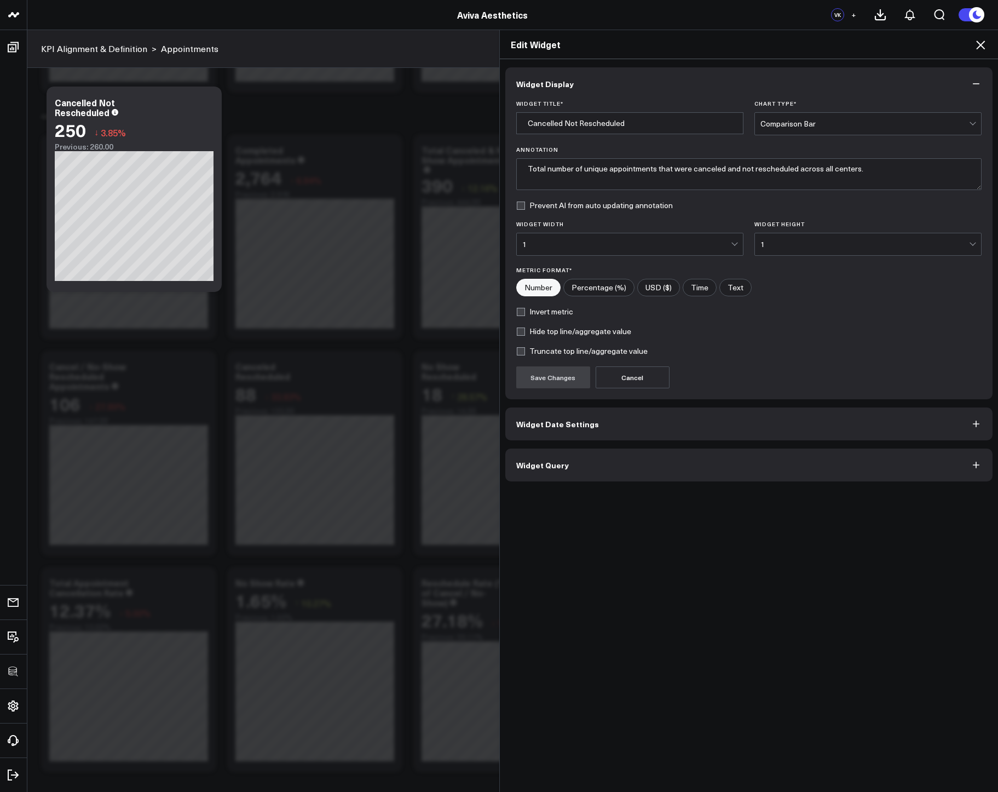
click at [656, 466] on button "Widget Query" at bounding box center [749, 464] width 488 height 33
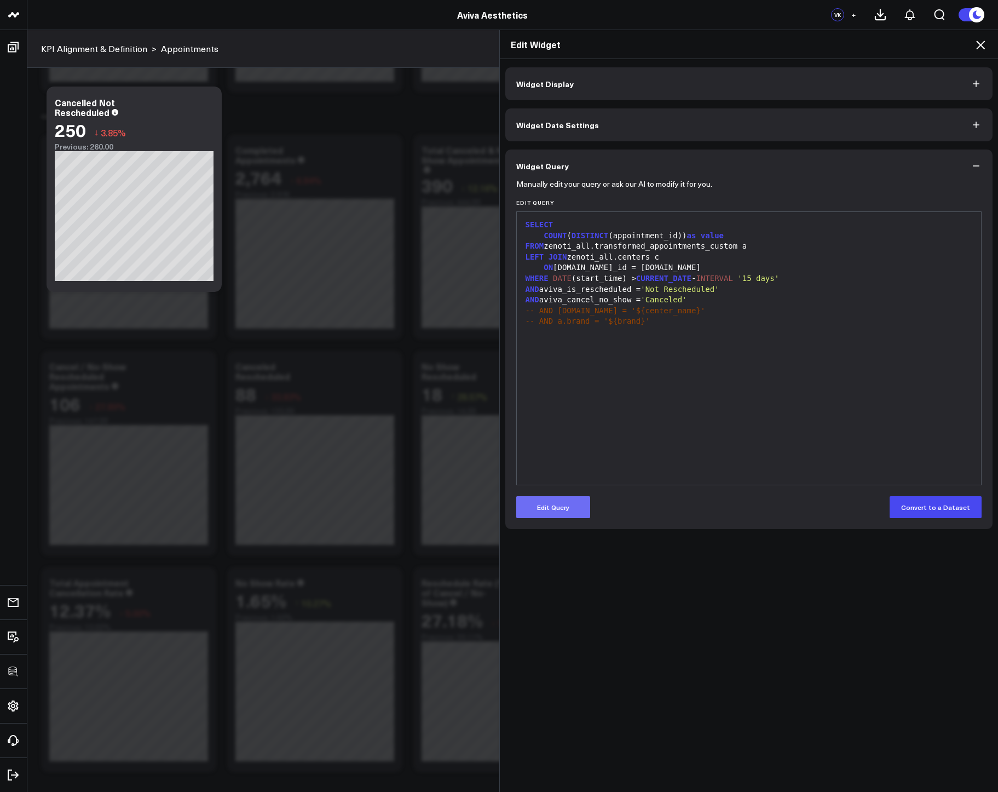
click at [544, 512] on button "Edit Query" at bounding box center [553, 507] width 74 height 22
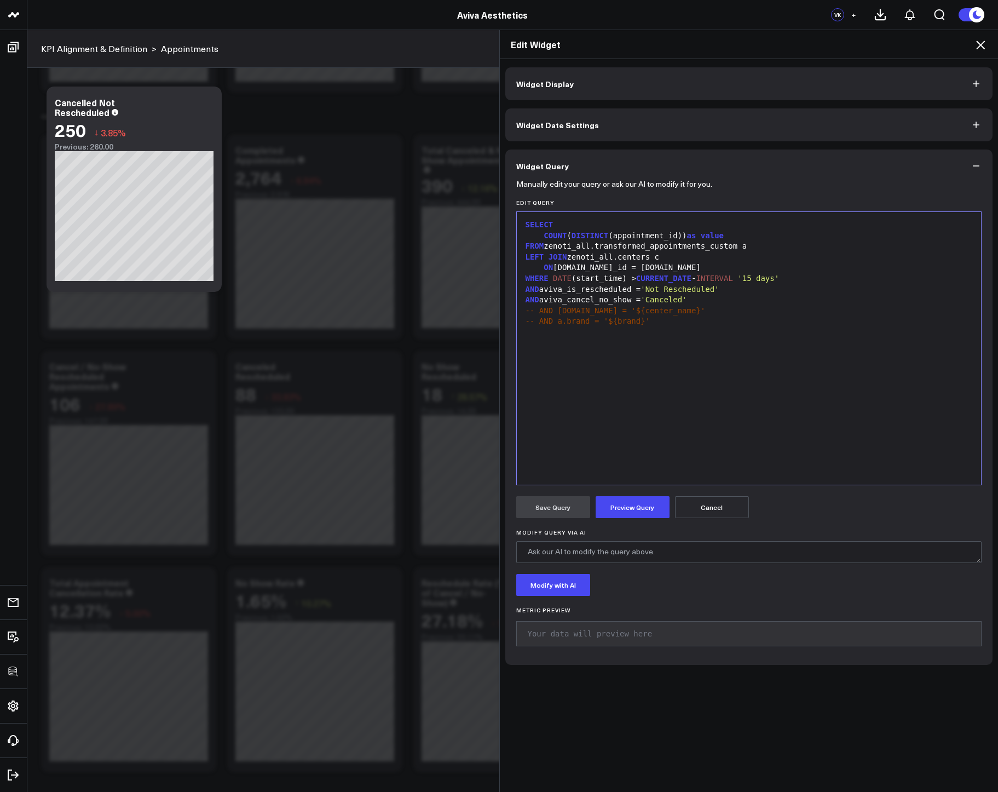
click at [677, 302] on span "'Canceled'" at bounding box center [663, 299] width 46 height 9
click at [632, 511] on button "Preview Query" at bounding box center [633, 507] width 74 height 22
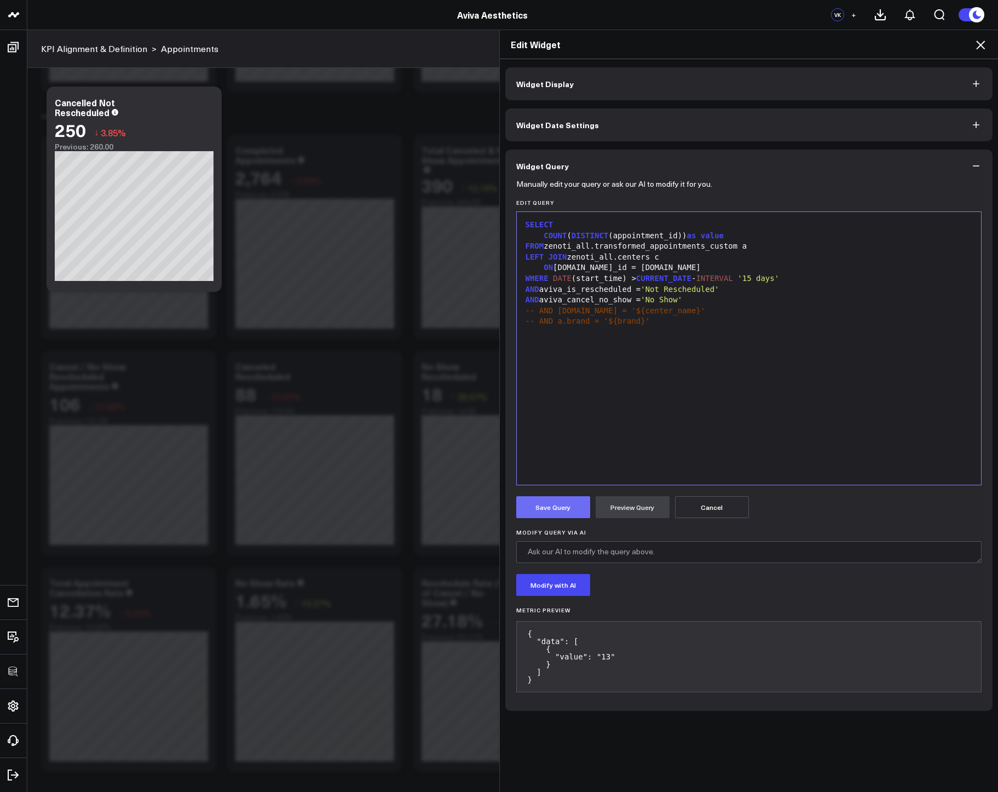
click at [555, 507] on button "Save Query" at bounding box center [553, 507] width 74 height 22
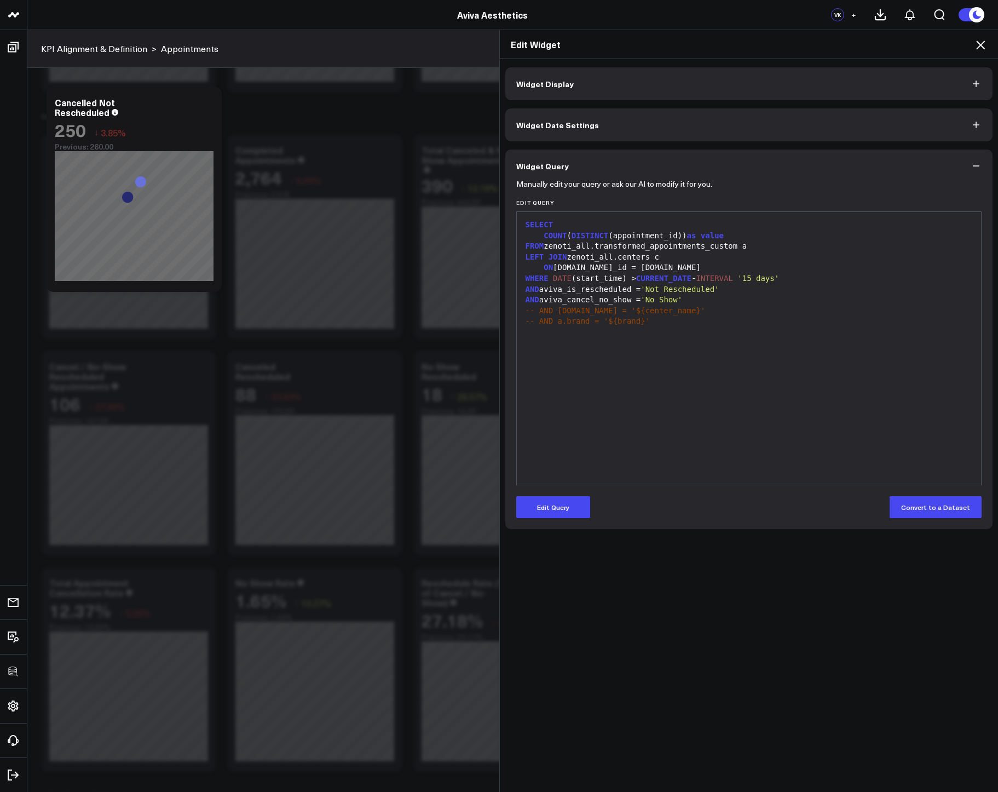
click at [538, 82] on span "Widget Display" at bounding box center [544, 83] width 57 height 9
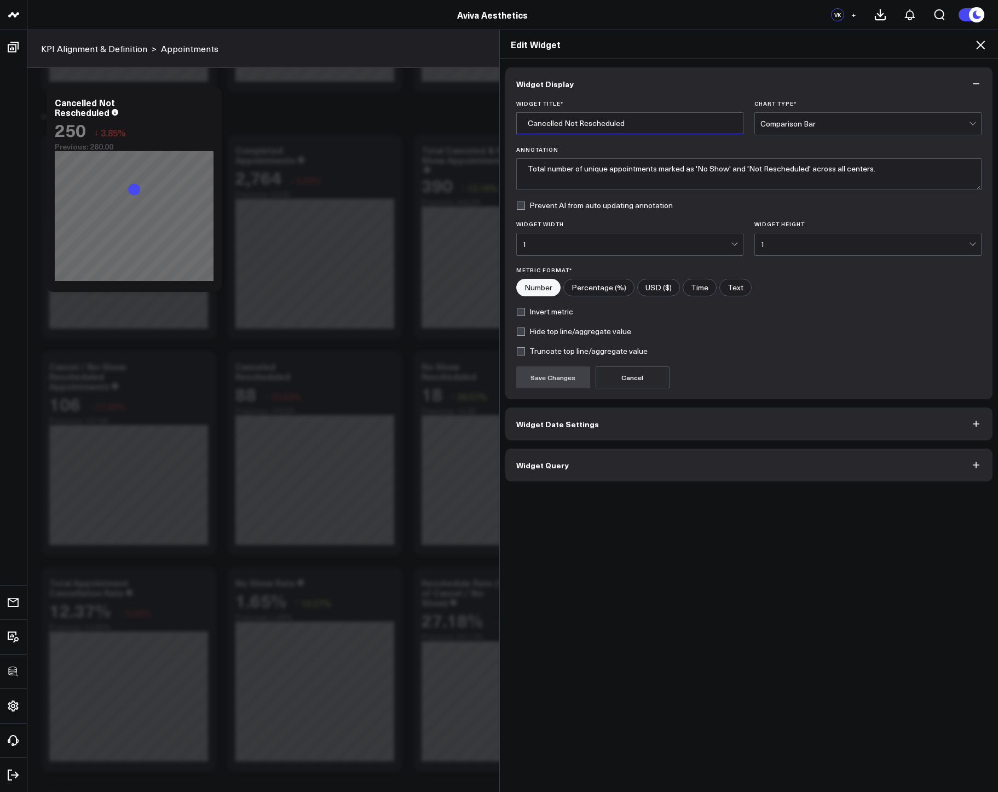
click at [547, 123] on input "Cancelled Not Rescheduled" at bounding box center [629, 123] width 227 height 22
type input "No Show Not Rescheduled"
click at [742, 157] on div "Annotation Total number of unique appointments marked as 'No Show' and 'Not Res…" at bounding box center [749, 168] width 466 height 44
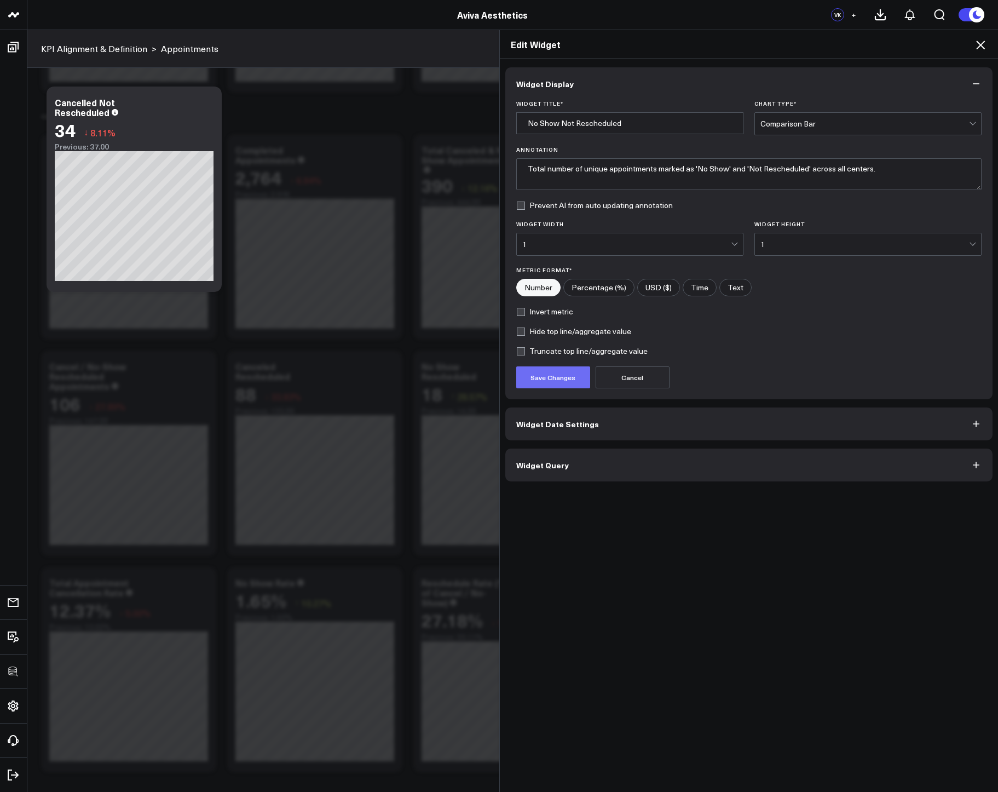
click at [558, 376] on button "Save Changes" at bounding box center [553, 377] width 74 height 22
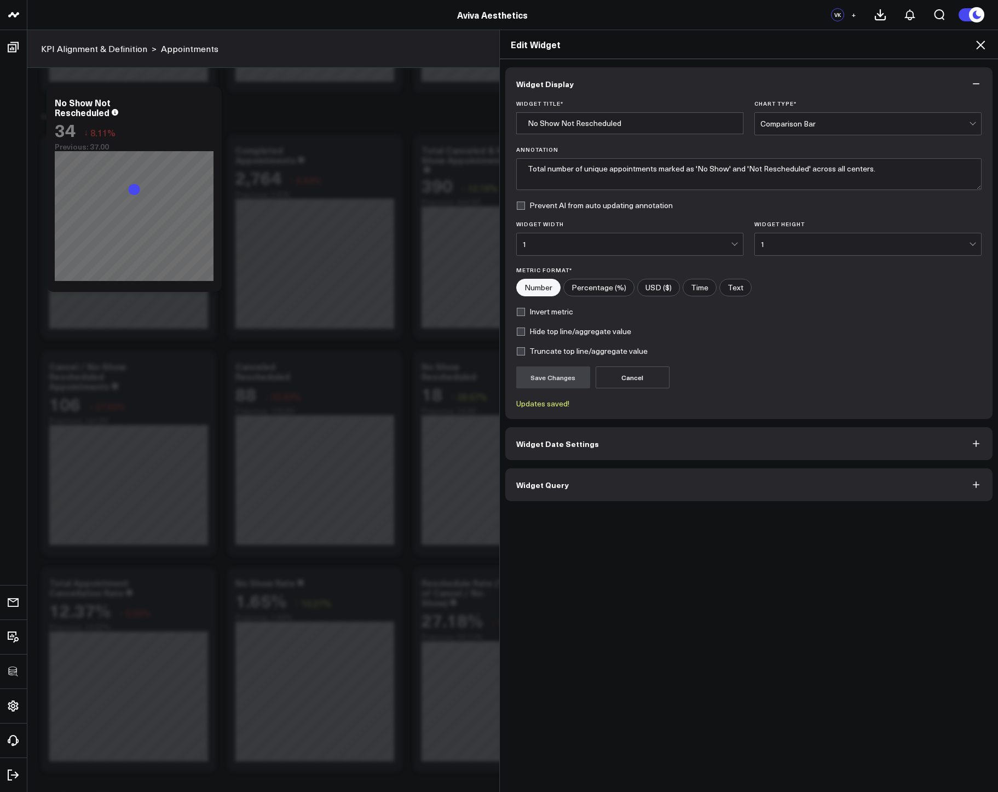
click at [978, 42] on icon at bounding box center [980, 45] width 9 height 9
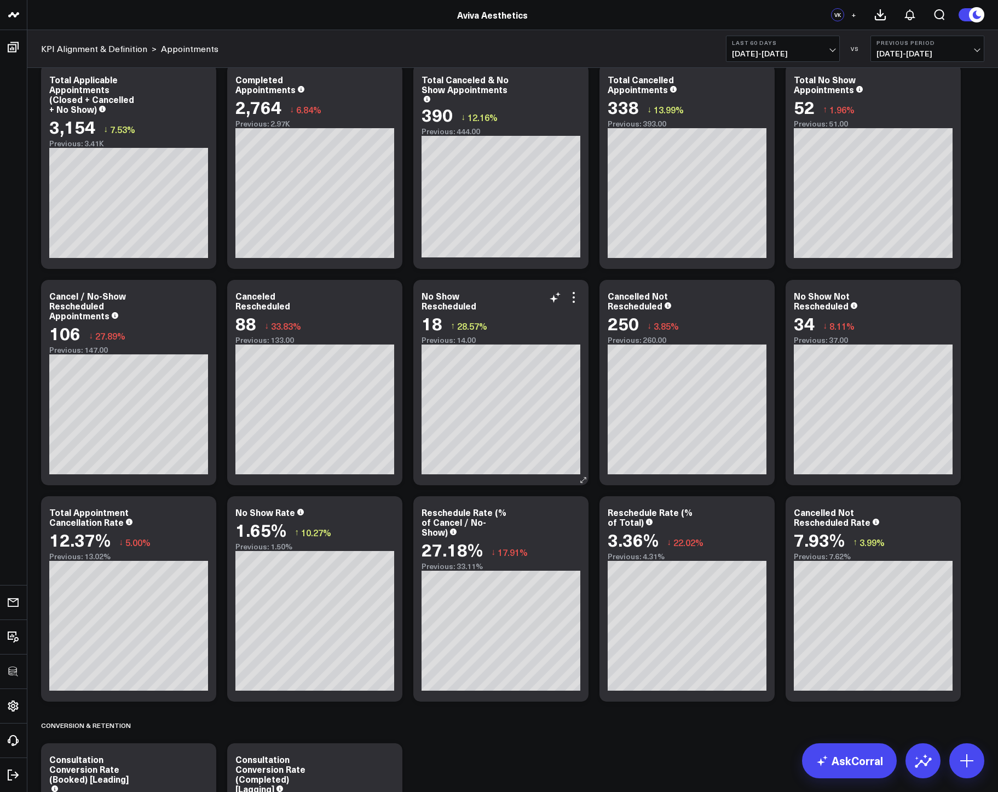
scroll to position [761, 0]
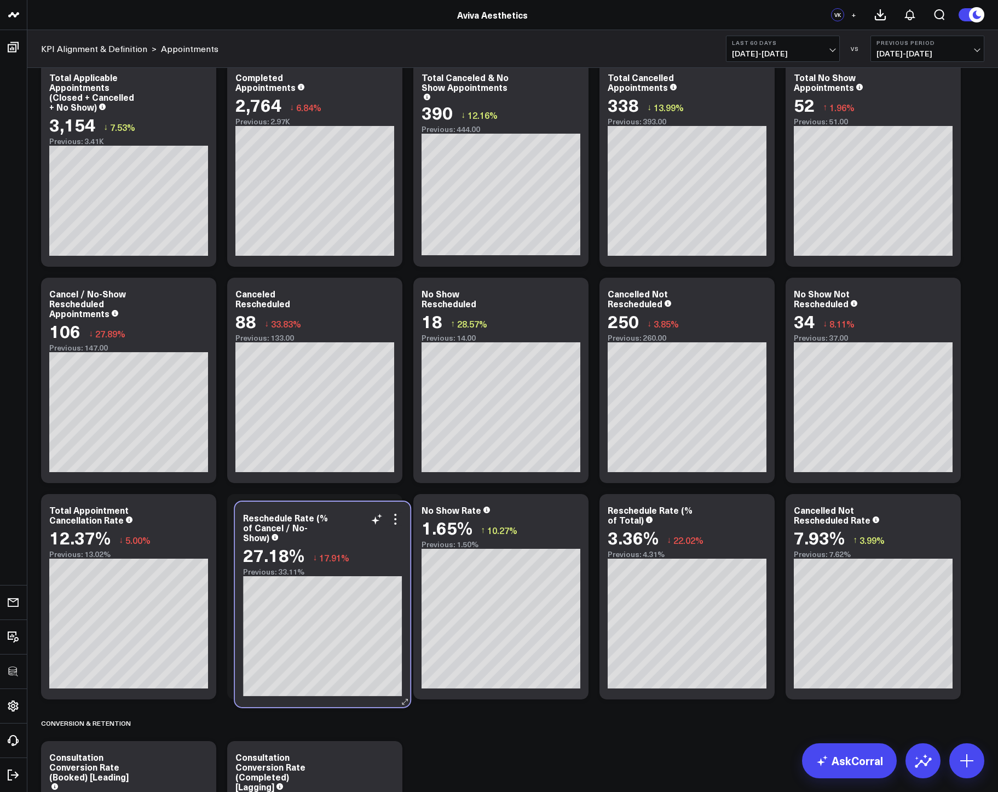
drag, startPoint x: 520, startPoint y: 506, endPoint x: 342, endPoint y: 513, distance: 178.6
click at [342, 513] on div "Reschedule Rate (% of Cancel / No-Show)" at bounding box center [322, 527] width 159 height 30
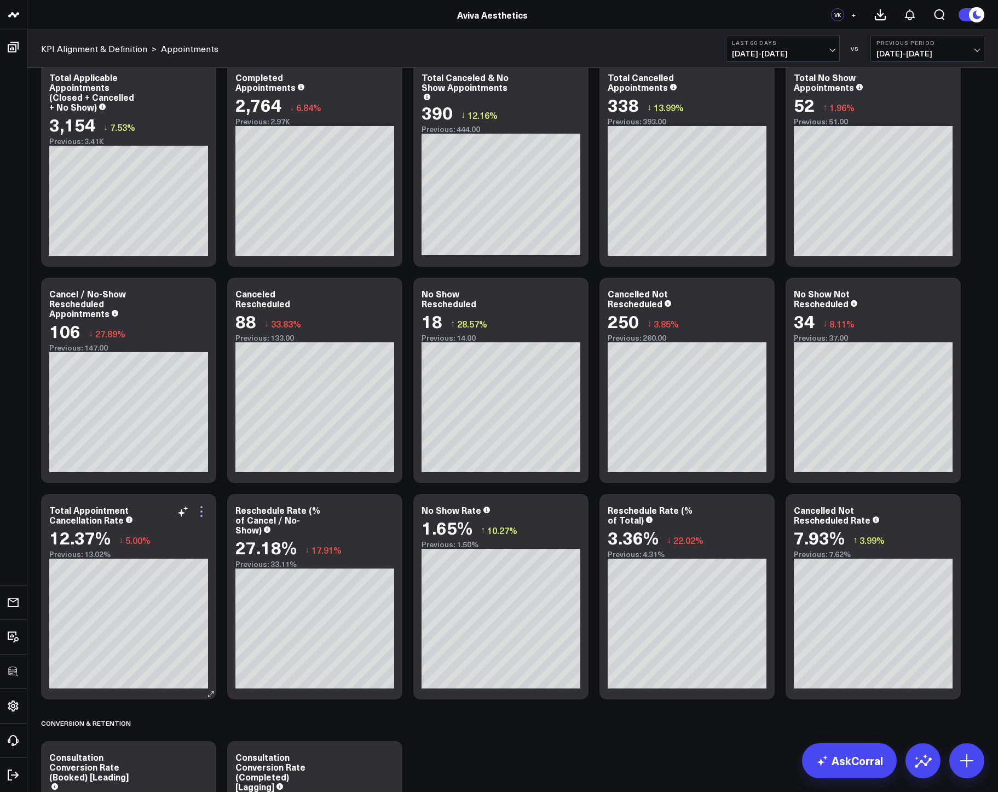
click at [201, 511] on icon at bounding box center [201, 511] width 2 height 2
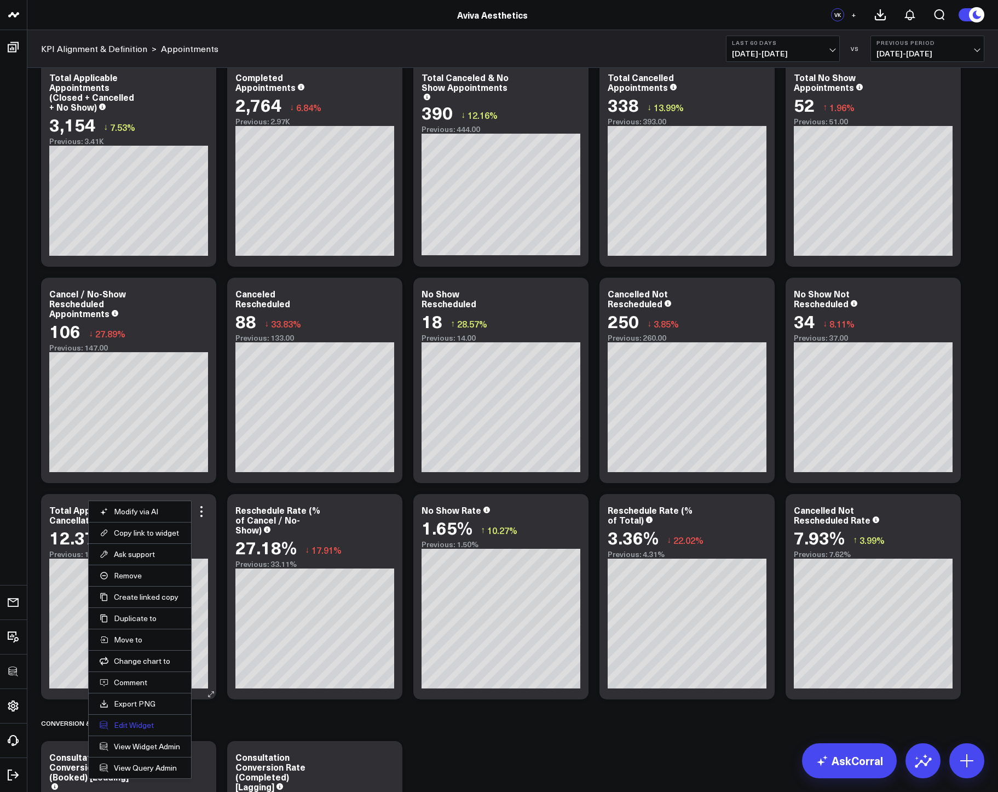
click at [140, 724] on button "Edit Widget" at bounding box center [140, 725] width 80 height 10
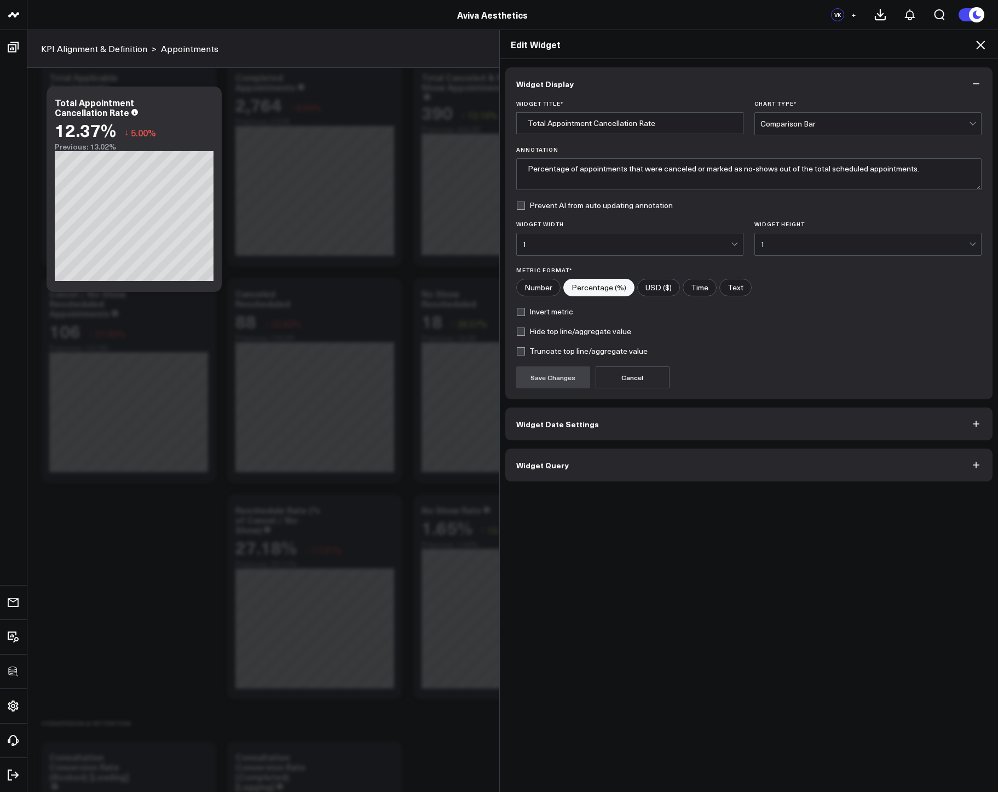
click at [528, 464] on span "Widget Query" at bounding box center [542, 464] width 53 height 9
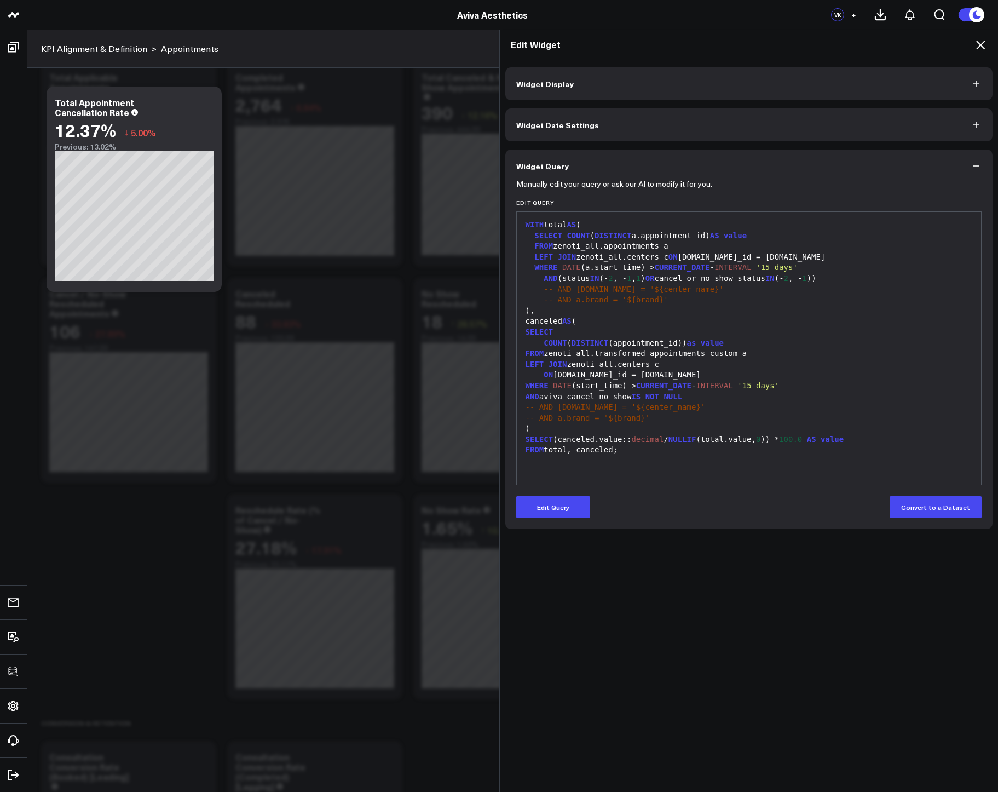
click at [579, 129] on span "Widget Date Settings" at bounding box center [557, 124] width 83 height 9
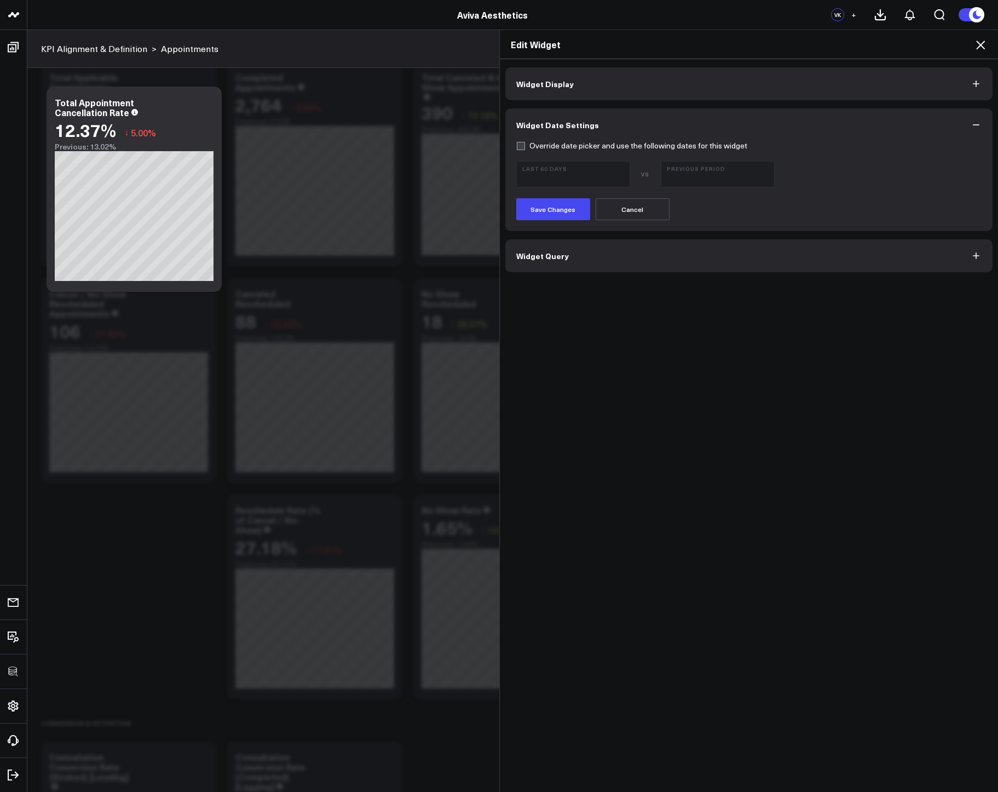
click at [567, 83] on span "Widget Display" at bounding box center [544, 83] width 57 height 9
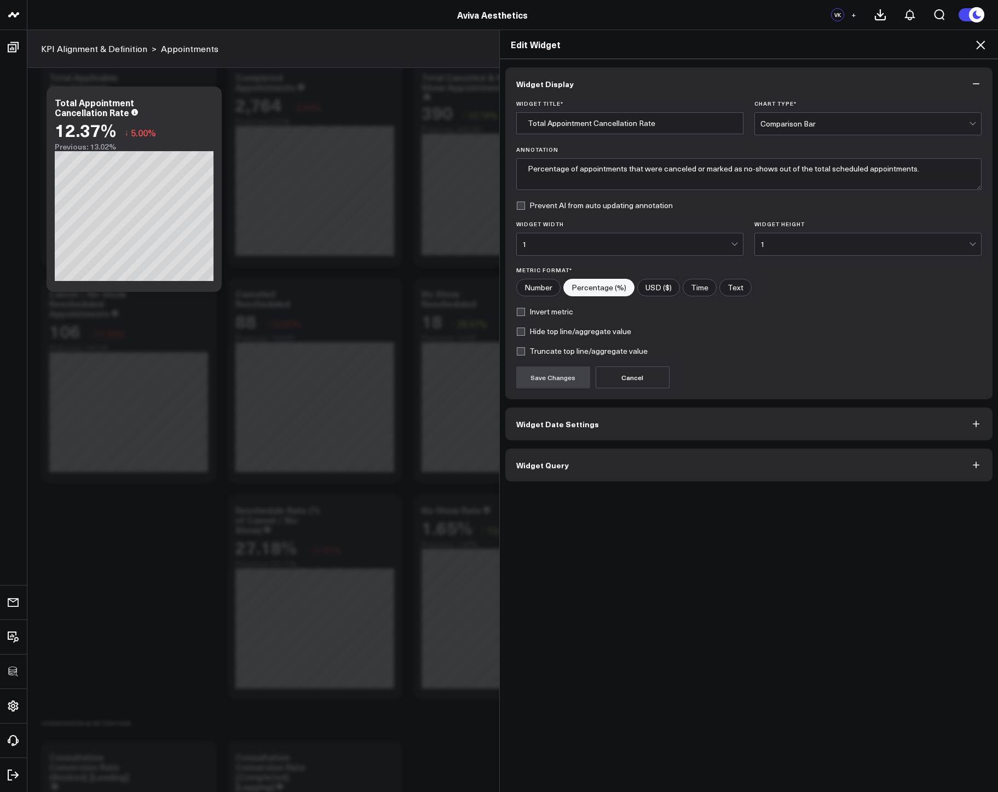
click at [975, 48] on icon at bounding box center [980, 44] width 13 height 13
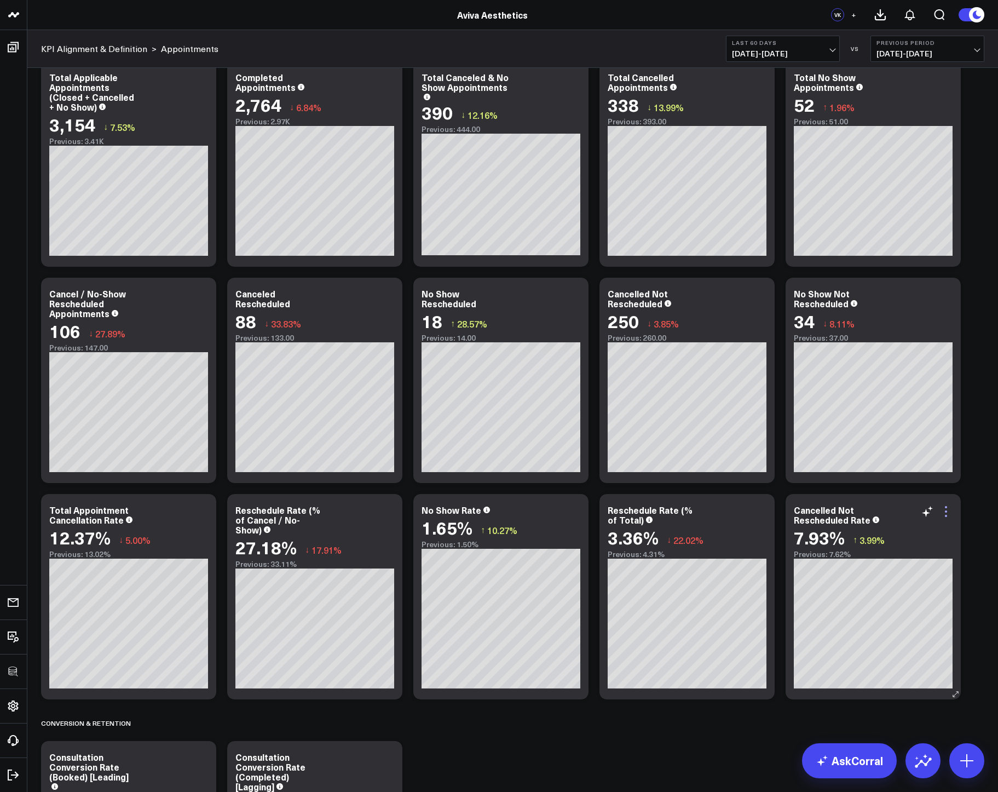
click at [946, 509] on icon at bounding box center [945, 511] width 13 height 13
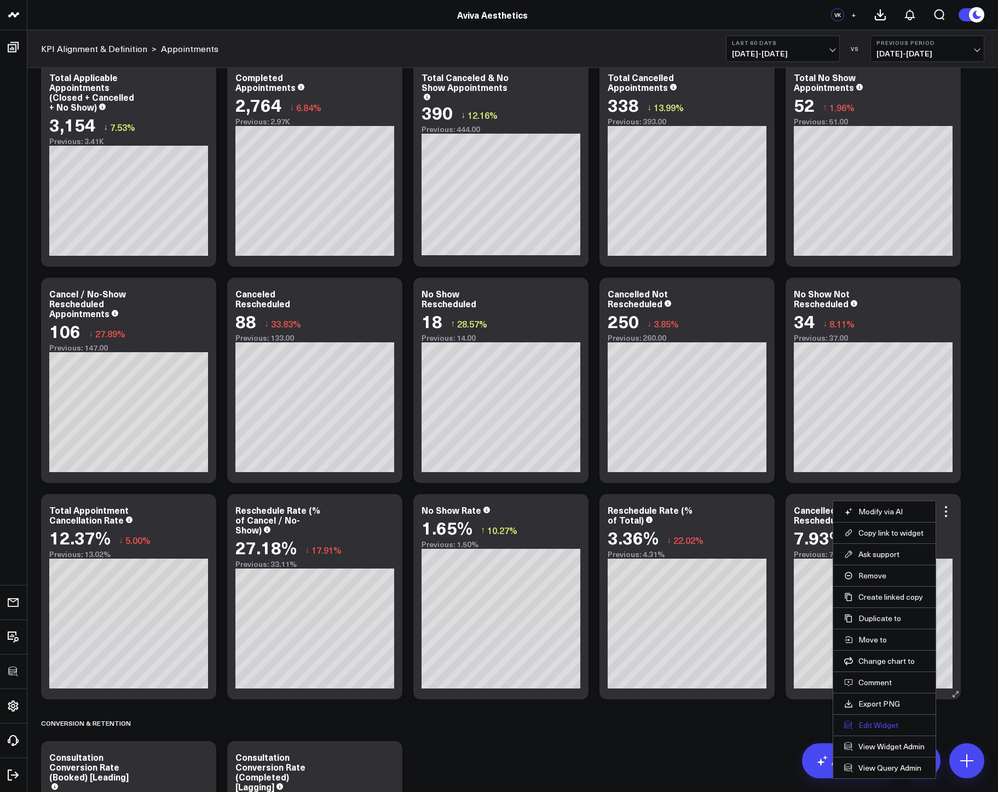
click at [887, 726] on button "Edit Widget" at bounding box center [884, 725] width 80 height 10
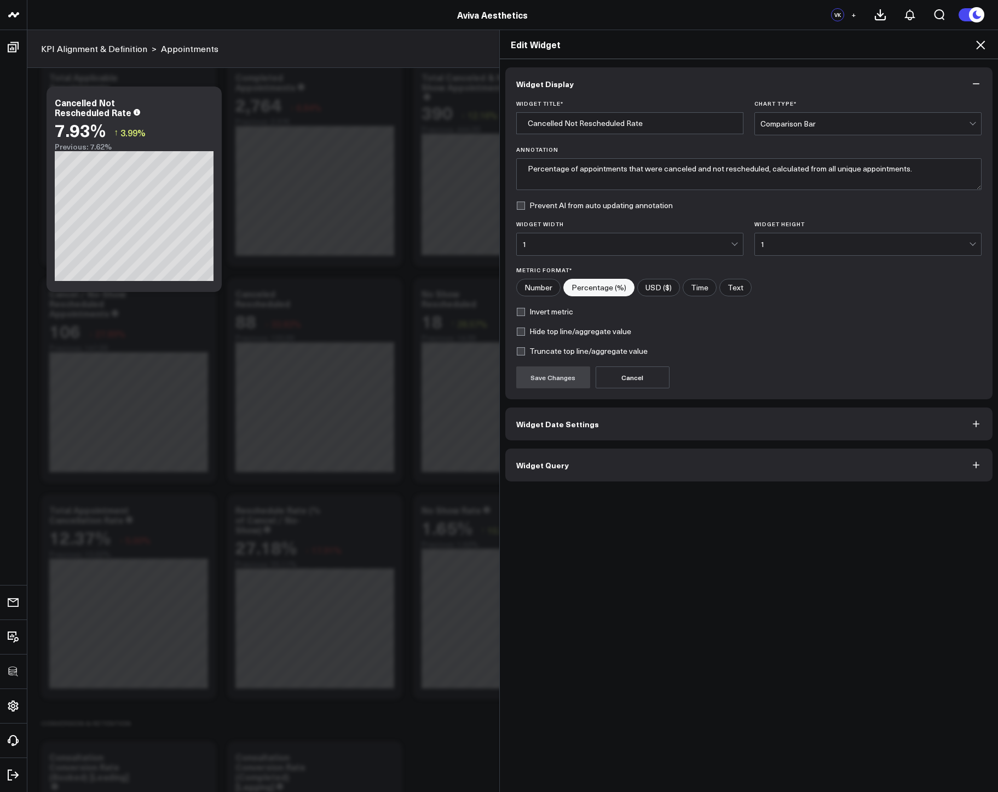
click at [565, 466] on button "Widget Query" at bounding box center [749, 464] width 488 height 33
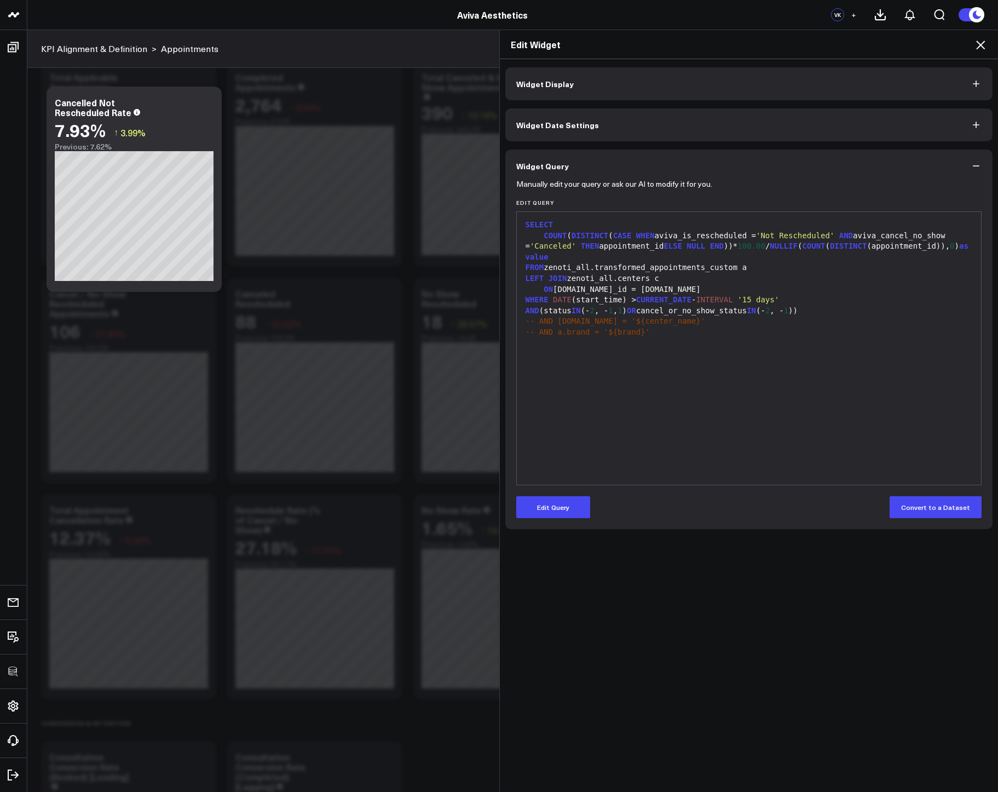
click at [978, 47] on icon at bounding box center [980, 44] width 13 height 13
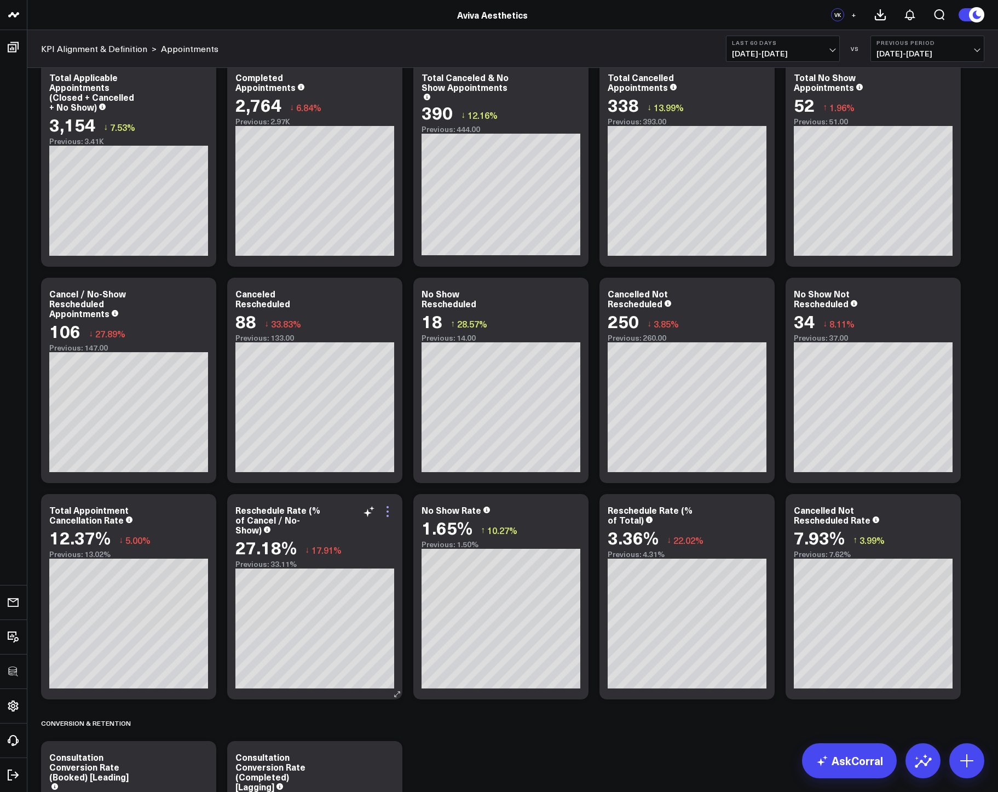
click at [387, 512] on icon at bounding box center [387, 511] width 2 height 2
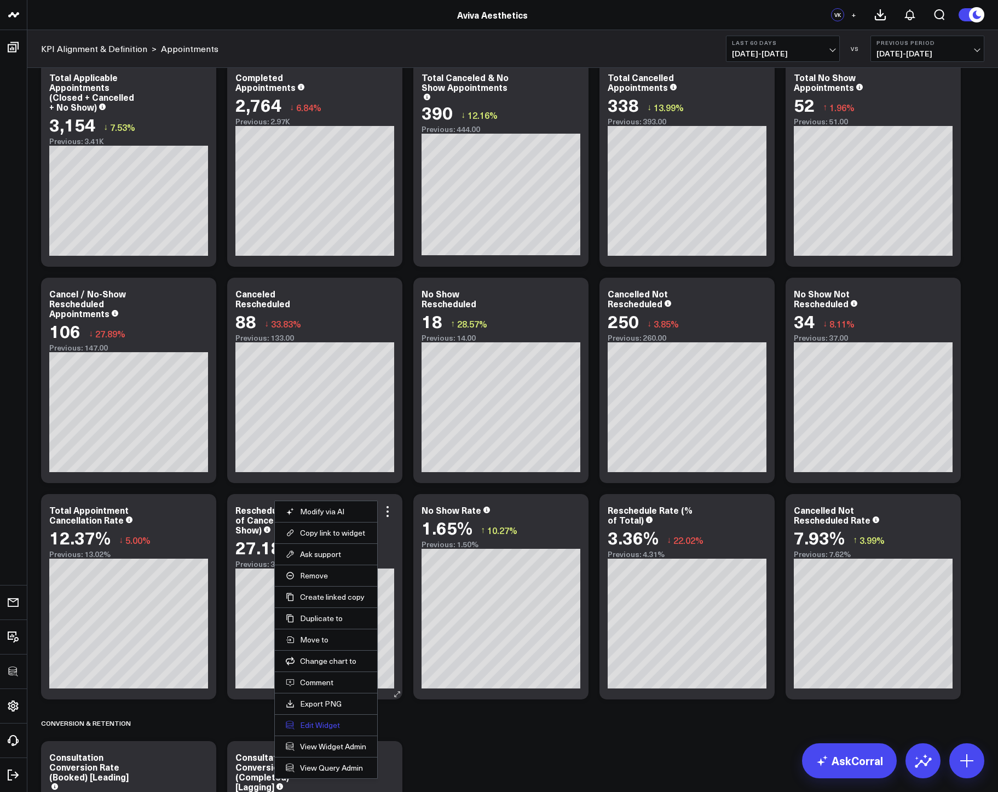
click at [325, 727] on button "Edit Widget" at bounding box center [326, 725] width 80 height 10
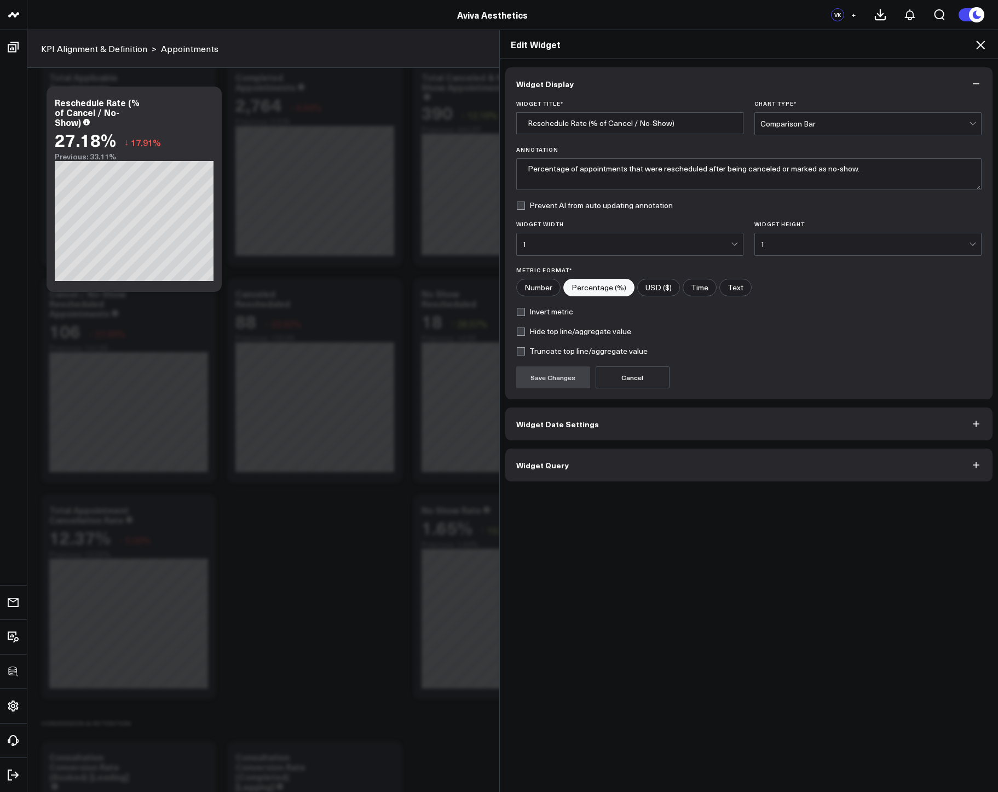
click at [559, 471] on button "Widget Query" at bounding box center [749, 464] width 488 height 33
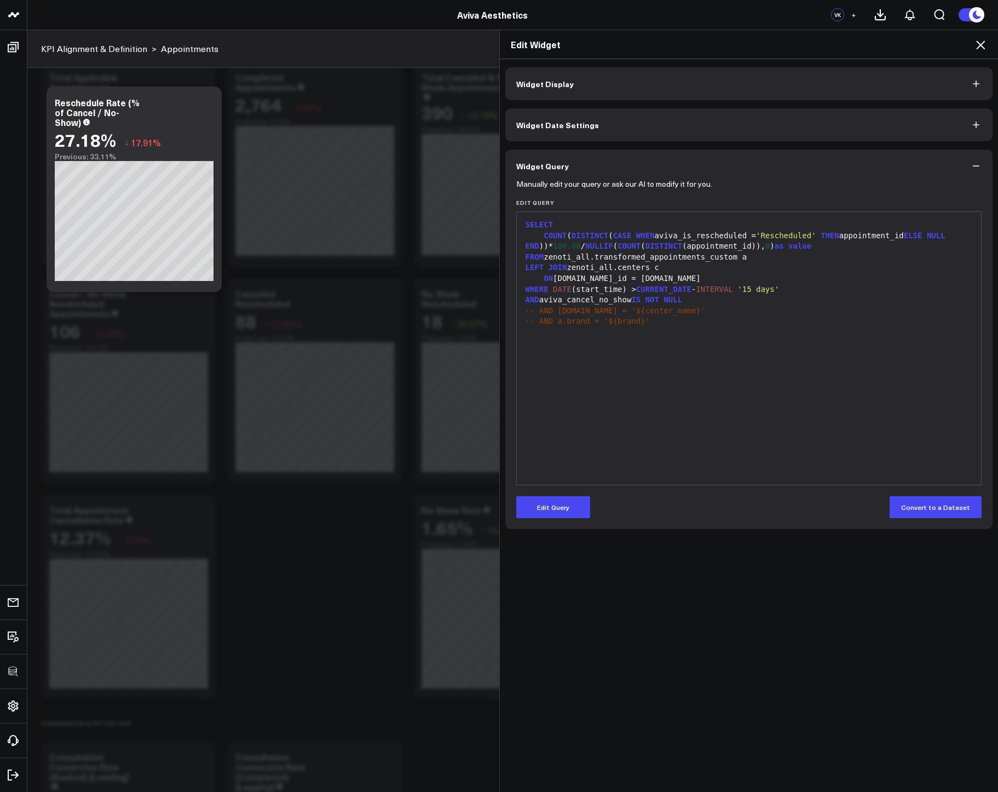
click at [978, 47] on icon at bounding box center [980, 45] width 9 height 9
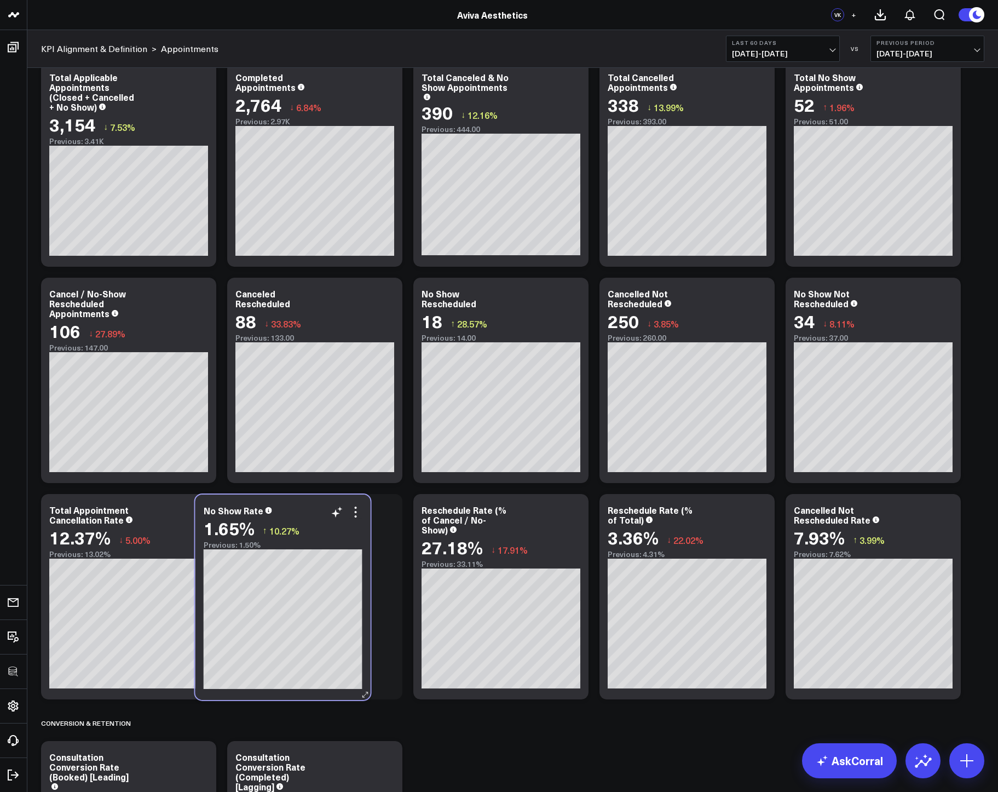
drag, startPoint x: 512, startPoint y: 505, endPoint x: 300, endPoint y: 506, distance: 211.8
click at [300, 506] on div "No Show Rate" at bounding box center [283, 510] width 159 height 10
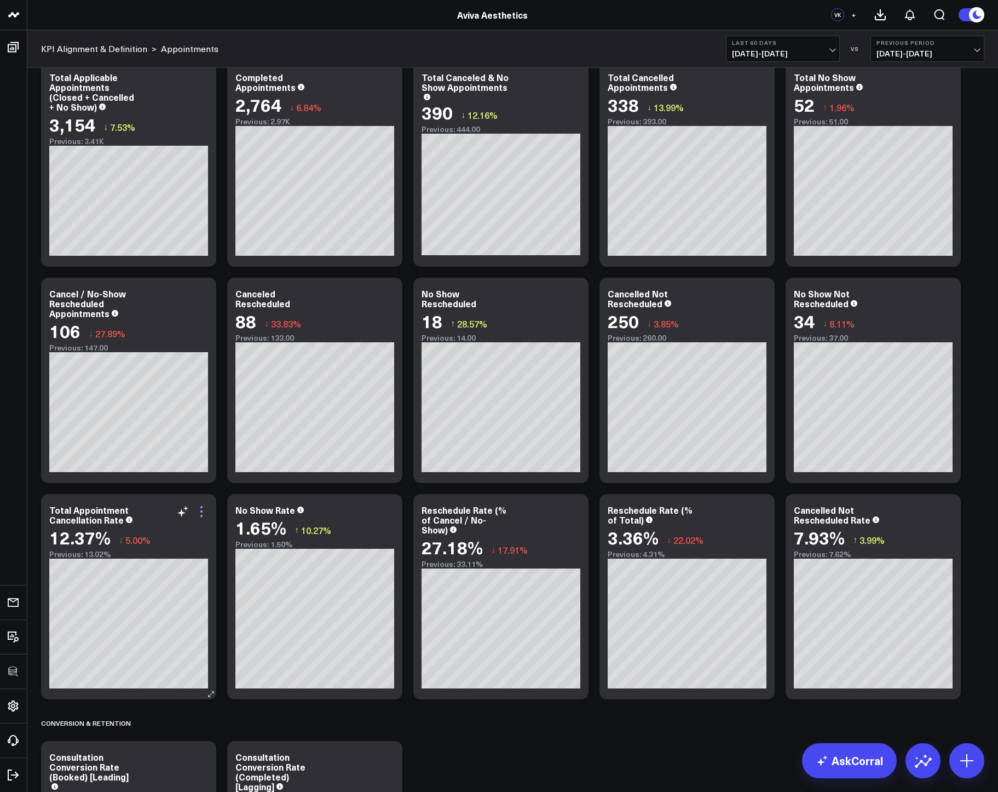
click at [201, 512] on icon at bounding box center [201, 511] width 2 height 2
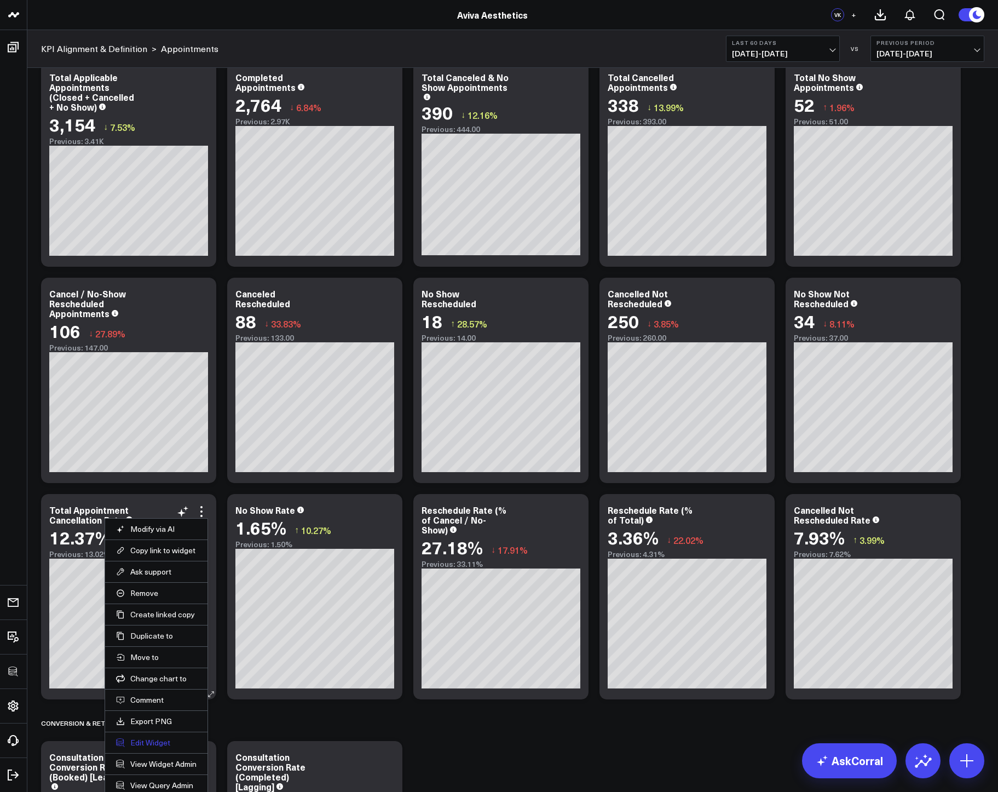
click at [152, 744] on button "Edit Widget" at bounding box center [156, 742] width 80 height 10
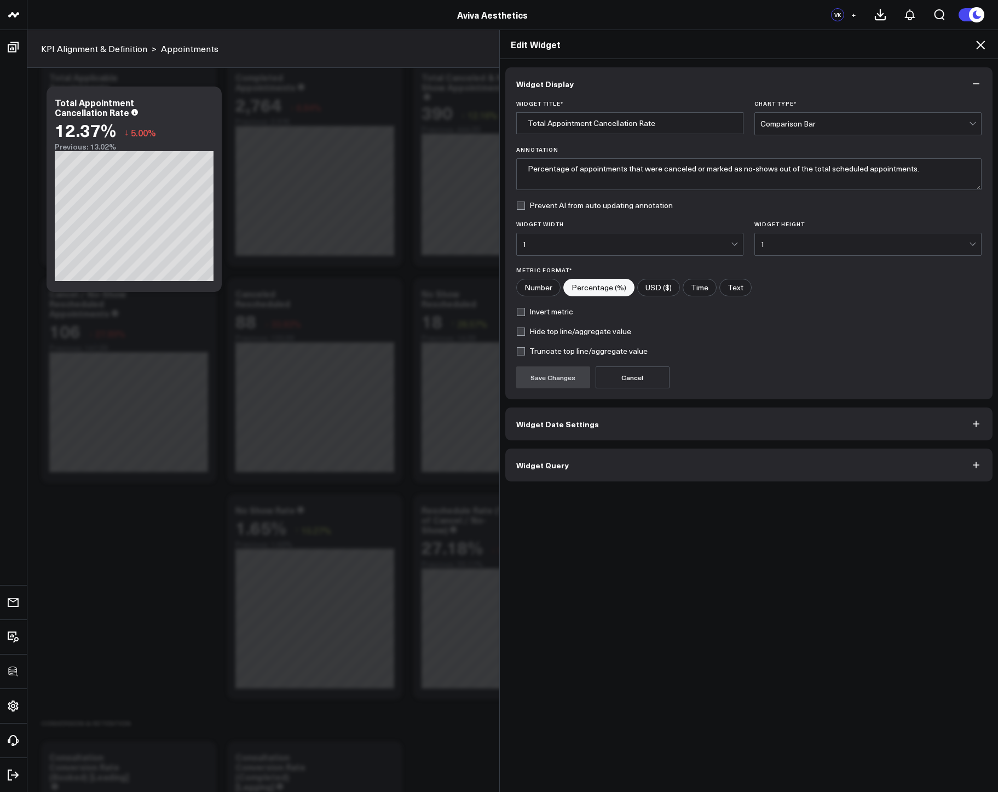
click at [550, 469] on span "Widget Query" at bounding box center [542, 464] width 53 height 9
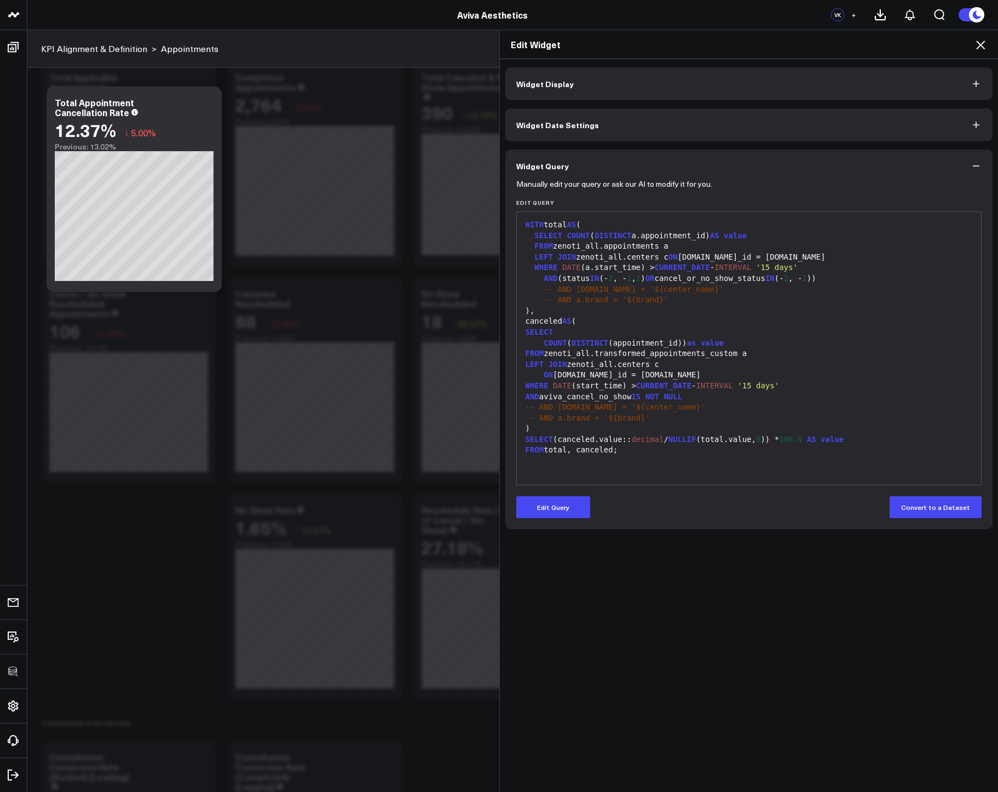
click at [986, 43] on icon at bounding box center [980, 44] width 13 height 13
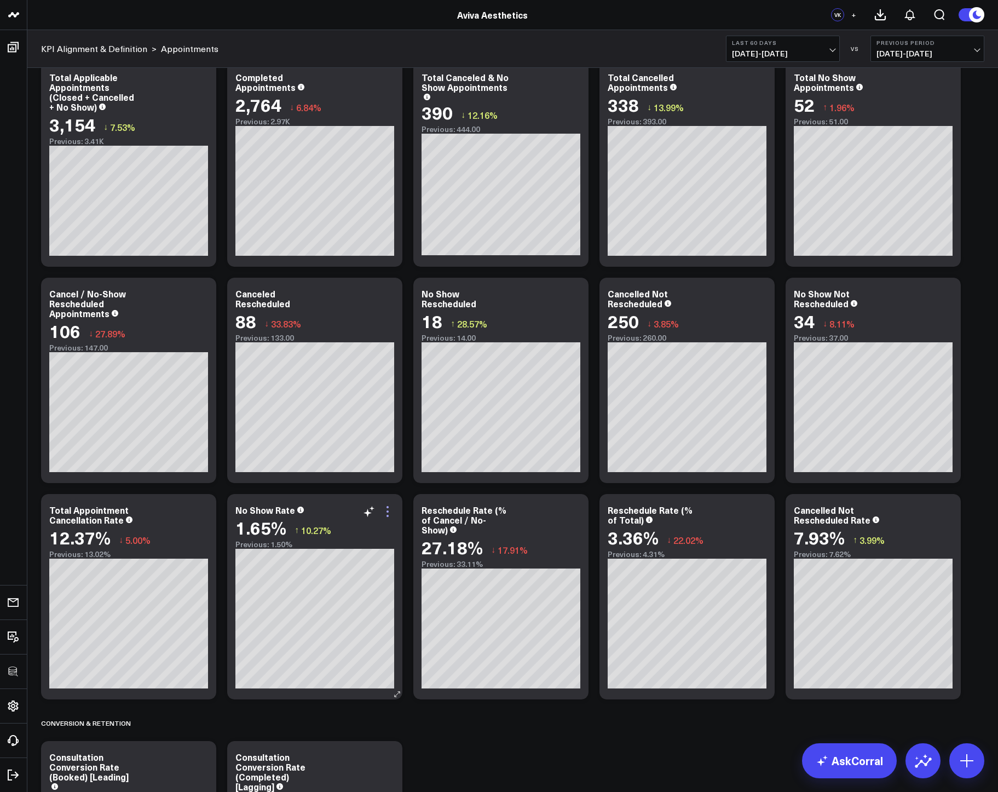
click at [389, 512] on icon at bounding box center [387, 511] width 13 height 13
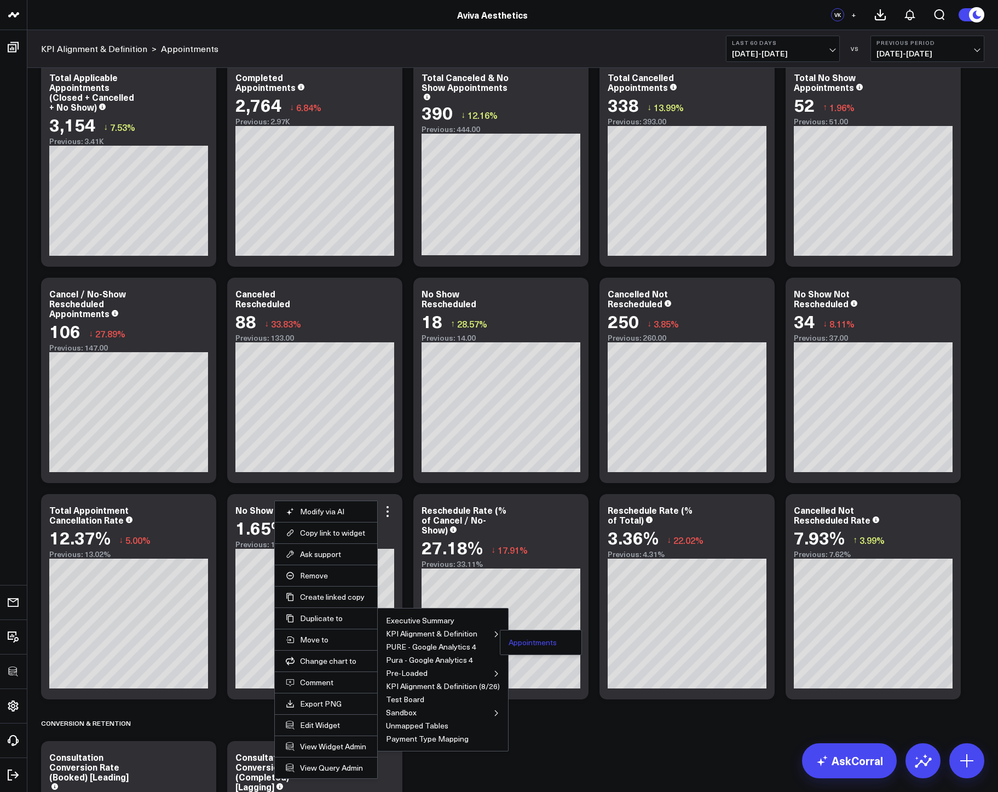
click at [530, 644] on button "Appointments" at bounding box center [533, 642] width 48 height 8
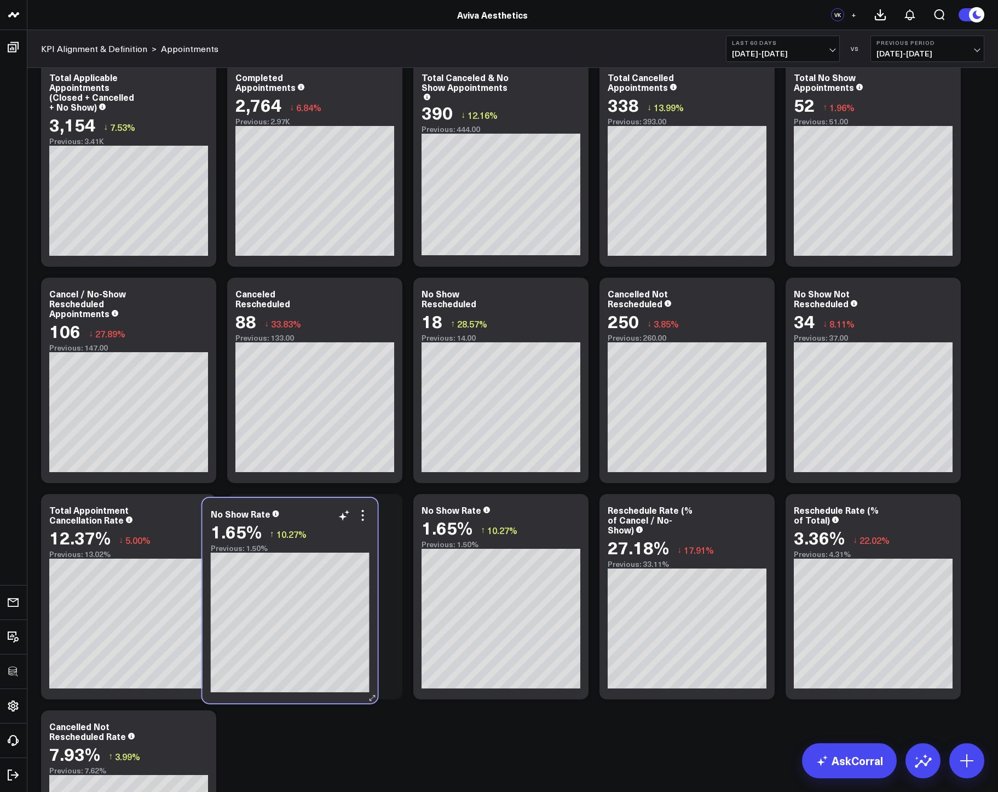
drag, startPoint x: 511, startPoint y: 296, endPoint x: 302, endPoint y: 516, distance: 303.2
click at [302, 516] on div "No Show Rate" at bounding box center [290, 514] width 159 height 10
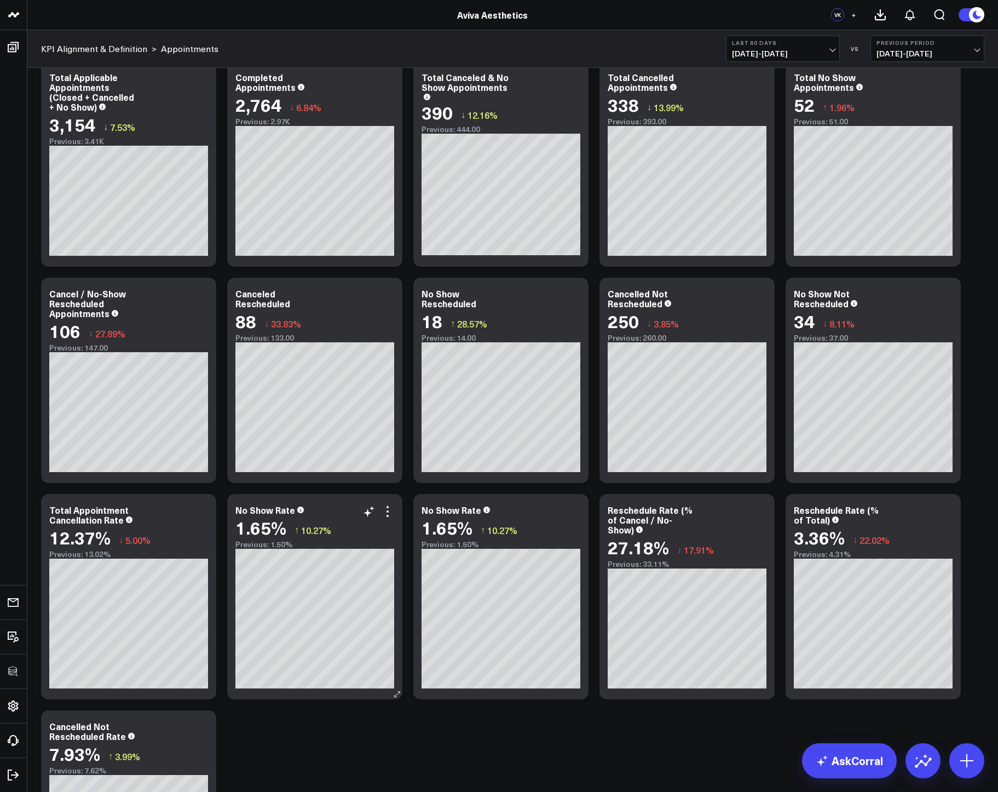
click at [386, 511] on icon at bounding box center [387, 511] width 2 height 2
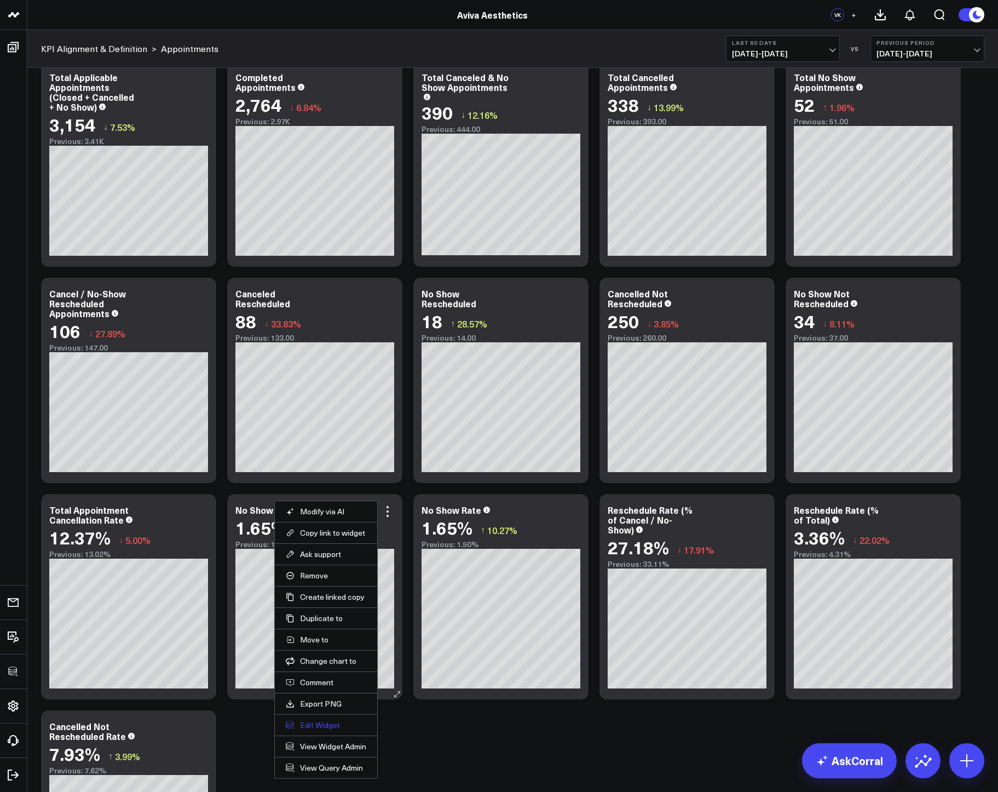
click at [320, 725] on button "Edit Widget" at bounding box center [326, 725] width 80 height 10
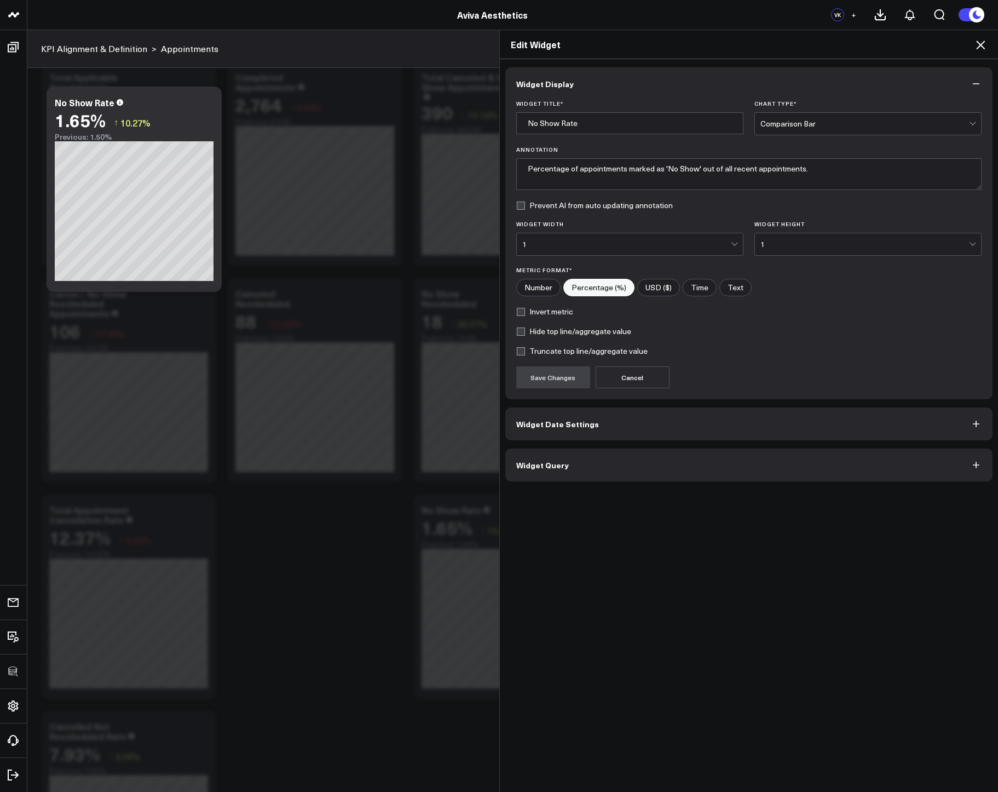
click at [544, 460] on span "Widget Query" at bounding box center [542, 464] width 53 height 9
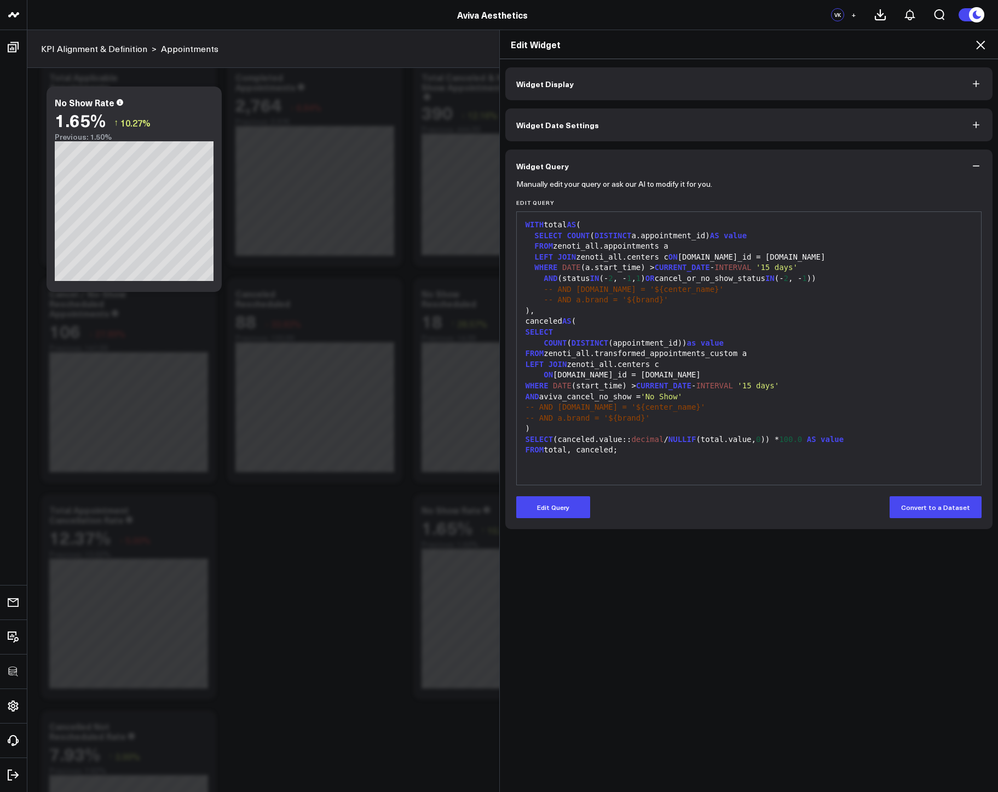
click at [682, 399] on span "'No Show'" at bounding box center [661, 396] width 42 height 9
click at [551, 503] on button "Edit Query" at bounding box center [553, 507] width 74 height 22
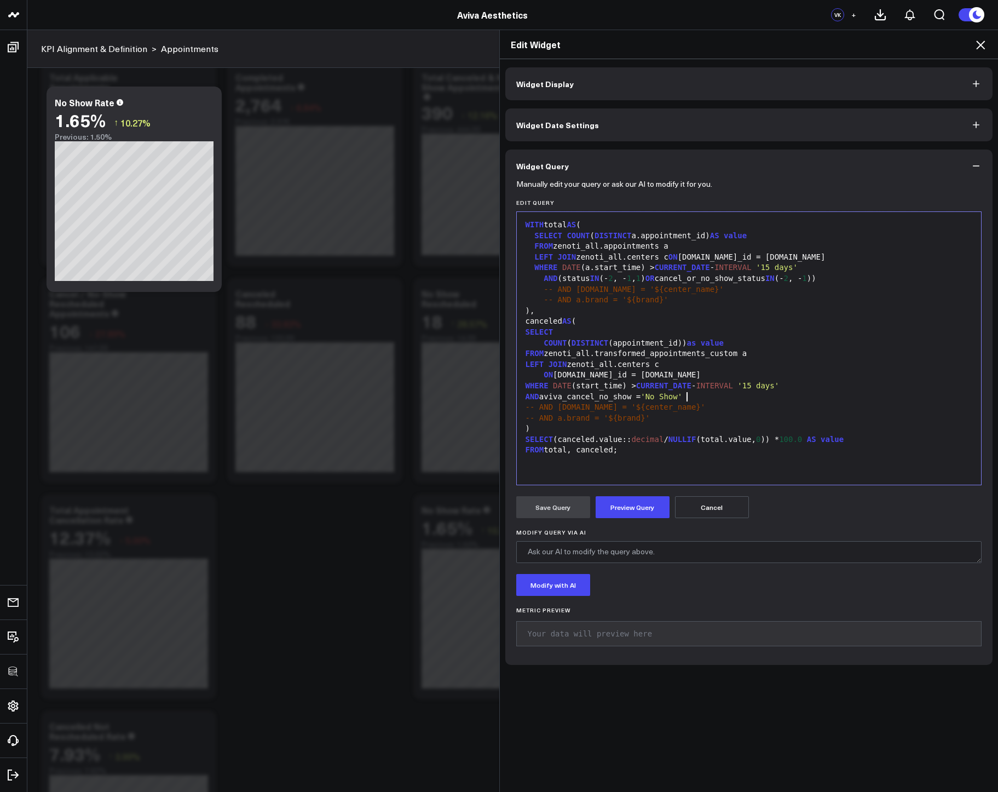
click at [682, 396] on span "'No Show'" at bounding box center [661, 396] width 42 height 9
click at [638, 504] on button "Preview Query" at bounding box center [633, 507] width 74 height 22
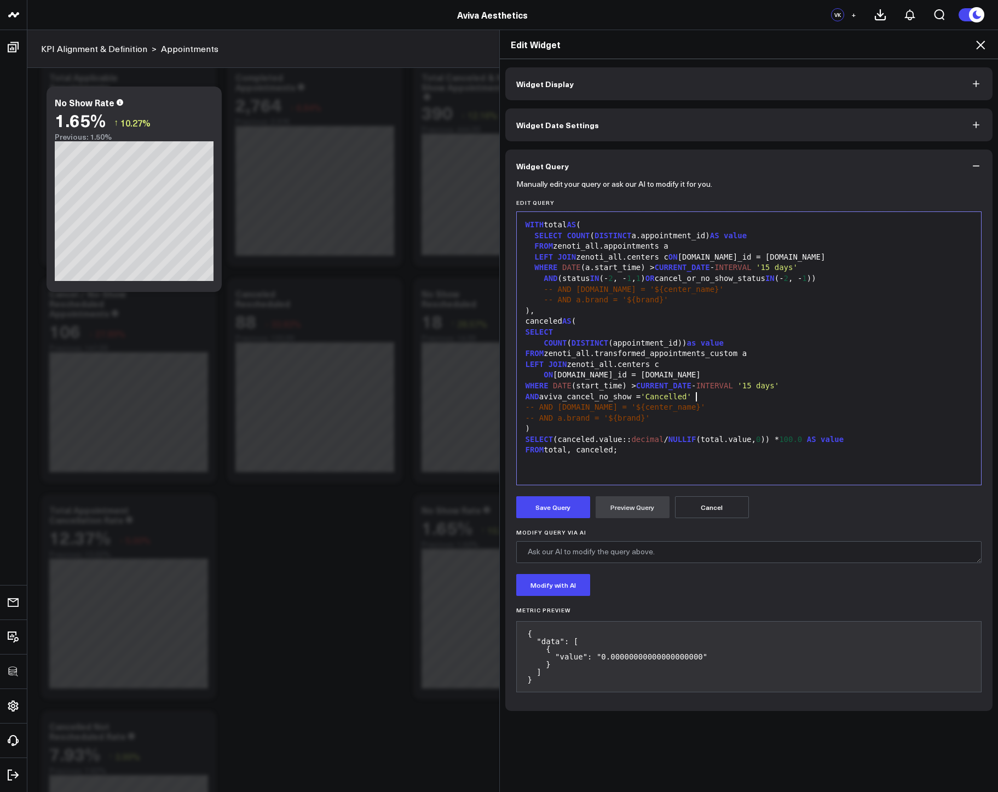
click at [691, 395] on span "'Cancelled'" at bounding box center [665, 396] width 51 height 9
click at [633, 504] on button "Preview Query" at bounding box center [633, 507] width 74 height 22
click at [677, 395] on span "'Cancel'" at bounding box center [658, 396] width 37 height 9
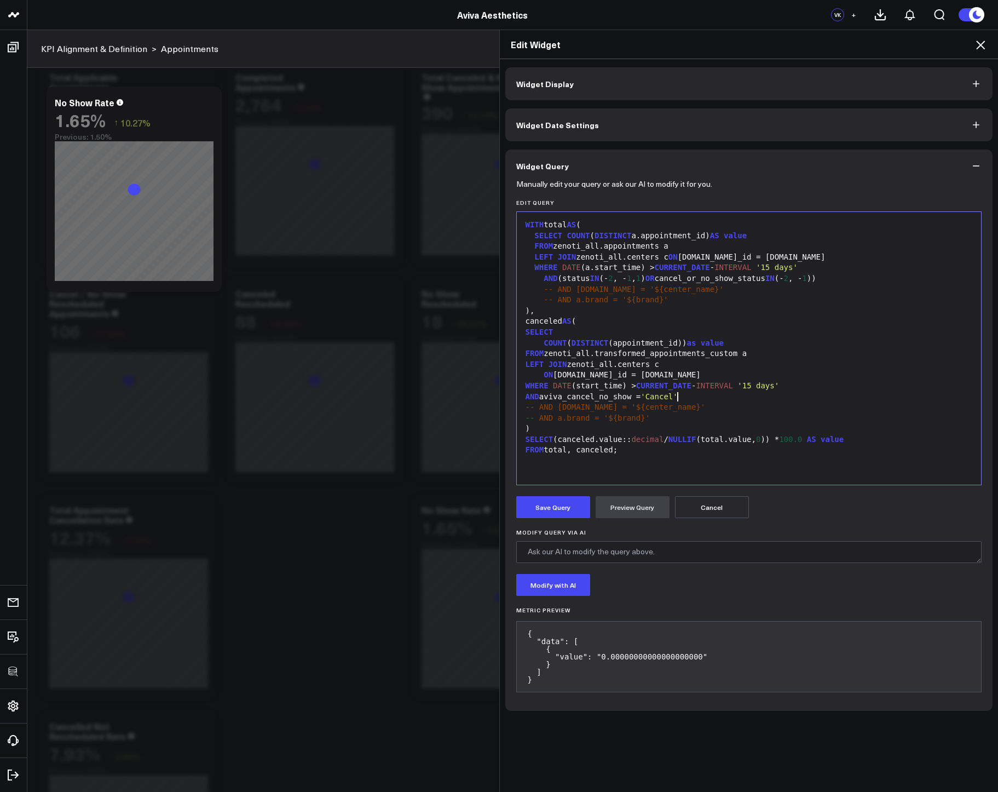
click at [677, 395] on span "'Cancel'" at bounding box center [658, 396] width 37 height 9
click at [633, 507] on button "Preview Query" at bounding box center [633, 507] width 74 height 22
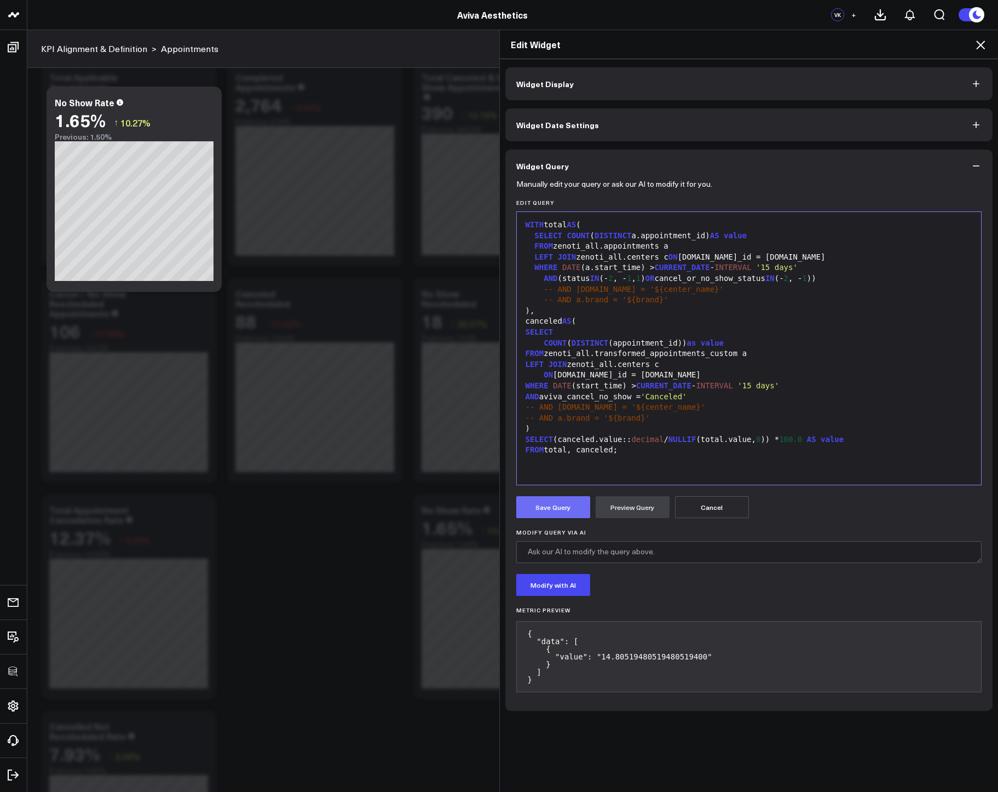
click at [561, 515] on button "Save Query" at bounding box center [553, 507] width 74 height 22
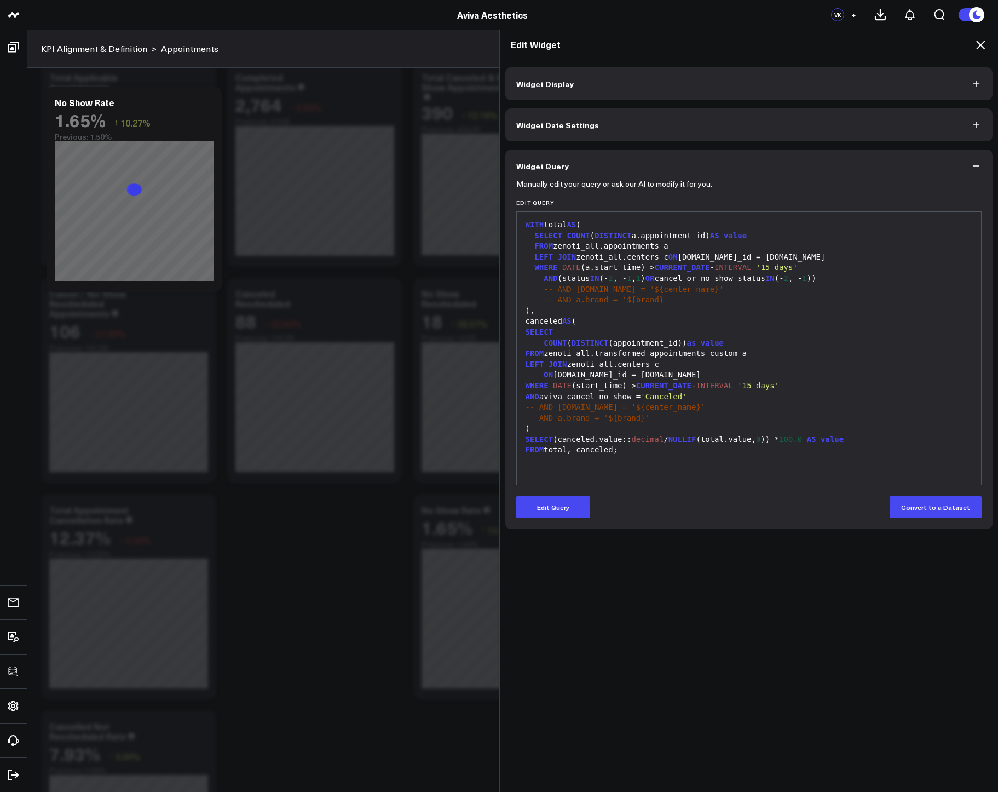
click at [547, 86] on span "Widget Display" at bounding box center [544, 83] width 57 height 9
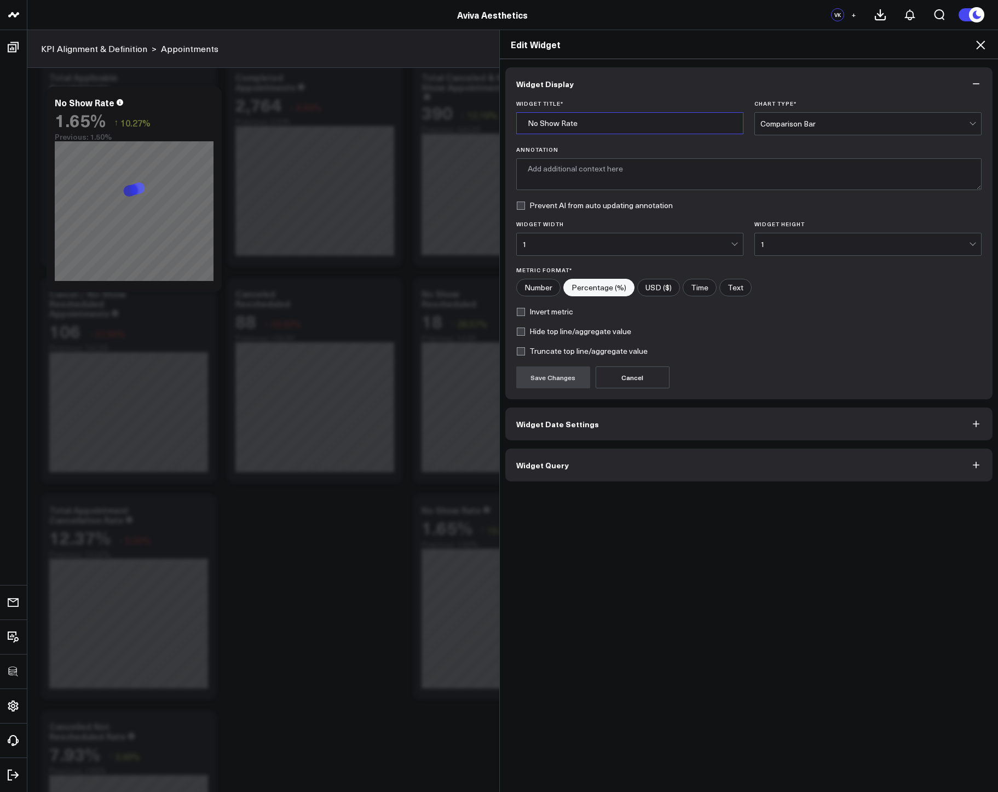
click at [556, 120] on input "No Show Rate" at bounding box center [629, 123] width 227 height 22
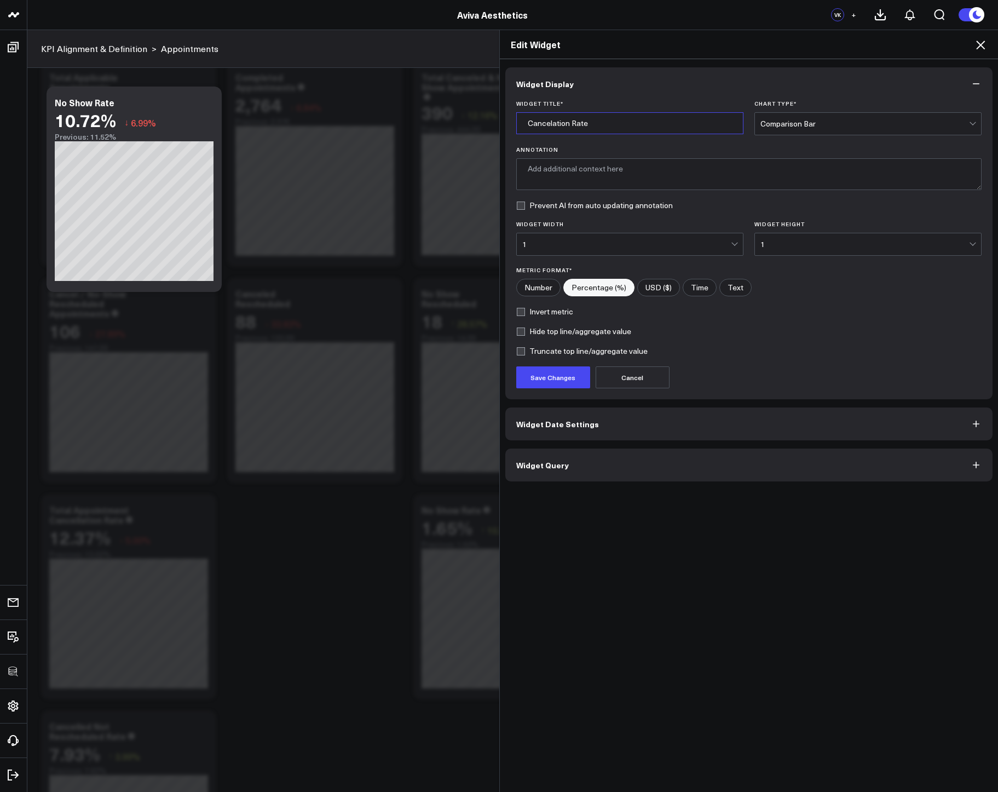
type input "Cancelation Rate"
click at [590, 144] on form "Widget Title * Cancelation Rate Chart Type * Comparison Bar Annotation Prevent …" at bounding box center [749, 244] width 466 height 288
click at [543, 386] on button "Save Changes" at bounding box center [553, 377] width 74 height 22
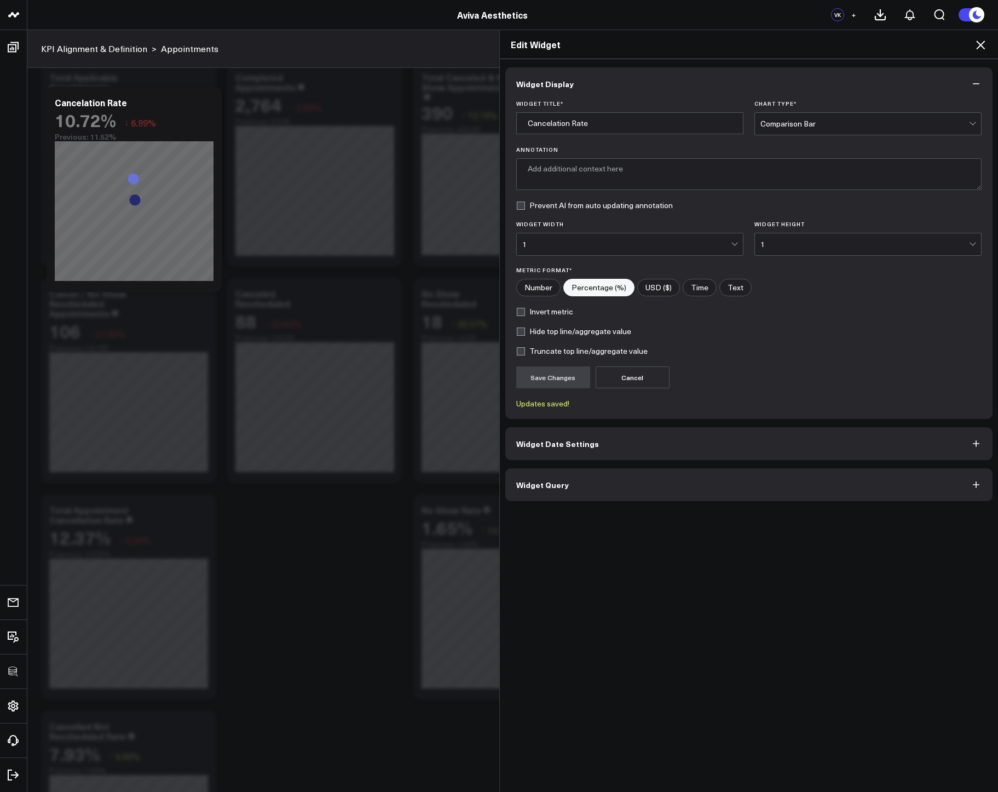
click at [978, 45] on icon at bounding box center [980, 44] width 13 height 13
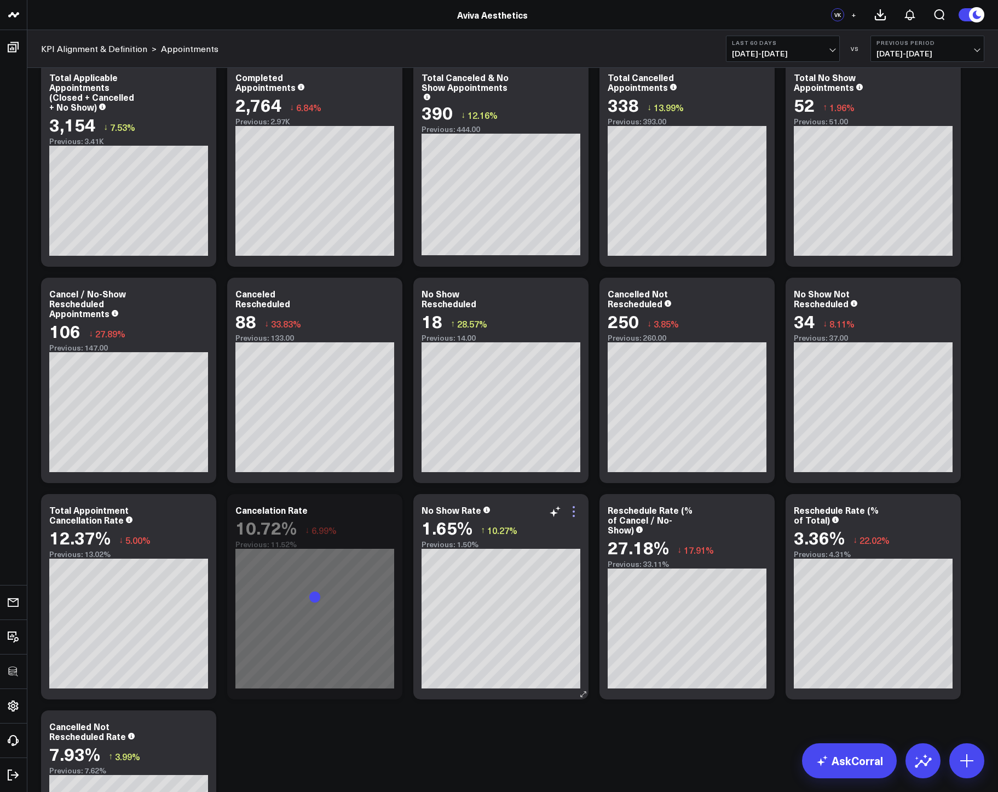
click at [571, 510] on icon at bounding box center [573, 511] width 13 height 13
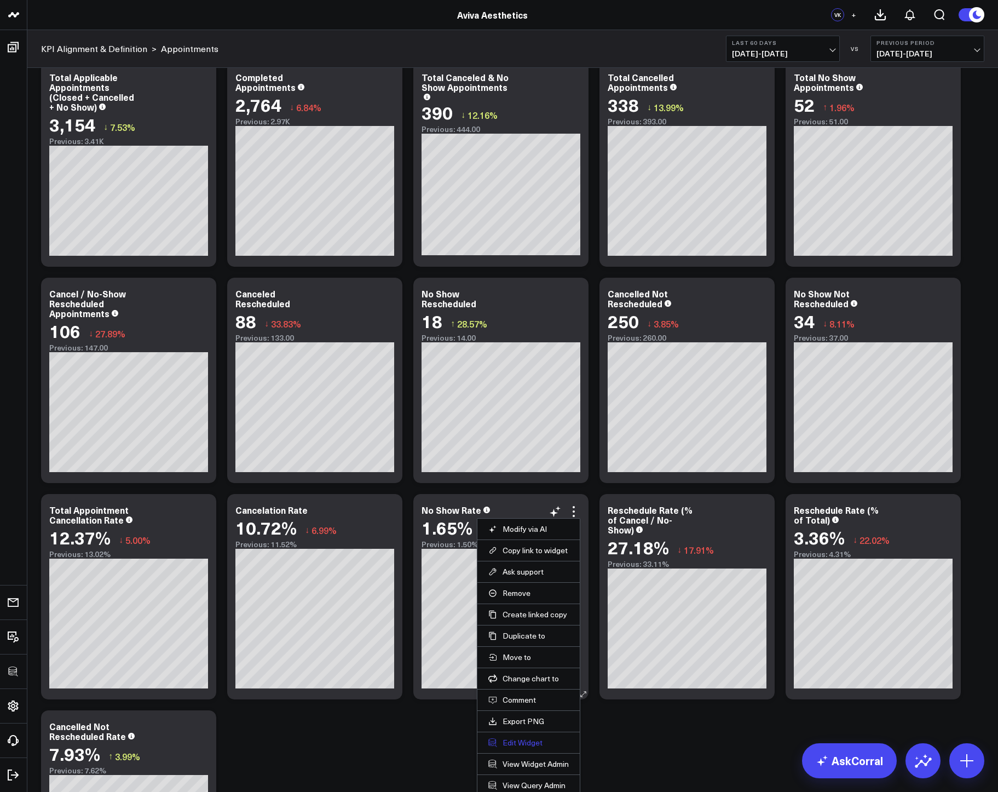
click at [513, 747] on button "Edit Widget" at bounding box center [528, 742] width 80 height 10
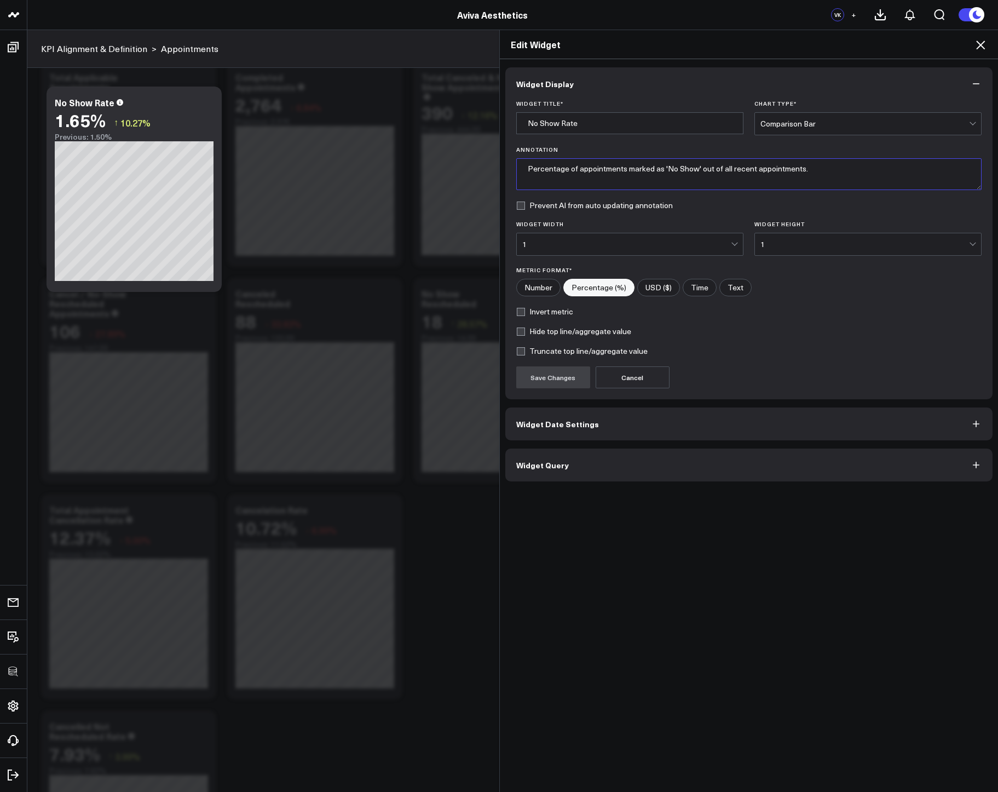
click at [612, 166] on textarea "Percentage of appointments marked as 'No Show' out of all recent appointments." at bounding box center [749, 174] width 466 height 32
click at [975, 54] on div "Edit Widget" at bounding box center [749, 44] width 499 height 29
click at [984, 40] on icon at bounding box center [980, 44] width 13 height 13
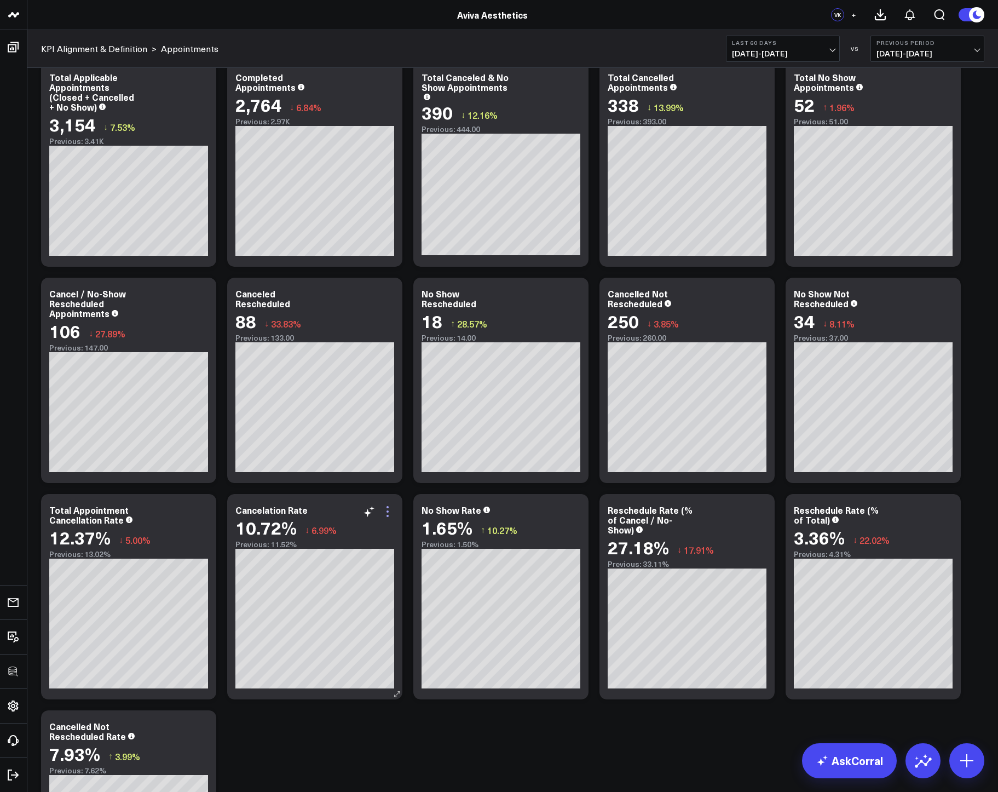
click at [388, 509] on icon at bounding box center [387, 511] width 13 height 13
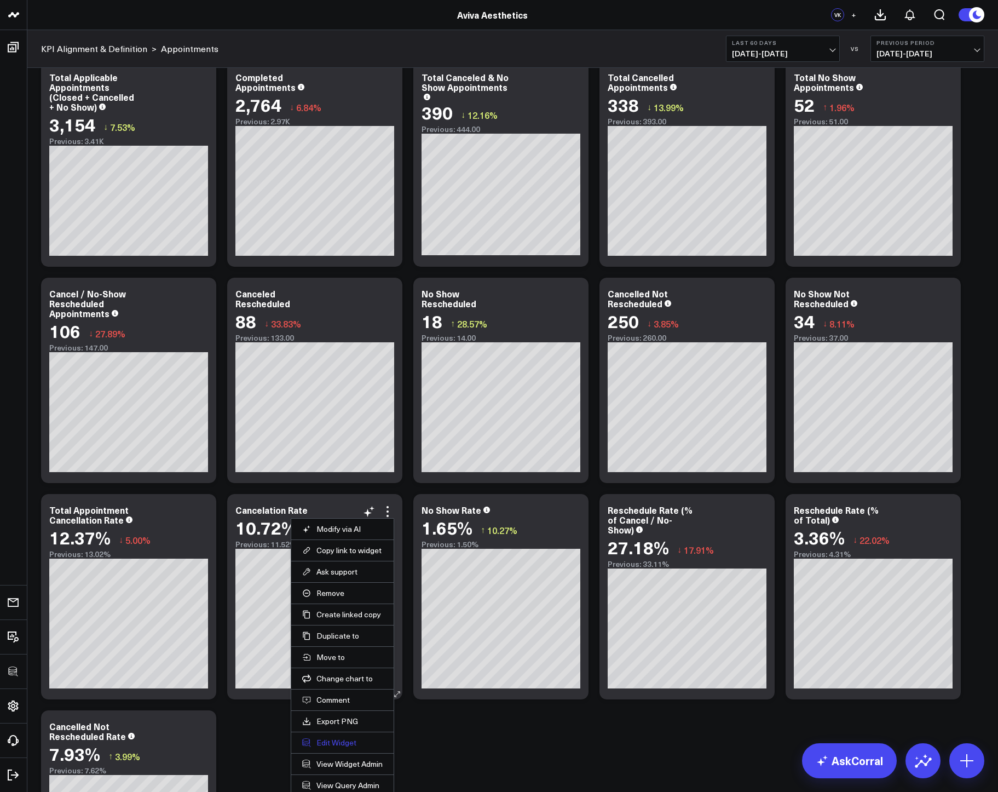
click at [325, 741] on button "Edit Widget" at bounding box center [342, 742] width 80 height 10
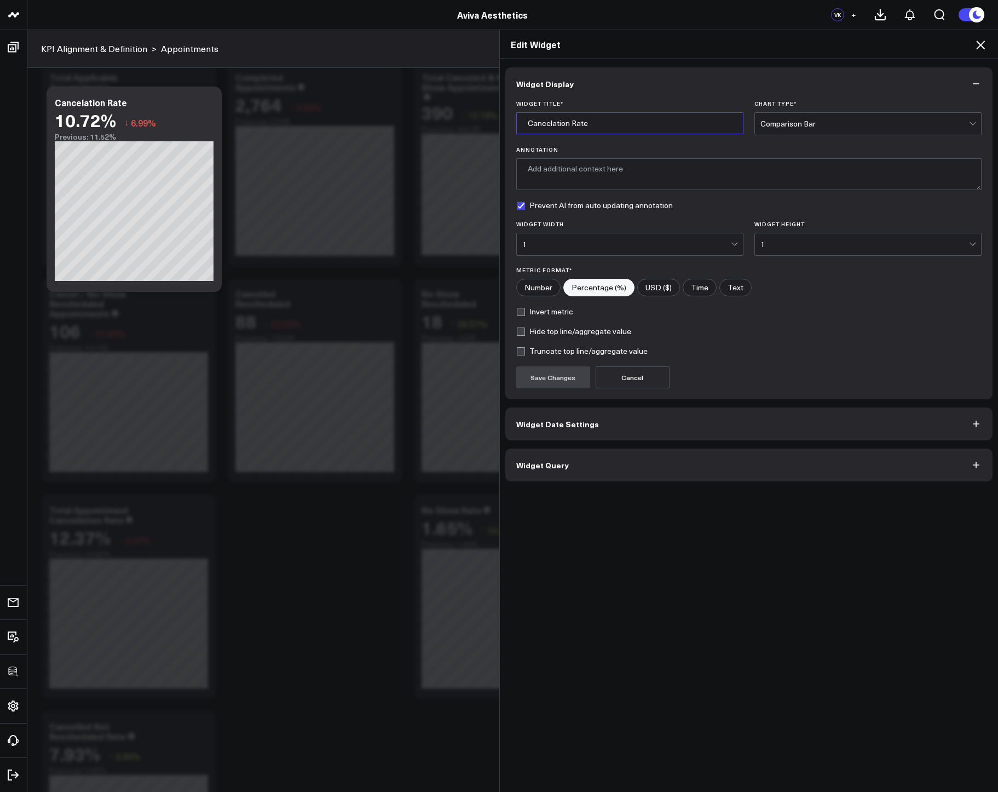
click at [550, 125] on input "Cancelation Rate" at bounding box center [629, 123] width 227 height 22
type input "Cancellation Rate"
click at [564, 172] on textarea "Annotation" at bounding box center [749, 174] width 466 height 32
paste textarea "Percentage of appointments marked as 'No Show' out of all recent appointments."
click at [698, 171] on textarea "Percentage of appointments marked as 'No Show' out of all recent appointments." at bounding box center [749, 174] width 466 height 32
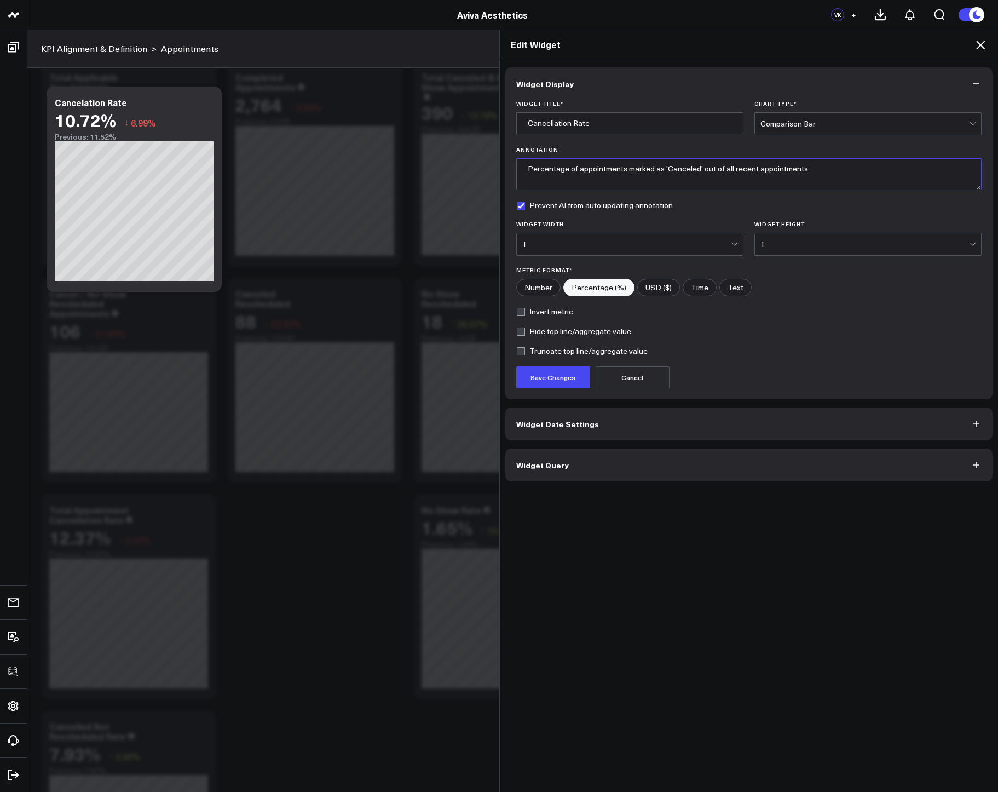
type textarea "Percentage of appointments marked as 'Canceled' out of all recent appointments."
click at [553, 124] on input "Cancellation Rate" at bounding box center [629, 123] width 227 height 22
type input "Cancelation Rate"
click at [538, 378] on button "Save Changes" at bounding box center [553, 377] width 74 height 22
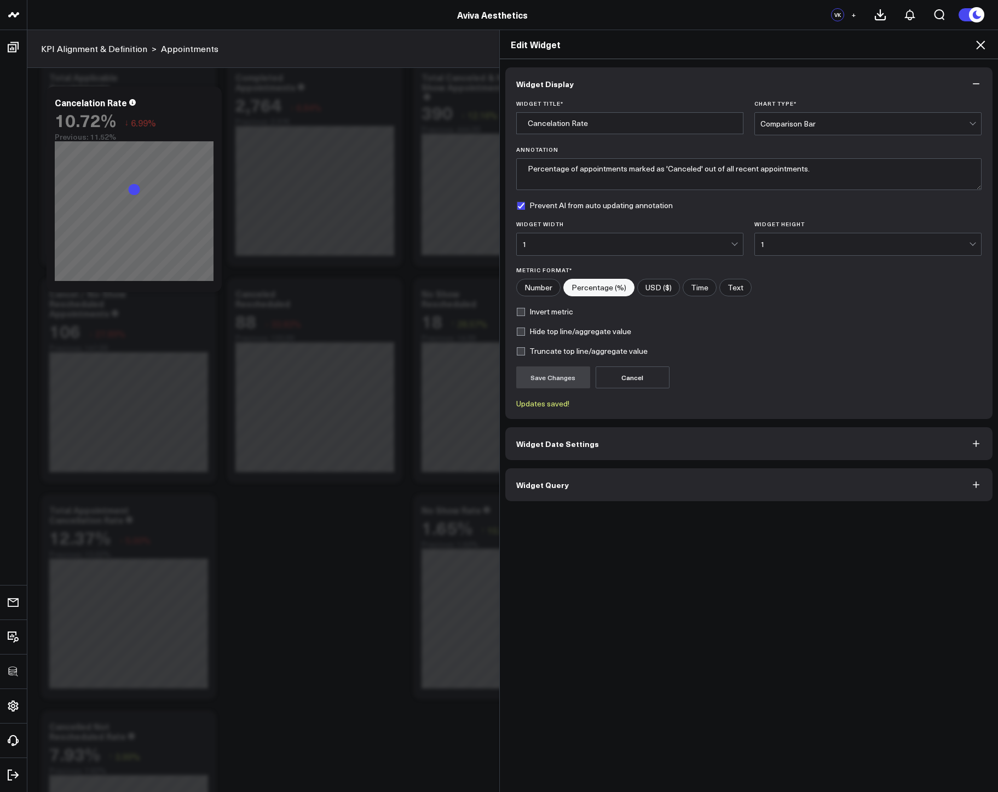
click at [597, 206] on label "Prevent AI from auto updating annotation" at bounding box center [594, 205] width 157 height 9
click at [525, 206] on input "Prevent AI from auto updating annotation" at bounding box center [520, 205] width 9 height 9
checkbox input "false"
click at [548, 375] on button "Save Changes" at bounding box center [553, 377] width 74 height 22
click at [984, 42] on icon at bounding box center [980, 45] width 9 height 9
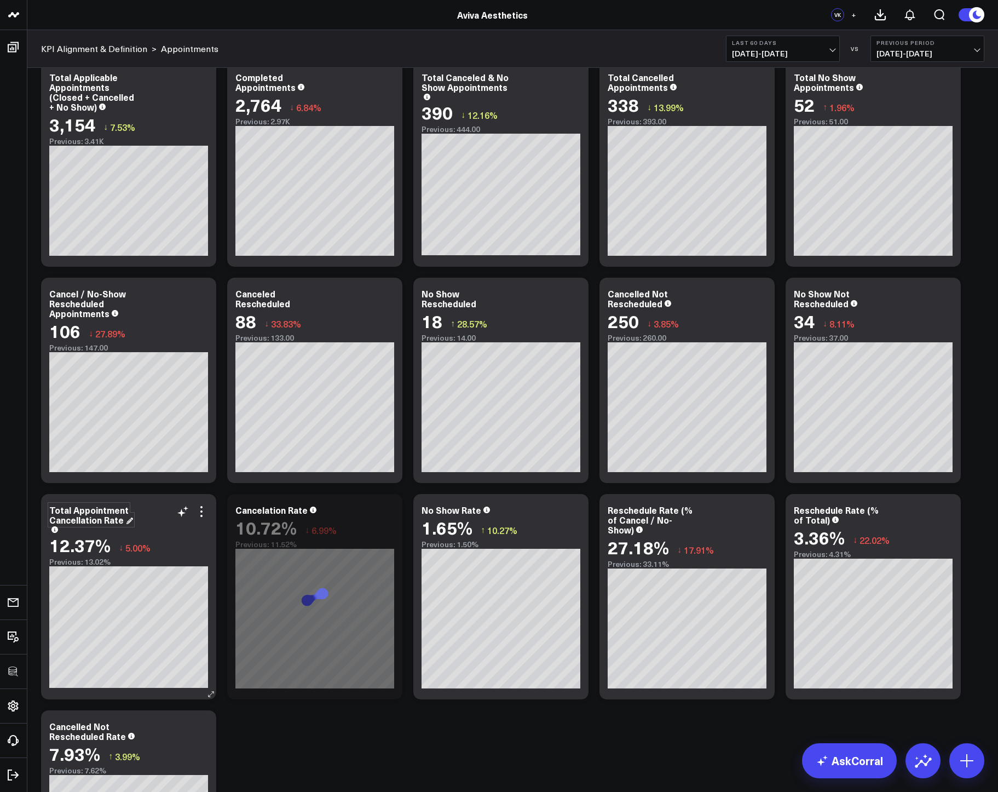
click at [76, 522] on div "Total Appointment Cancellation Rate" at bounding box center [91, 515] width 84 height 22
click at [79, 522] on div "Total Appointment Cancellation Rate" at bounding box center [88, 515] width 79 height 22
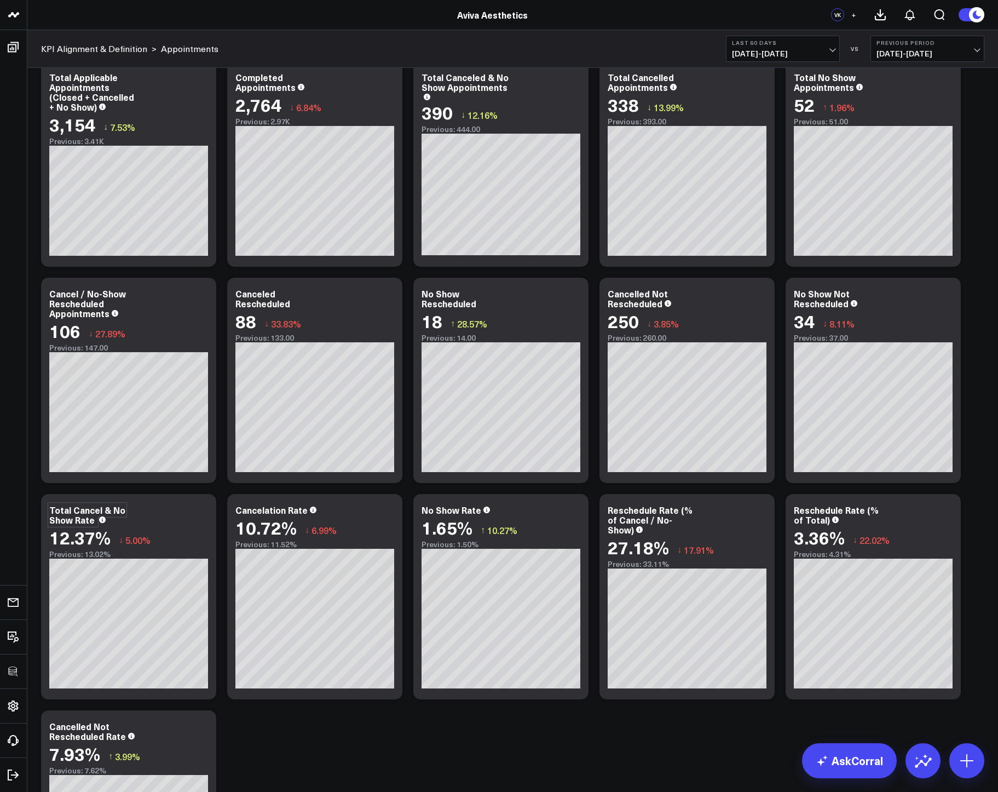
click at [336, 743] on div "Appointment Metrics Modify via AI Copy link to widget Ask support Remove Create…" at bounding box center [513, 581] width 954 height 2532
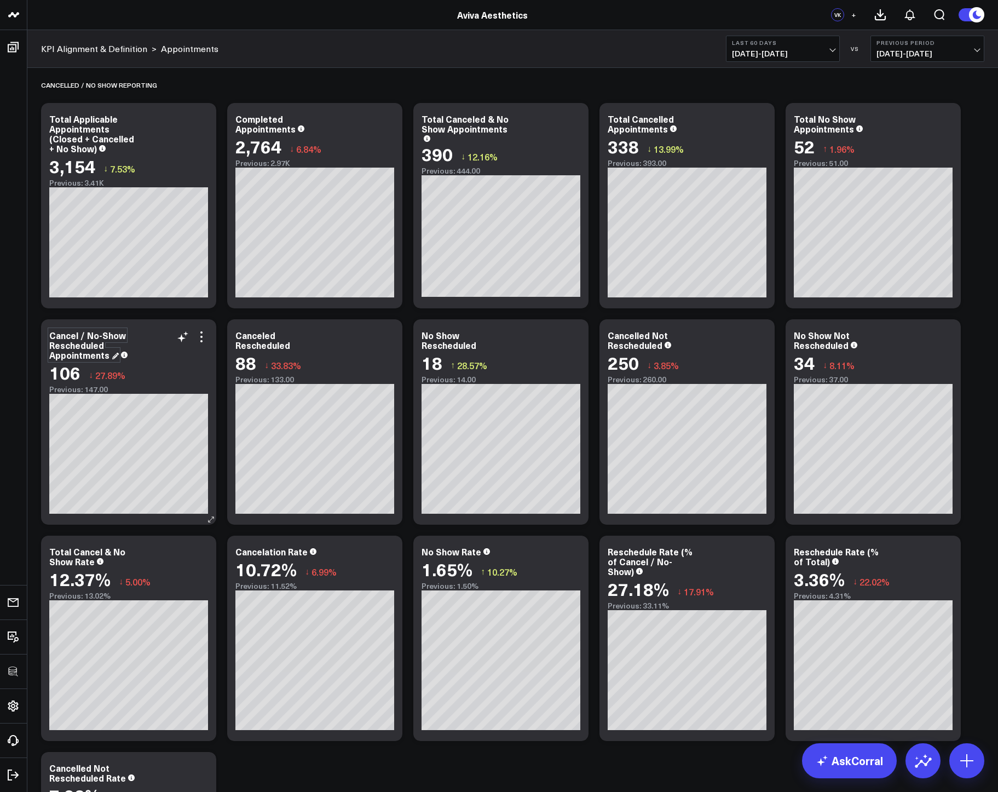
click at [82, 333] on div "Cancel / No-Show Rescheduled Appointments" at bounding box center [87, 345] width 77 height 32
click at [216, 319] on div "Appointment Metrics Modify via AI Copy link to widget Ask support Remove Create…" at bounding box center [513, 623] width 954 height 2532
click at [651, 120] on div "Total Cancelled Appointments" at bounding box center [643, 124] width 70 height 22
click at [657, 119] on div "Total Cancelled Appointments" at bounding box center [641, 124] width 66 height 22
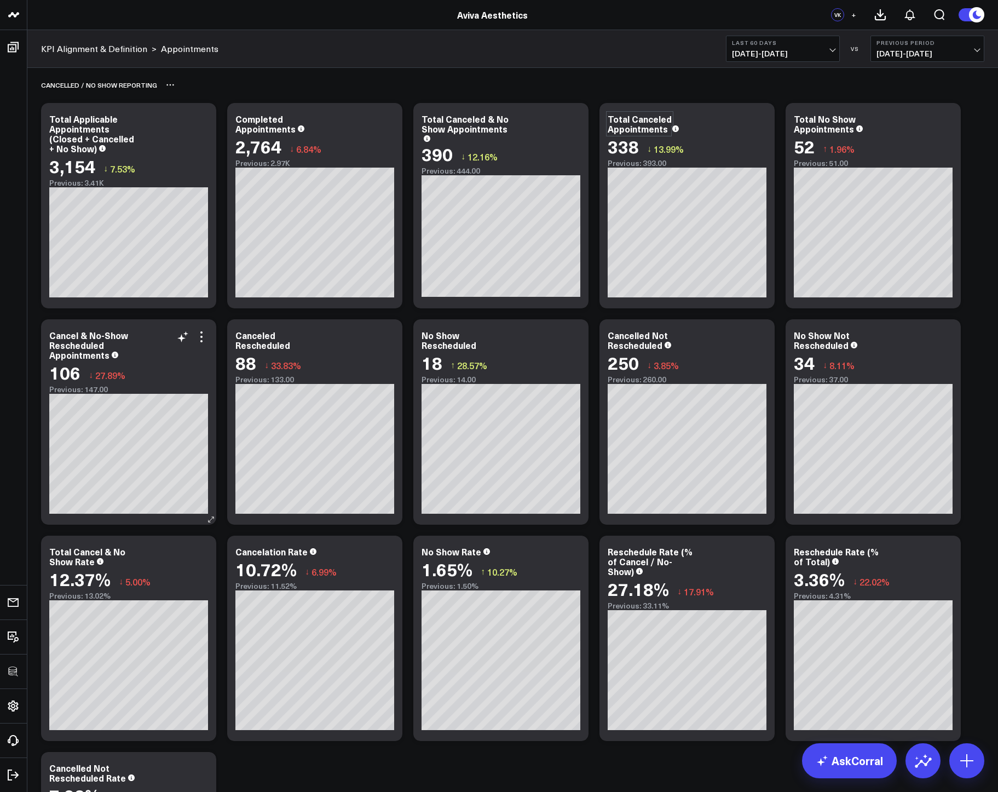
click at [703, 82] on div "Cancelled / No Show Reporting" at bounding box center [512, 84] width 943 height 25
click at [103, 141] on div "Total Applicable Appointments (Closed + Cancelled + No Show)" at bounding box center [91, 134] width 85 height 42
click at [117, 140] on div "Total Applicable Appointments (Closed + Cancelled + No Show)" at bounding box center [91, 134] width 85 height 42
click at [213, 88] on div "Cancelled / No Show Reporting" at bounding box center [512, 84] width 943 height 25
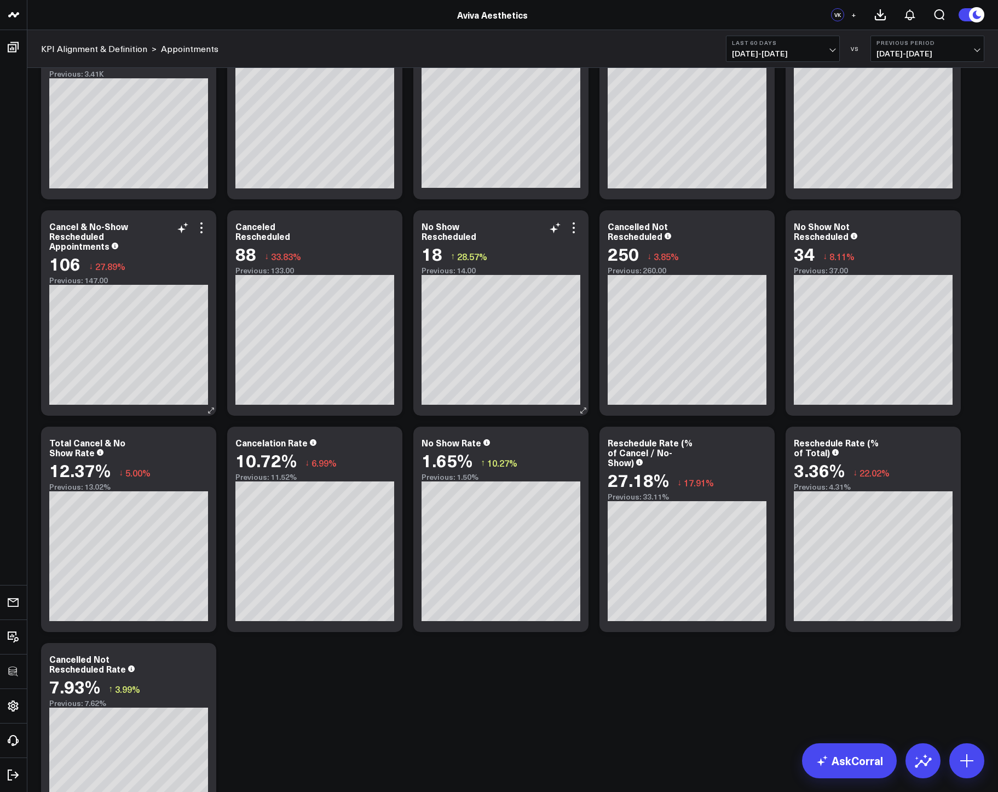
scroll to position [844, 0]
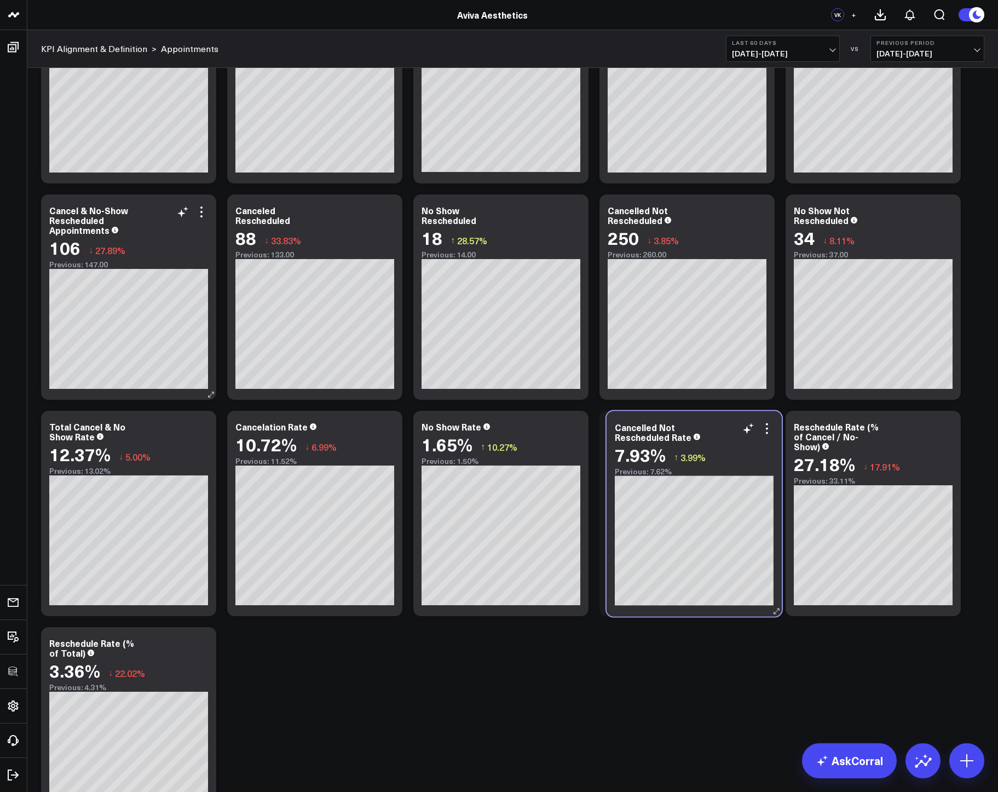
drag, startPoint x: 153, startPoint y: 638, endPoint x: 719, endPoint y: 423, distance: 605.2
click at [719, 423] on div "Cancelled Not Rescheduled Rate" at bounding box center [694, 432] width 159 height 20
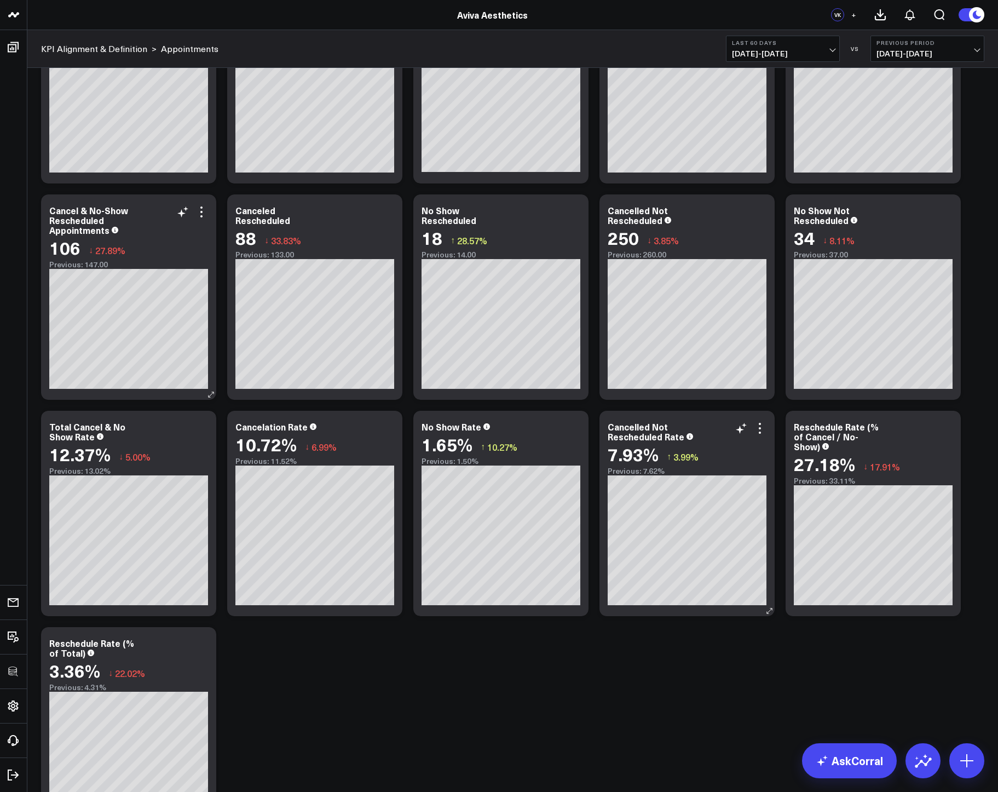
click at [763, 430] on icon at bounding box center [759, 428] width 13 height 13
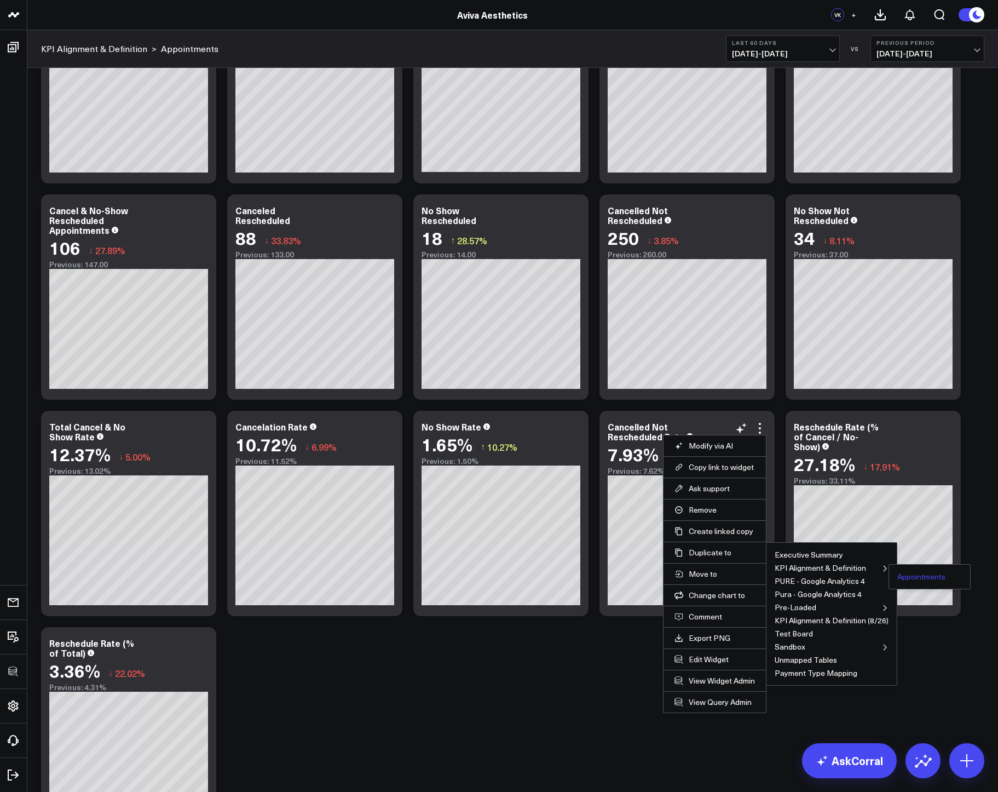
click at [910, 575] on button "Appointments" at bounding box center [921, 577] width 48 height 8
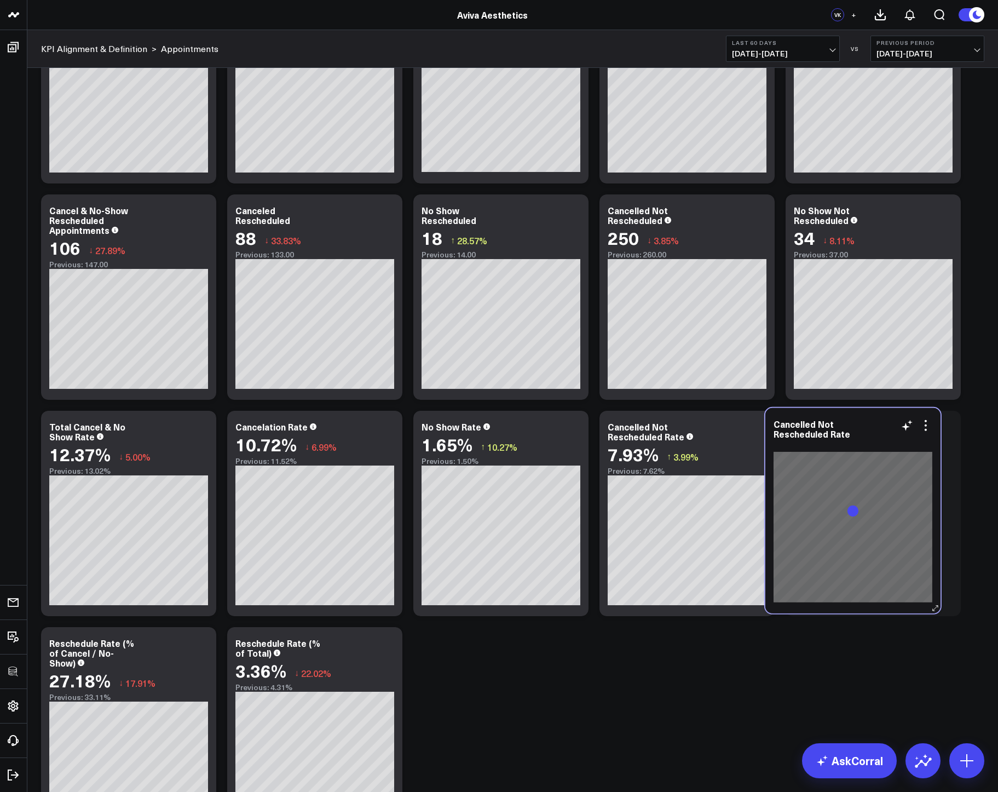
drag, startPoint x: 325, startPoint y: 667, endPoint x: 867, endPoint y: 446, distance: 585.8
click at [867, 446] on div at bounding box center [852, 445] width 159 height 8
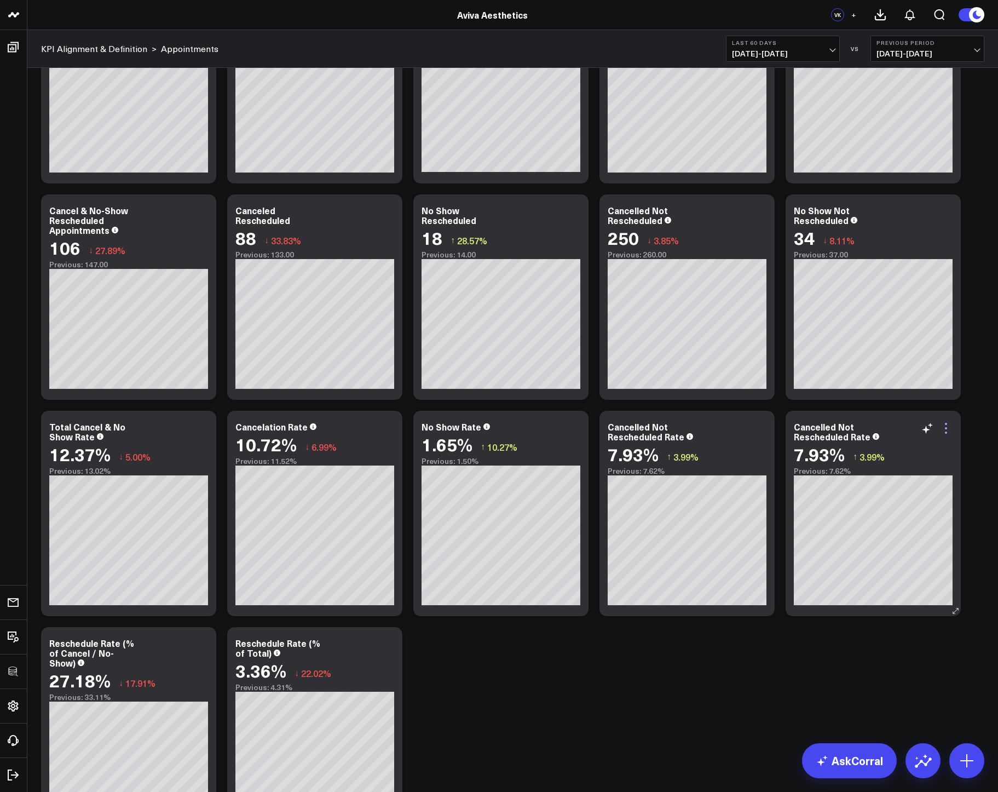
click at [945, 430] on icon at bounding box center [945, 428] width 13 height 13
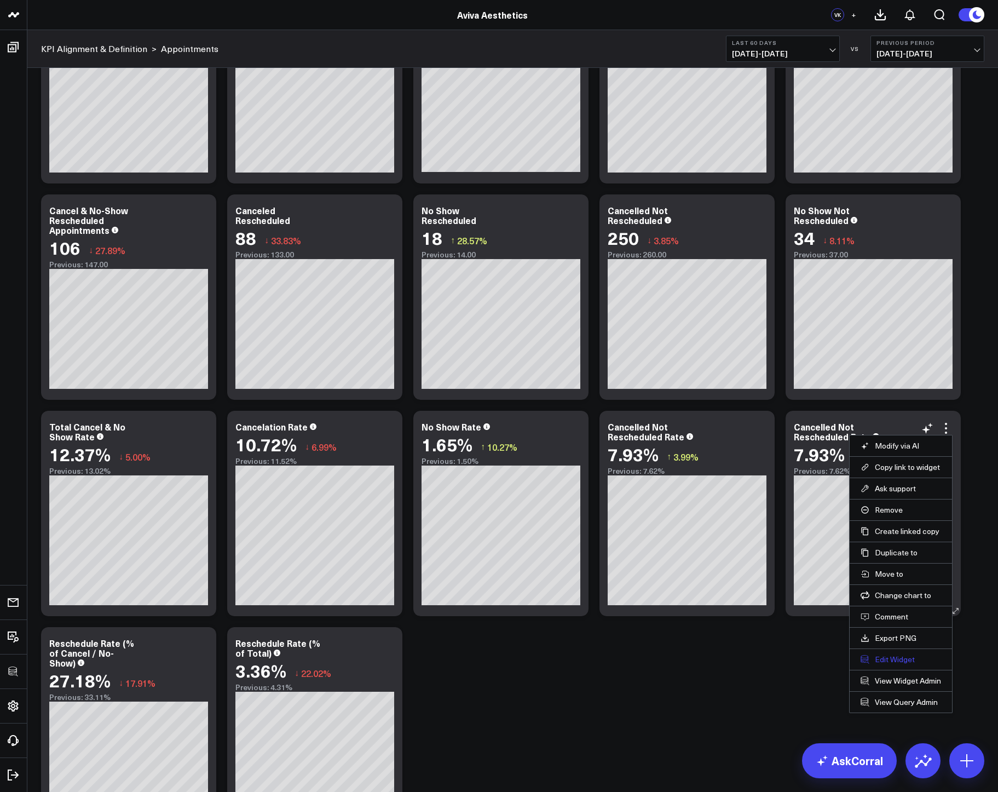
click at [891, 655] on button "Edit Widget" at bounding box center [901, 659] width 80 height 10
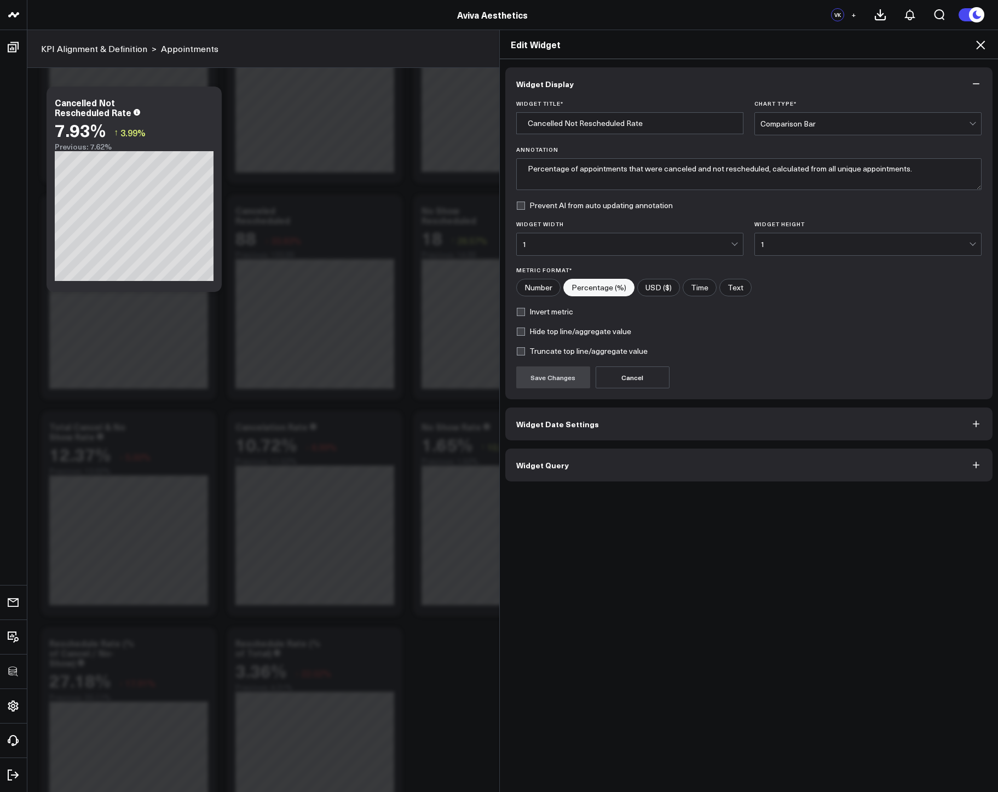
click at [586, 458] on button "Widget Query" at bounding box center [749, 464] width 488 height 33
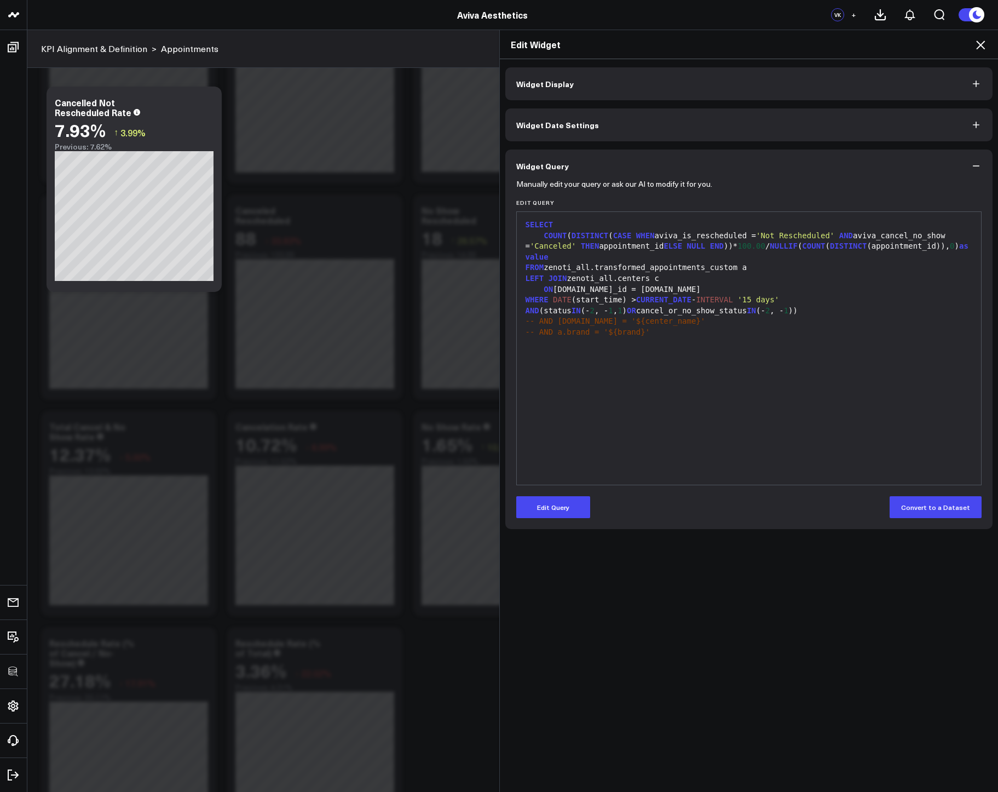
click at [558, 244] on span "'Canceled'" at bounding box center [553, 245] width 46 height 9
click at [559, 507] on button "Edit Query" at bounding box center [553, 507] width 74 height 22
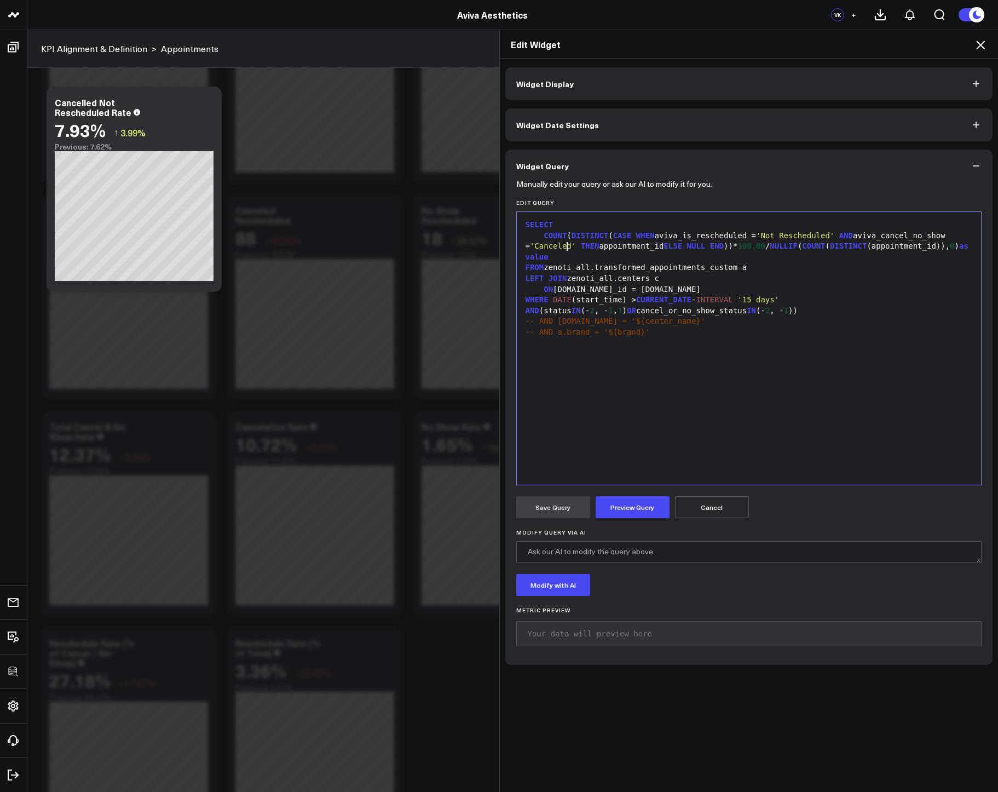
click at [568, 246] on span "'Canceled'" at bounding box center [553, 245] width 46 height 9
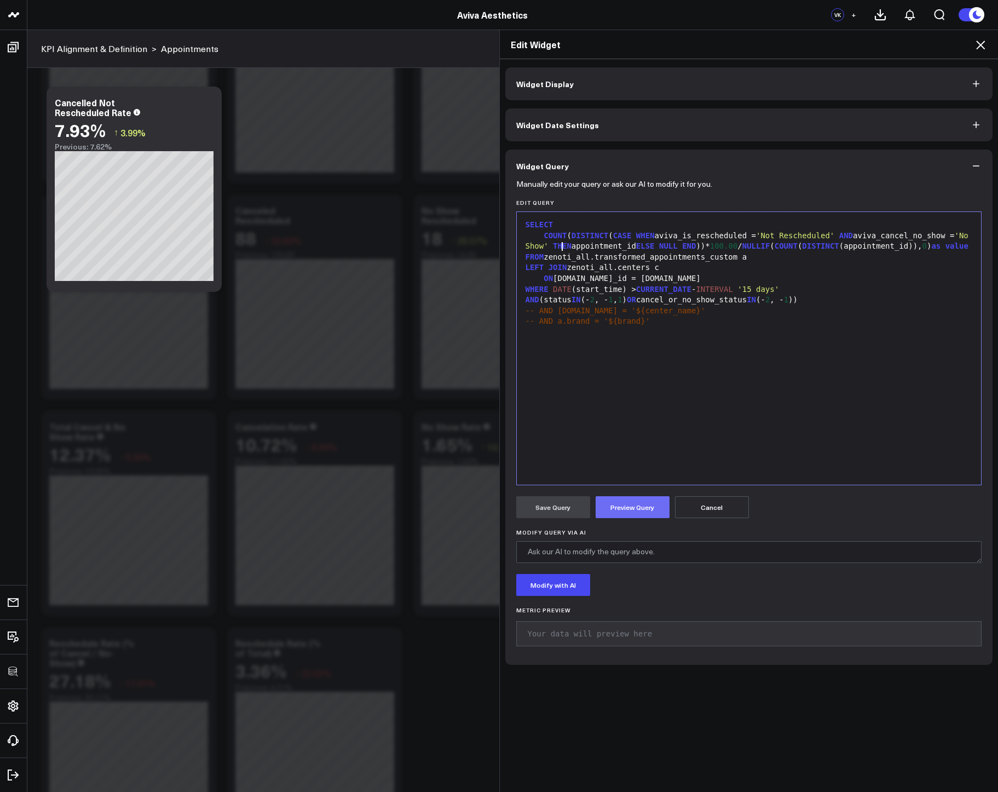
click at [636, 503] on button "Preview Query" at bounding box center [633, 507] width 74 height 22
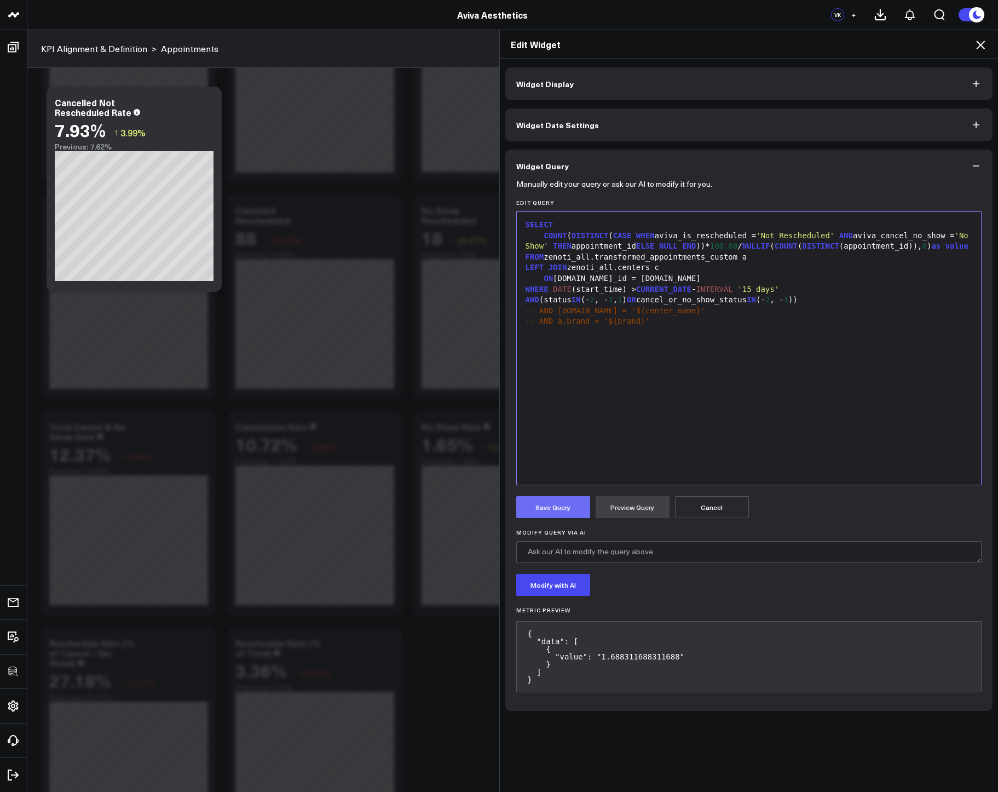
click at [577, 511] on button "Save Query" at bounding box center [553, 507] width 74 height 22
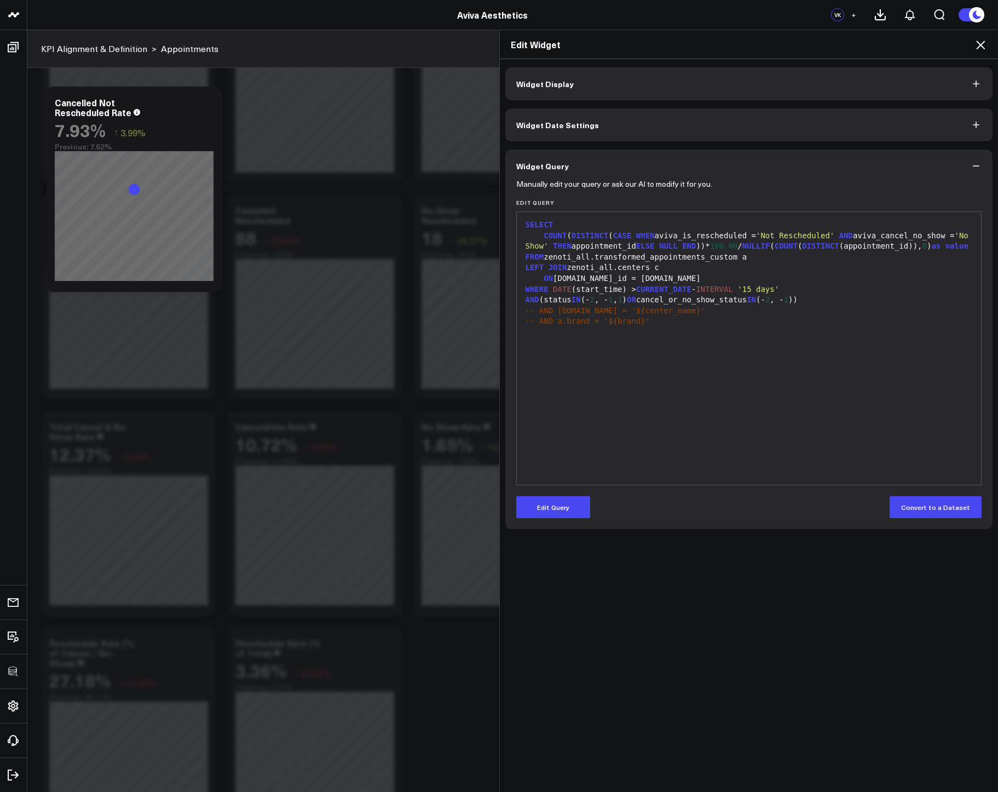
click at [623, 84] on button "Widget Display" at bounding box center [749, 83] width 488 height 33
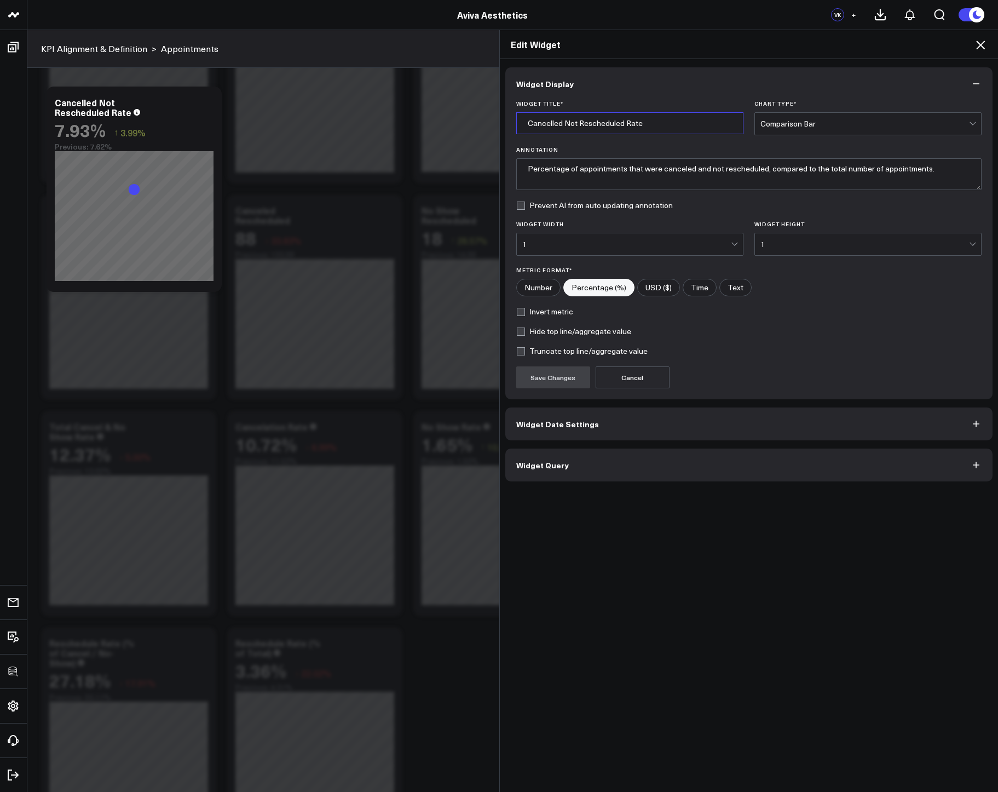
click at [551, 123] on input "Cancelled Not Rescheduled Rate" at bounding box center [629, 123] width 227 height 22
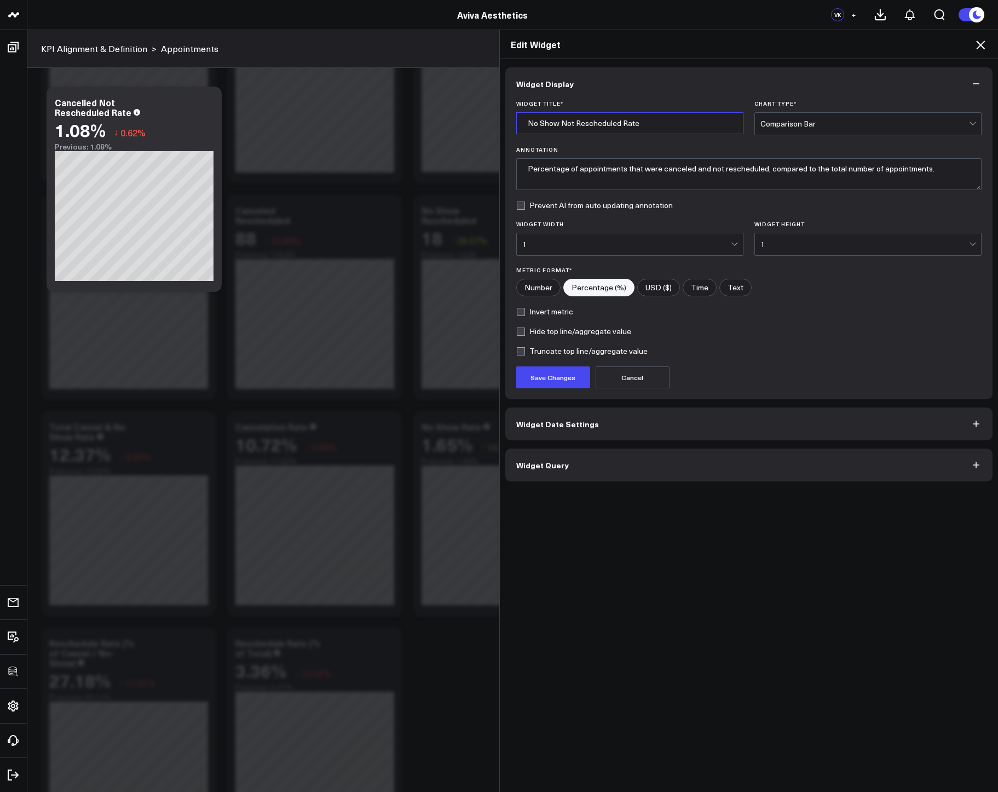
type input "No Show Not Rescheduled Rate"
click at [668, 170] on textarea "Percentage of appointments that were canceled and not rescheduled, compared to …" at bounding box center [749, 174] width 466 height 32
type textarea "Percentage of appointments that were no show and not rescheduled, compared to t…"
click at [569, 382] on button "Save Changes" at bounding box center [553, 377] width 74 height 22
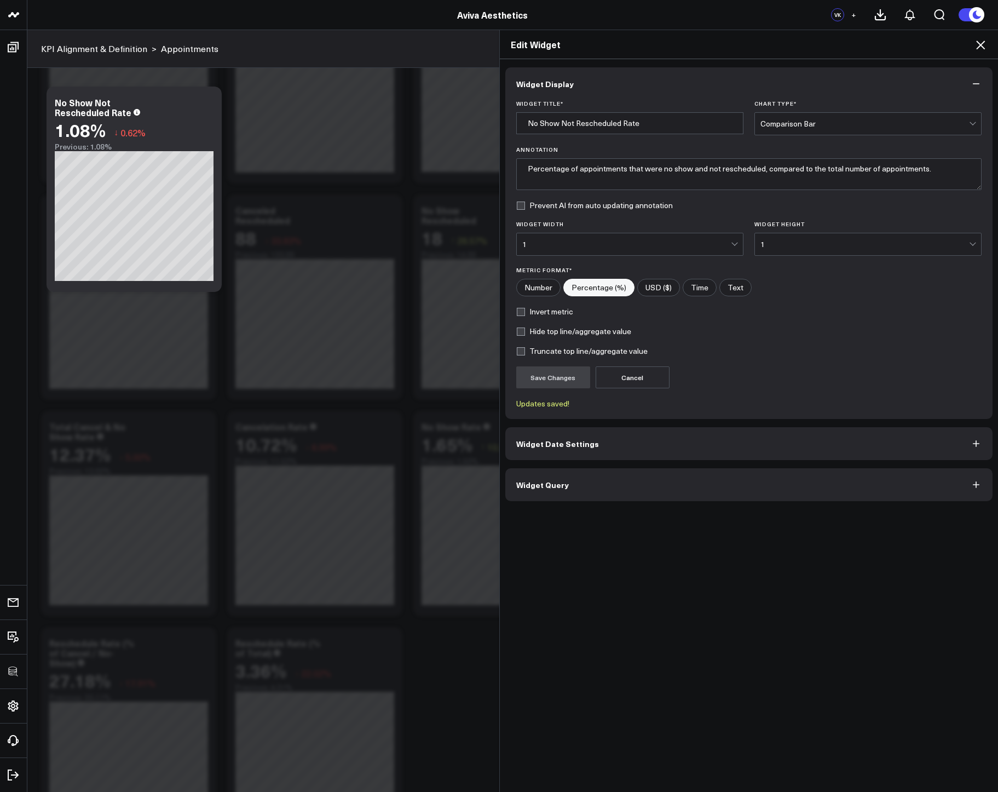
click at [979, 46] on icon at bounding box center [980, 45] width 9 height 9
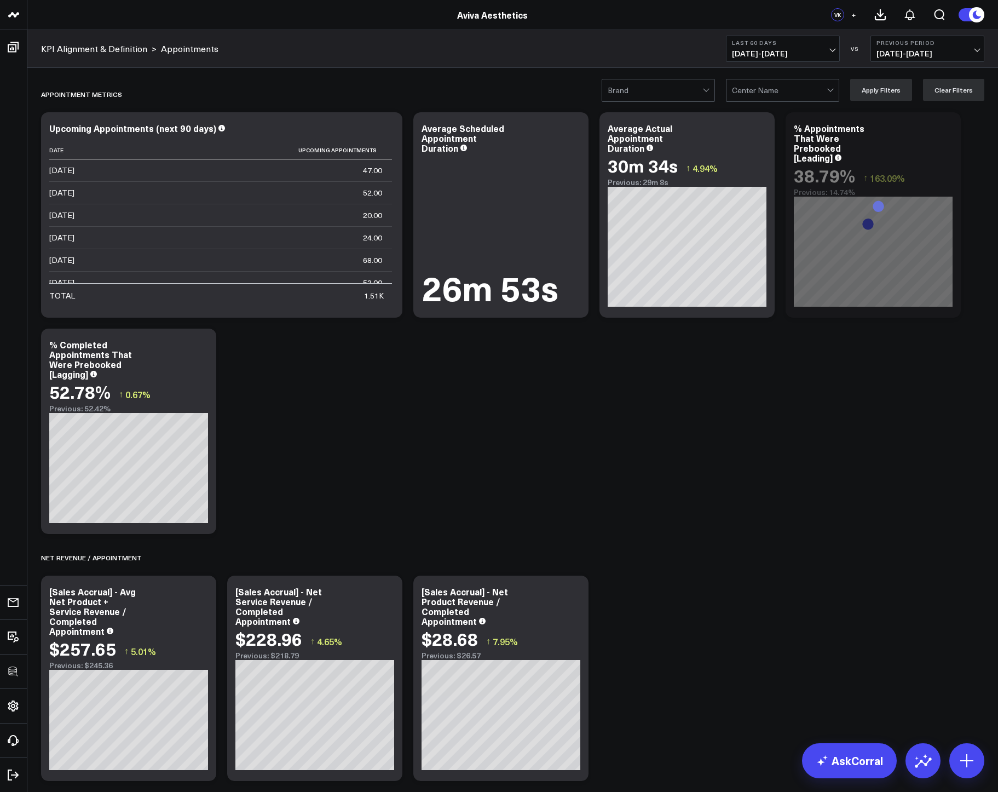
click at [678, 97] on div at bounding box center [655, 90] width 95 height 22
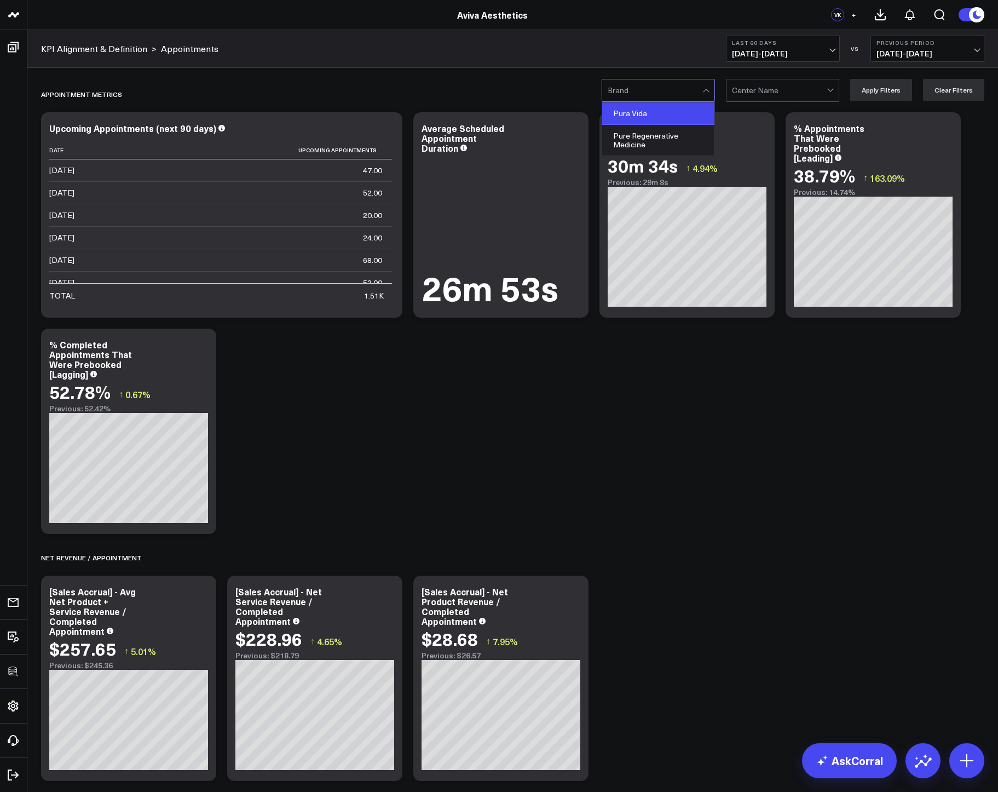
click at [653, 116] on div "Pura Vida" at bounding box center [658, 113] width 112 height 22
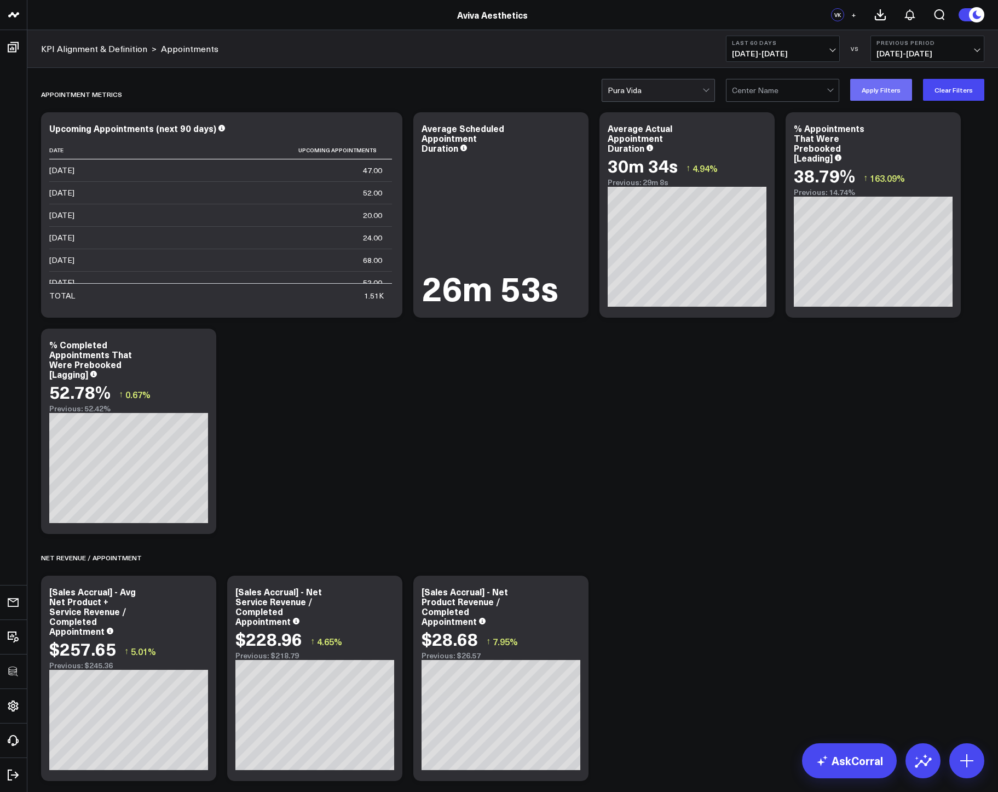
click at [877, 90] on button "Apply Filters" at bounding box center [881, 90] width 62 height 22
